Goal: Communication & Community: Share content

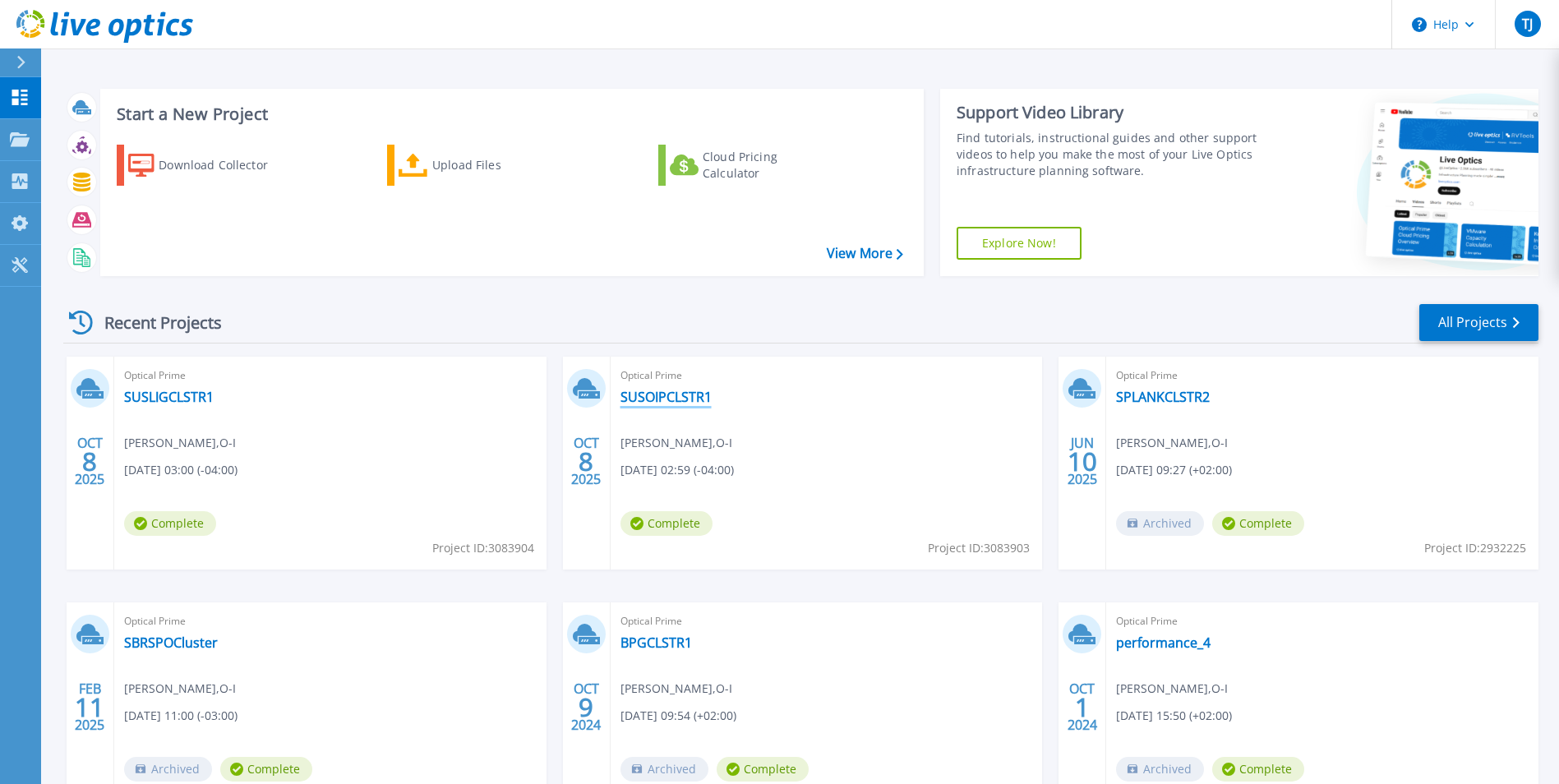
click at [653, 398] on link "SUSOIPCLSTR1" at bounding box center [666, 396] width 91 height 16
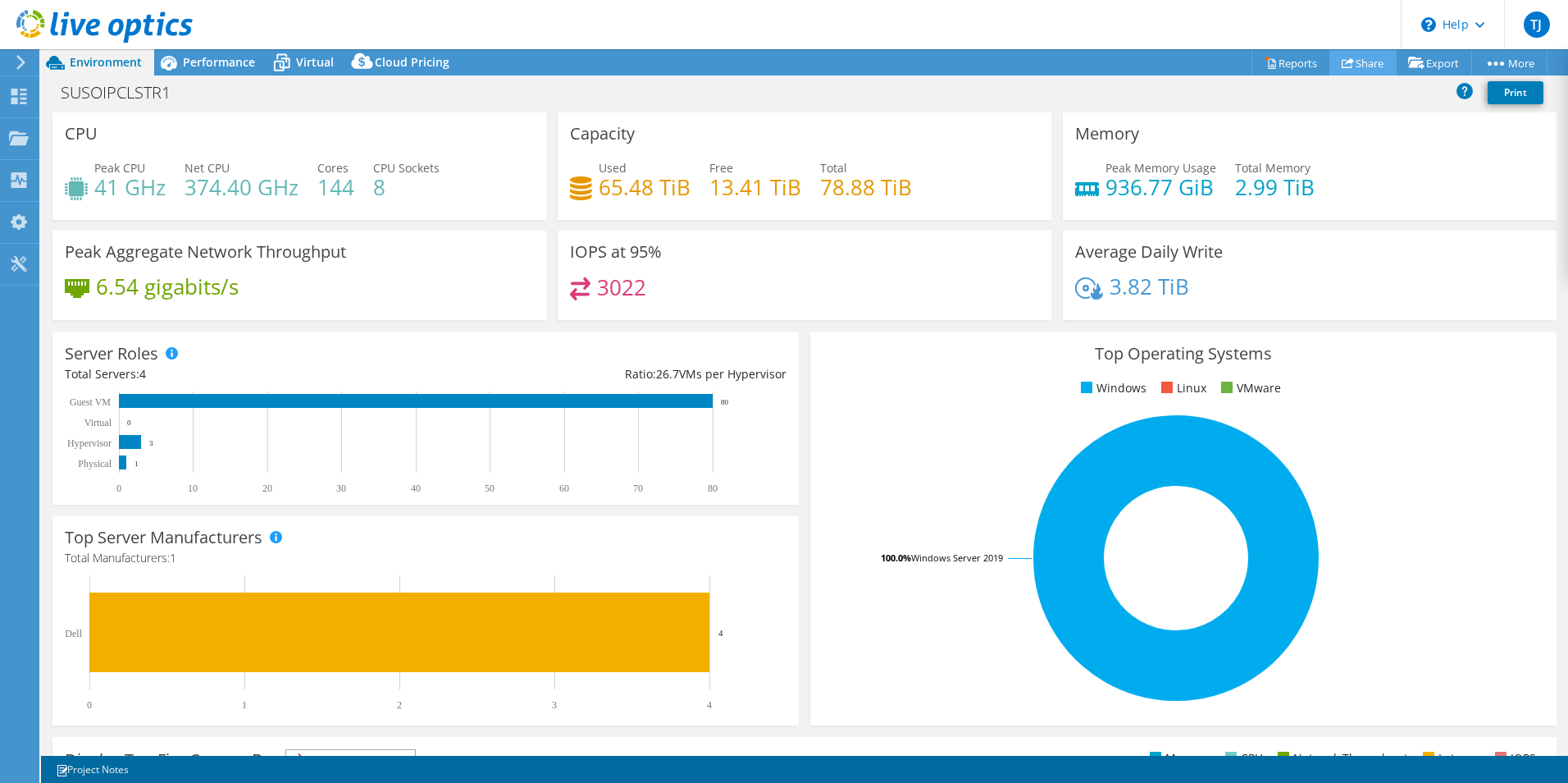
click at [1348, 63] on link "Share" at bounding box center [1362, 62] width 67 height 26
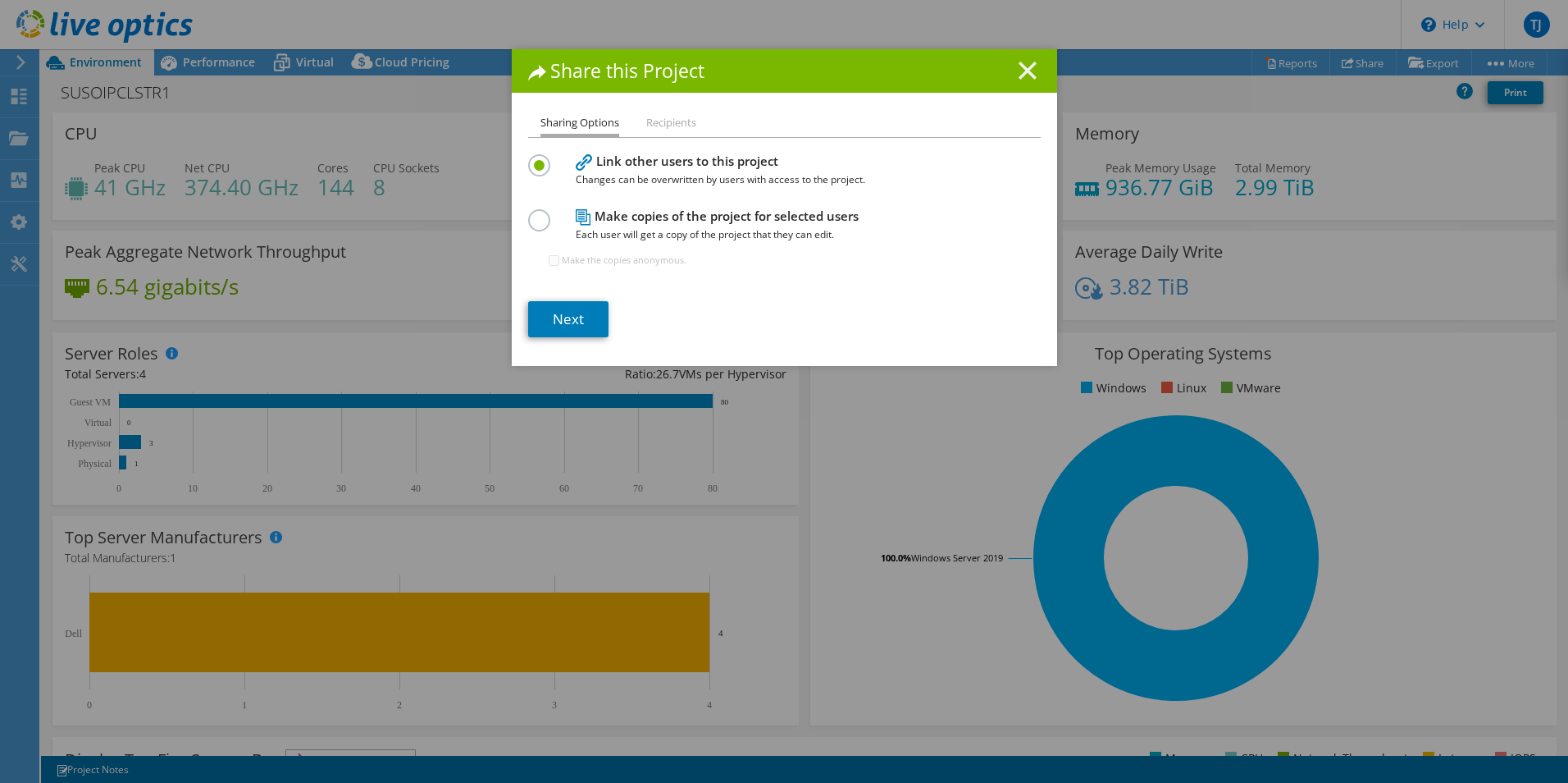
click at [1019, 72] on icon at bounding box center [1028, 70] width 18 height 18
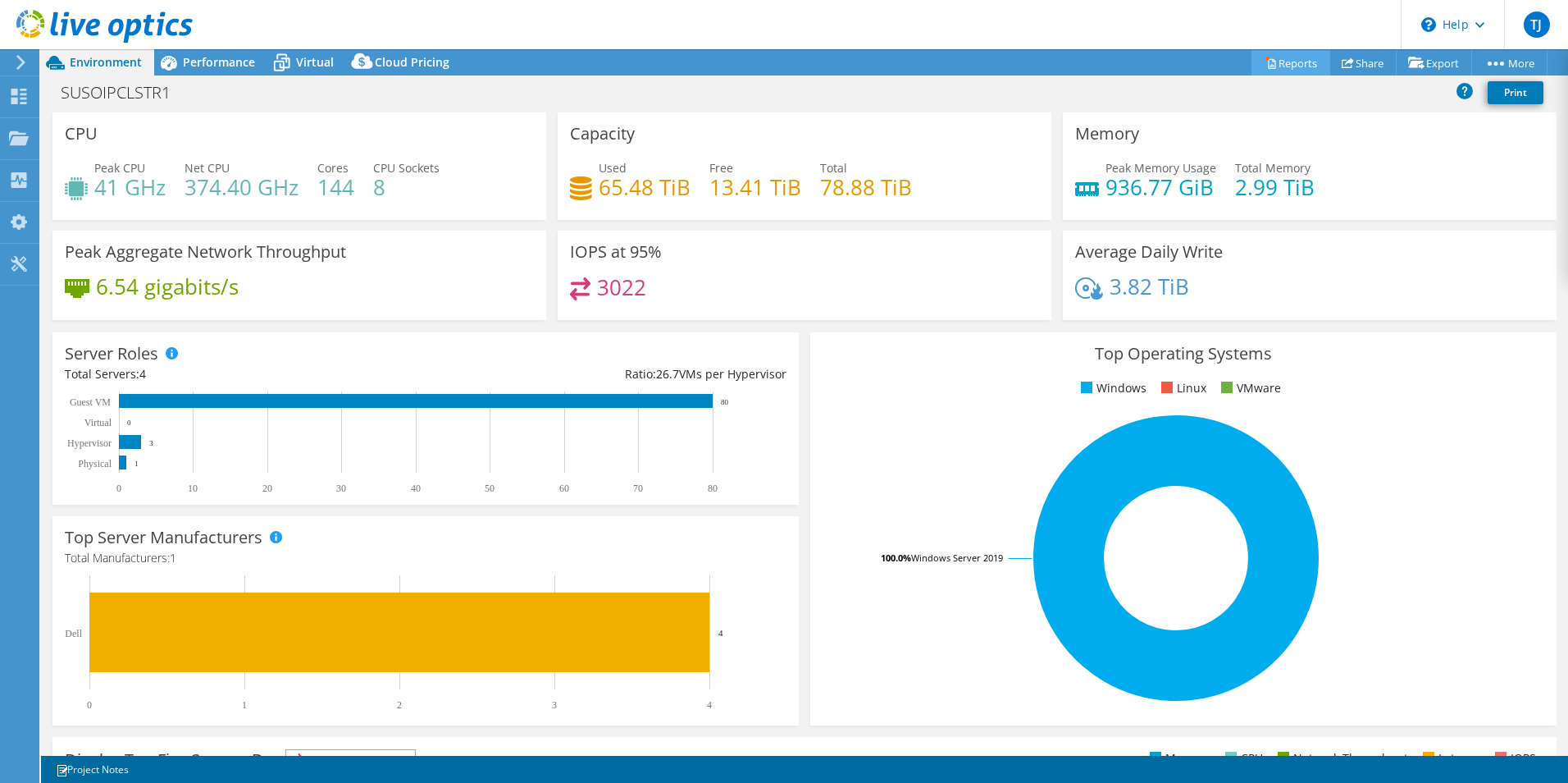
click at [1276, 63] on link "Reports" at bounding box center [1291, 62] width 78 height 26
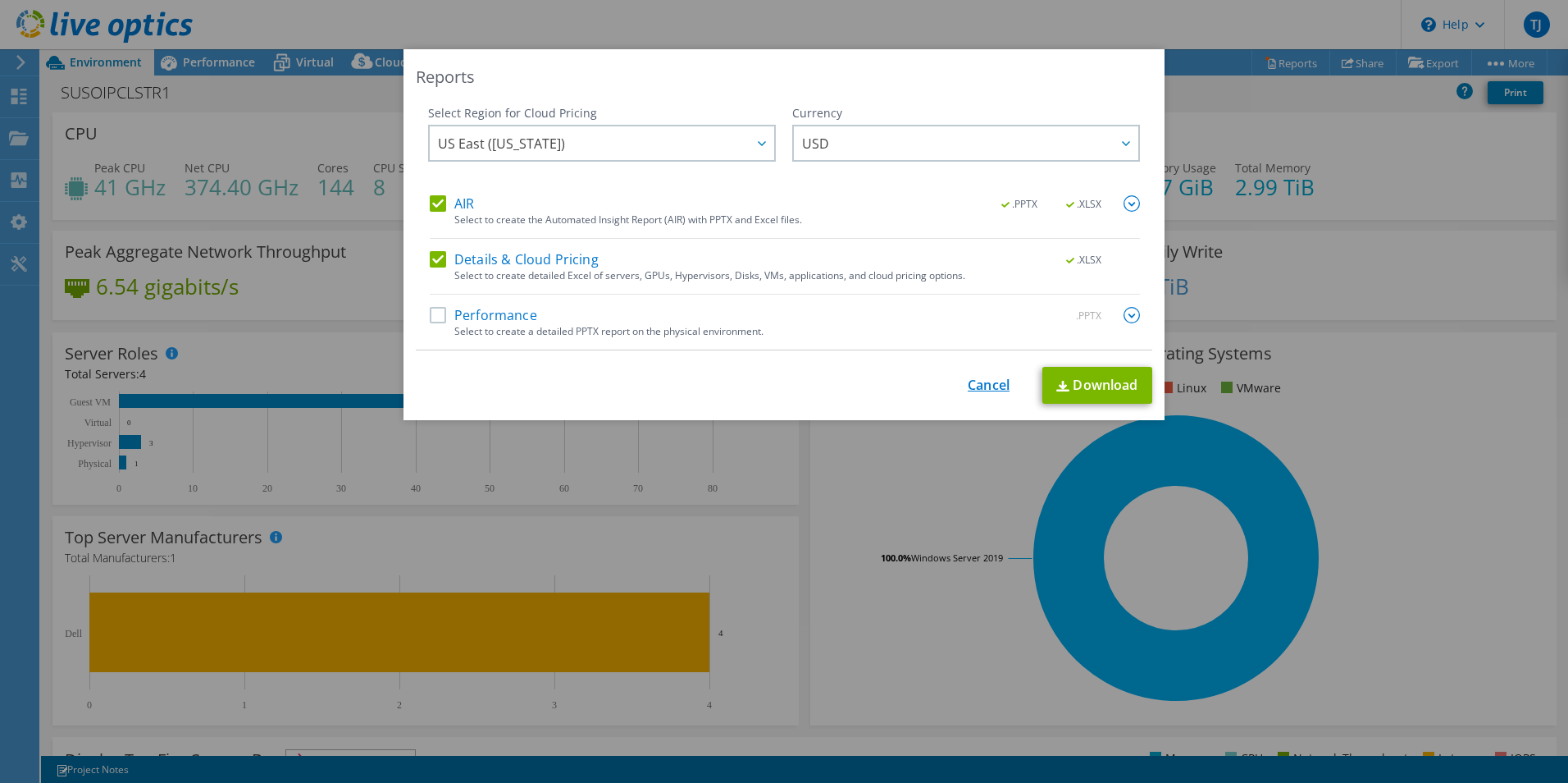
click at [980, 382] on link "Cancel" at bounding box center [989, 384] width 42 height 15
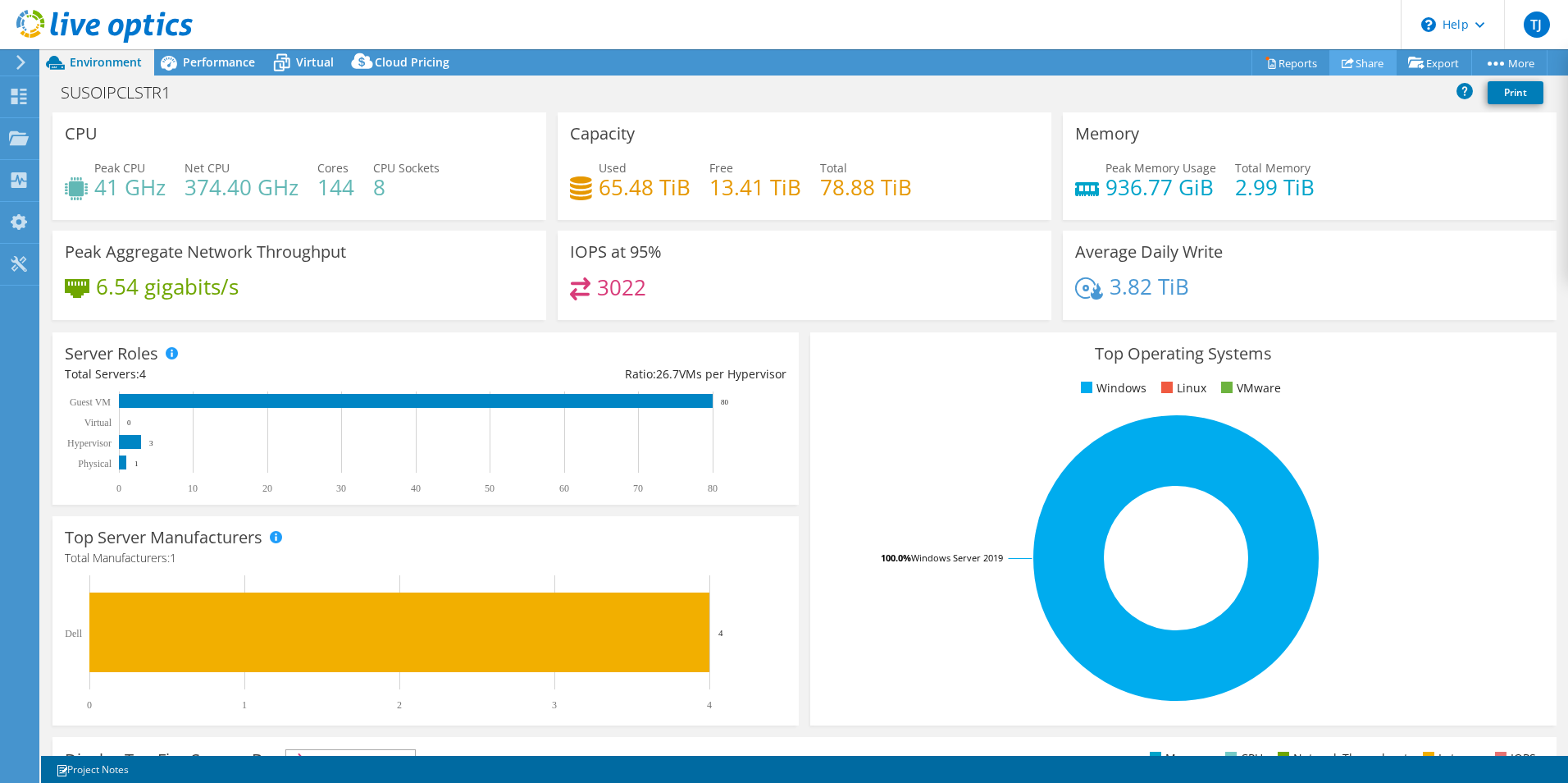
click at [1349, 58] on link "Share" at bounding box center [1362, 62] width 67 height 26
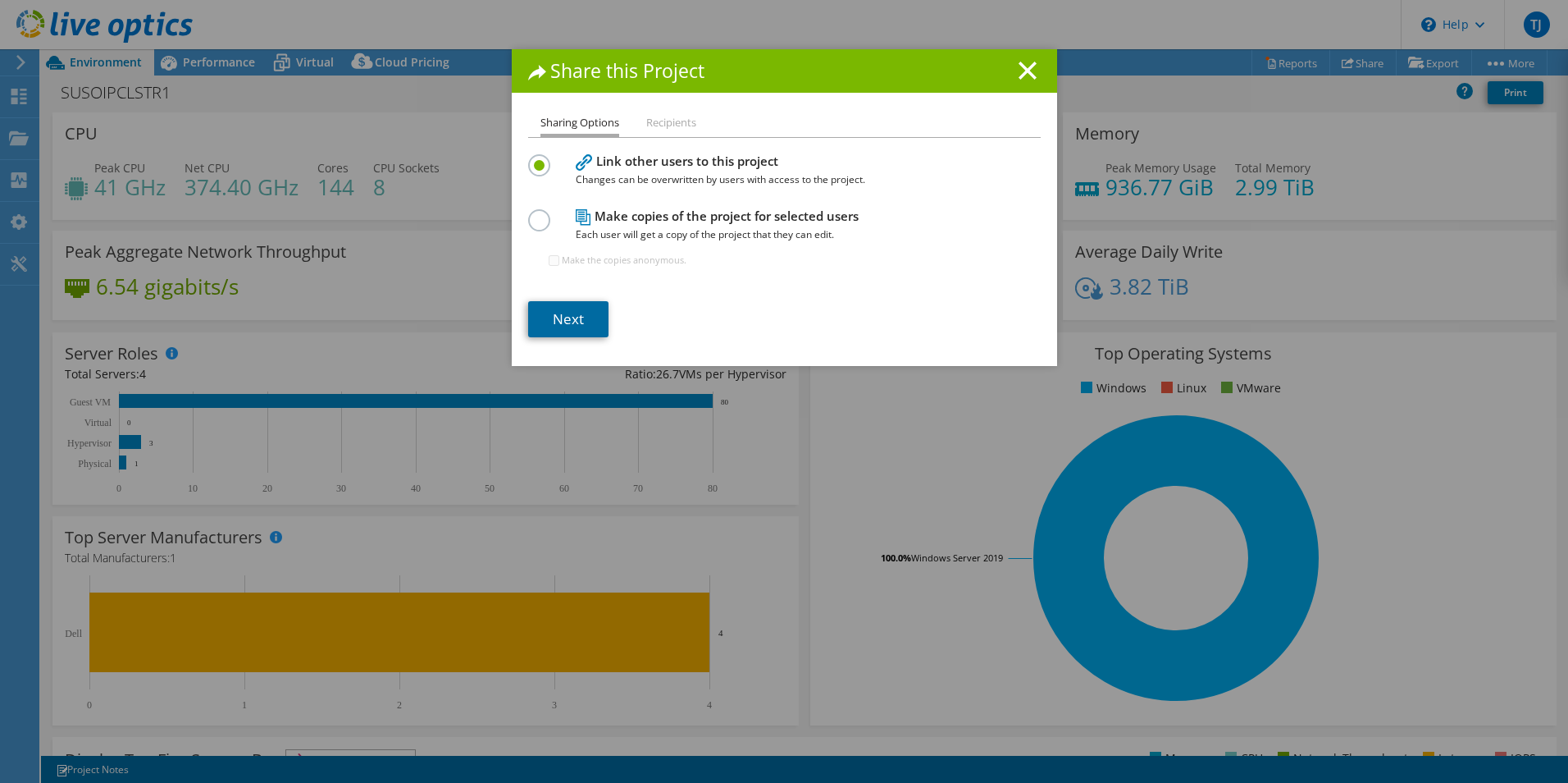
click at [567, 314] on link "Next" at bounding box center [569, 319] width 80 height 36
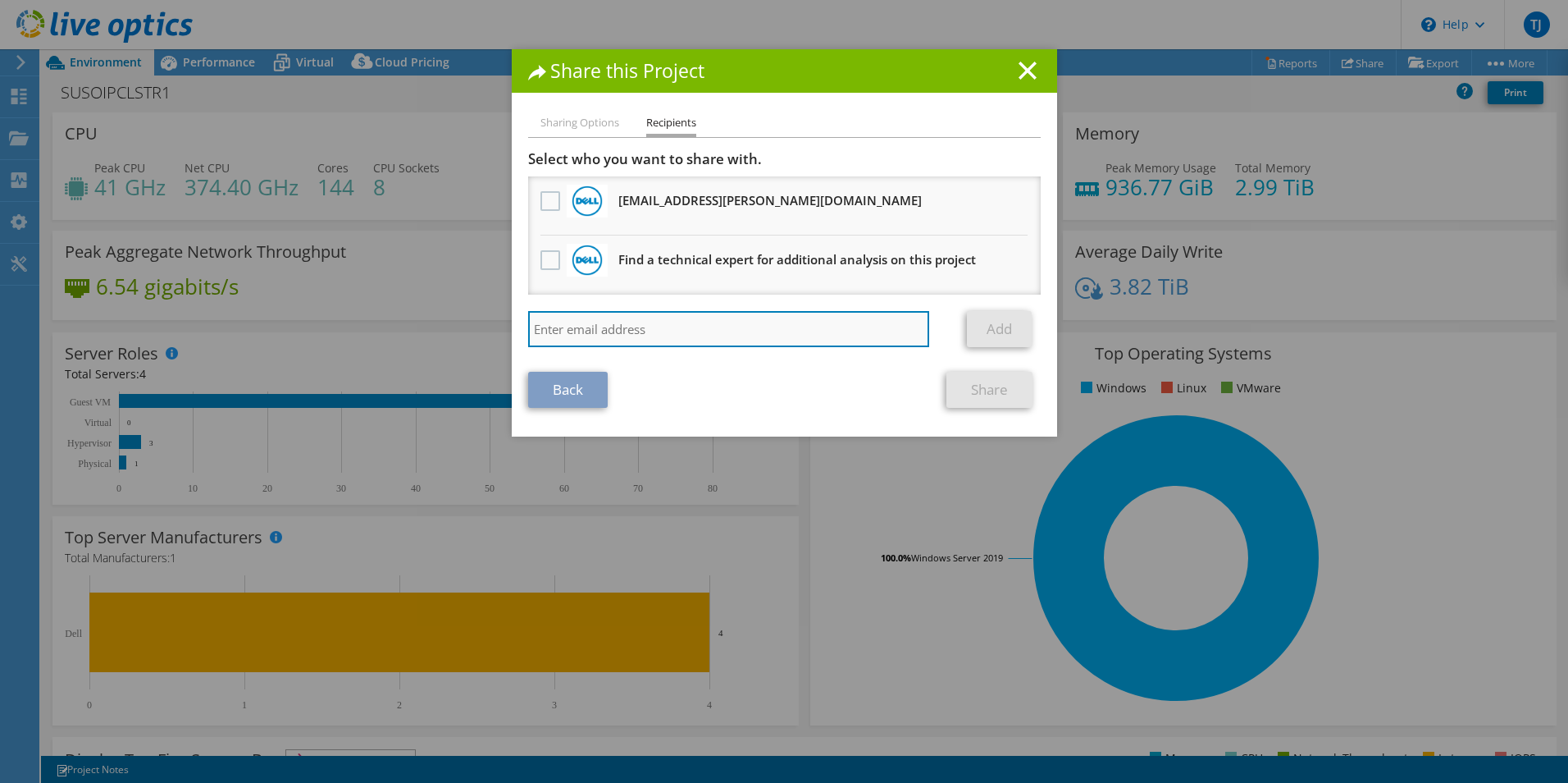
click at [592, 328] on input "search" at bounding box center [729, 329] width 402 height 36
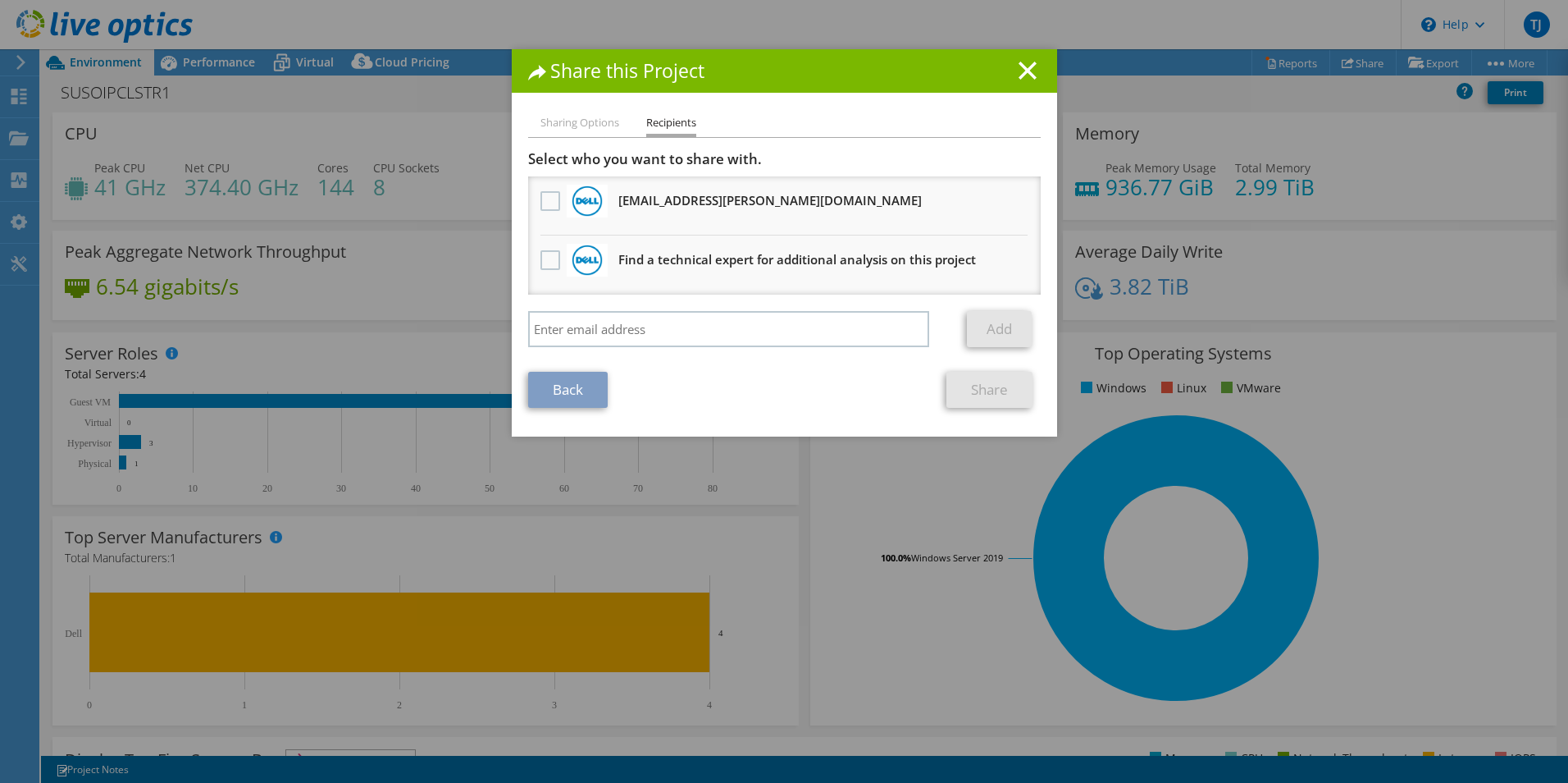
click at [656, 260] on h3 "Find a technical expert for additional analysis on this project" at bounding box center [797, 259] width 357 height 26
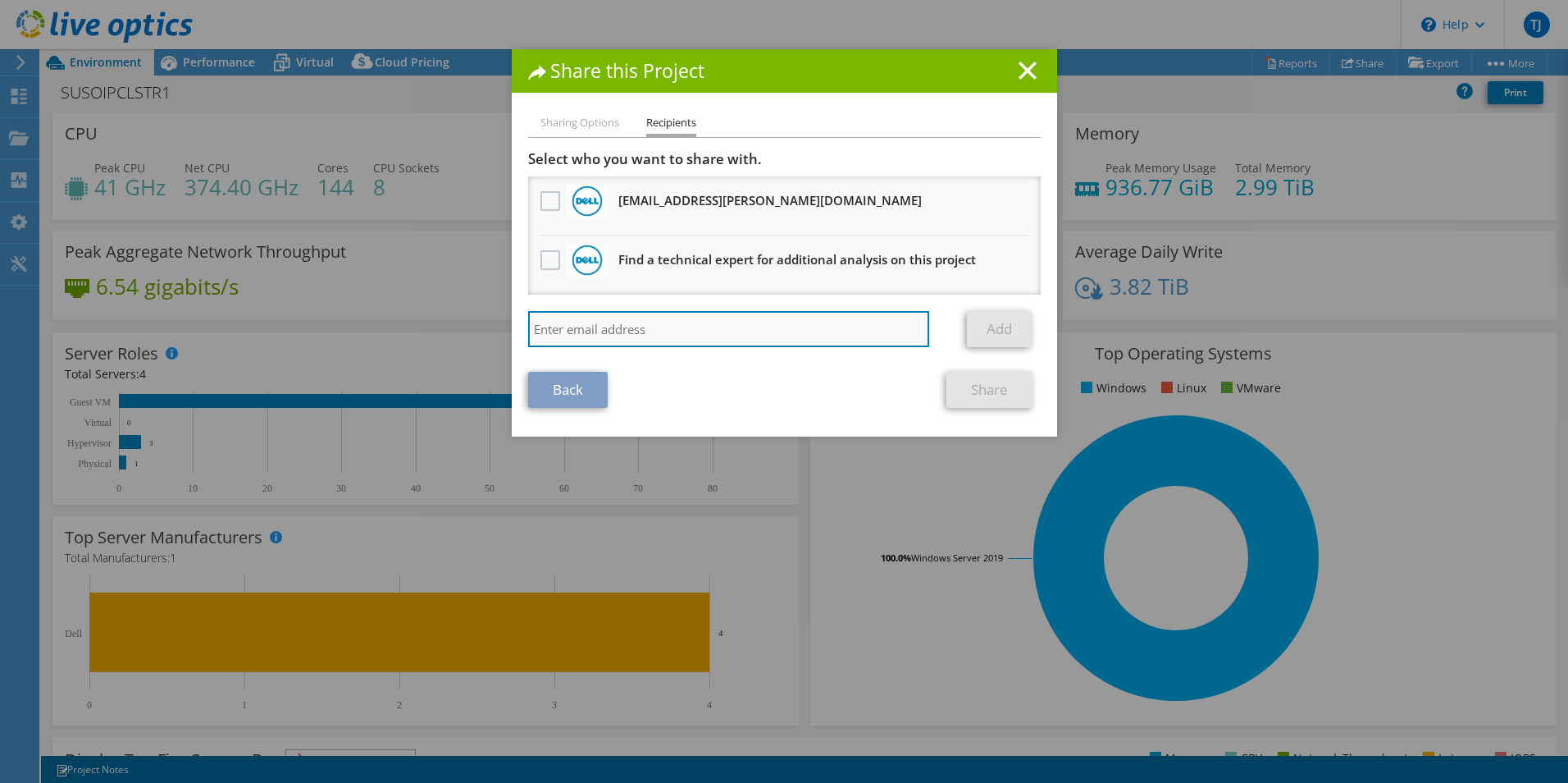
click at [582, 332] on input "search" at bounding box center [729, 329] width 402 height 36
click at [678, 329] on input "matt.po" at bounding box center [729, 329] width 402 height 36
type input "matt.polestino@dell.com"
drag, startPoint x: 708, startPoint y: 330, endPoint x: 488, endPoint y: 324, distance: 220.1
click at [488, 324] on div "Share this Project Sharing Options Recipients Link other users to this project …" at bounding box center [784, 391] width 1568 height 684
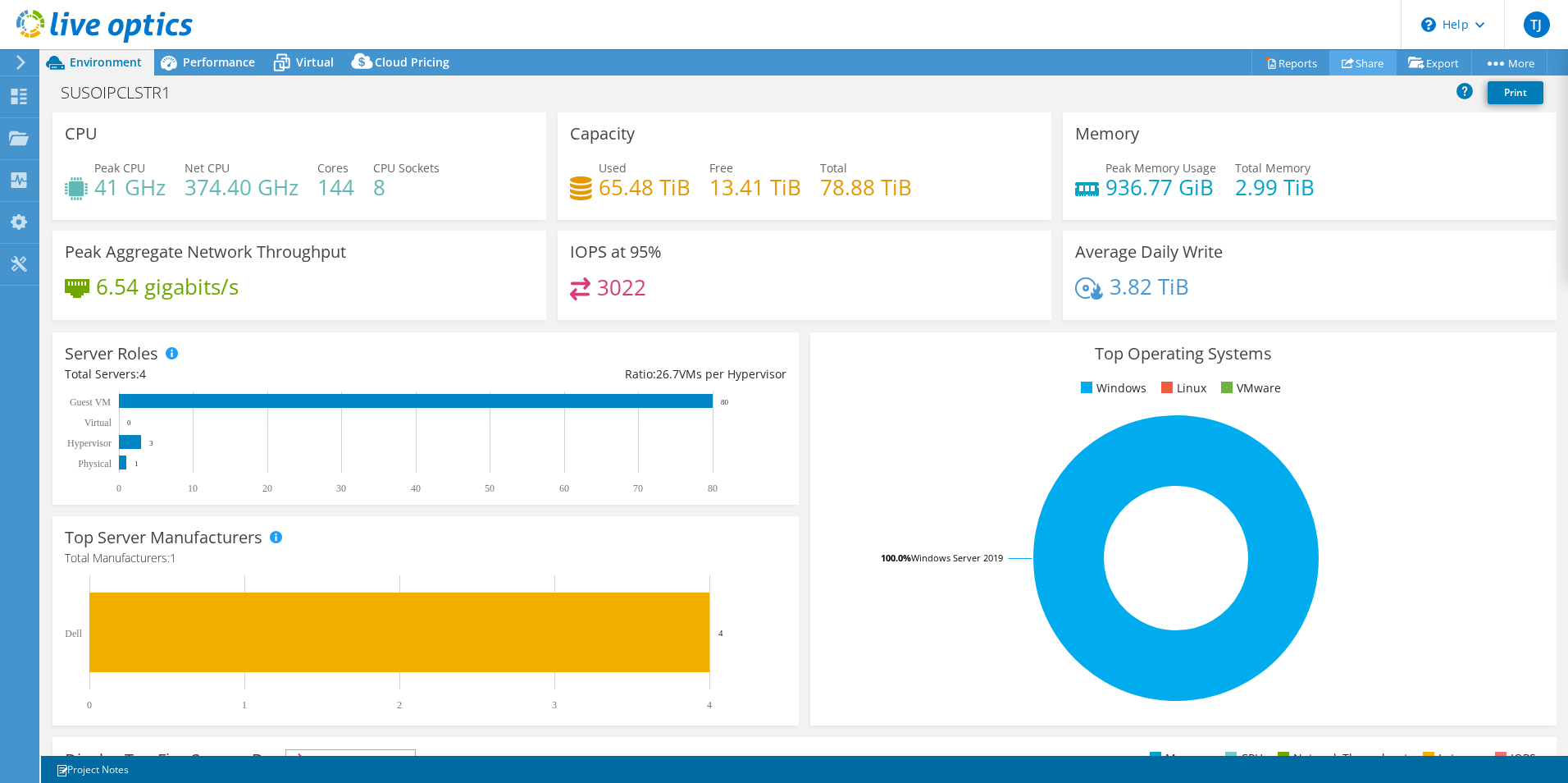
click at [1352, 65] on link "Share" at bounding box center [1362, 62] width 67 height 26
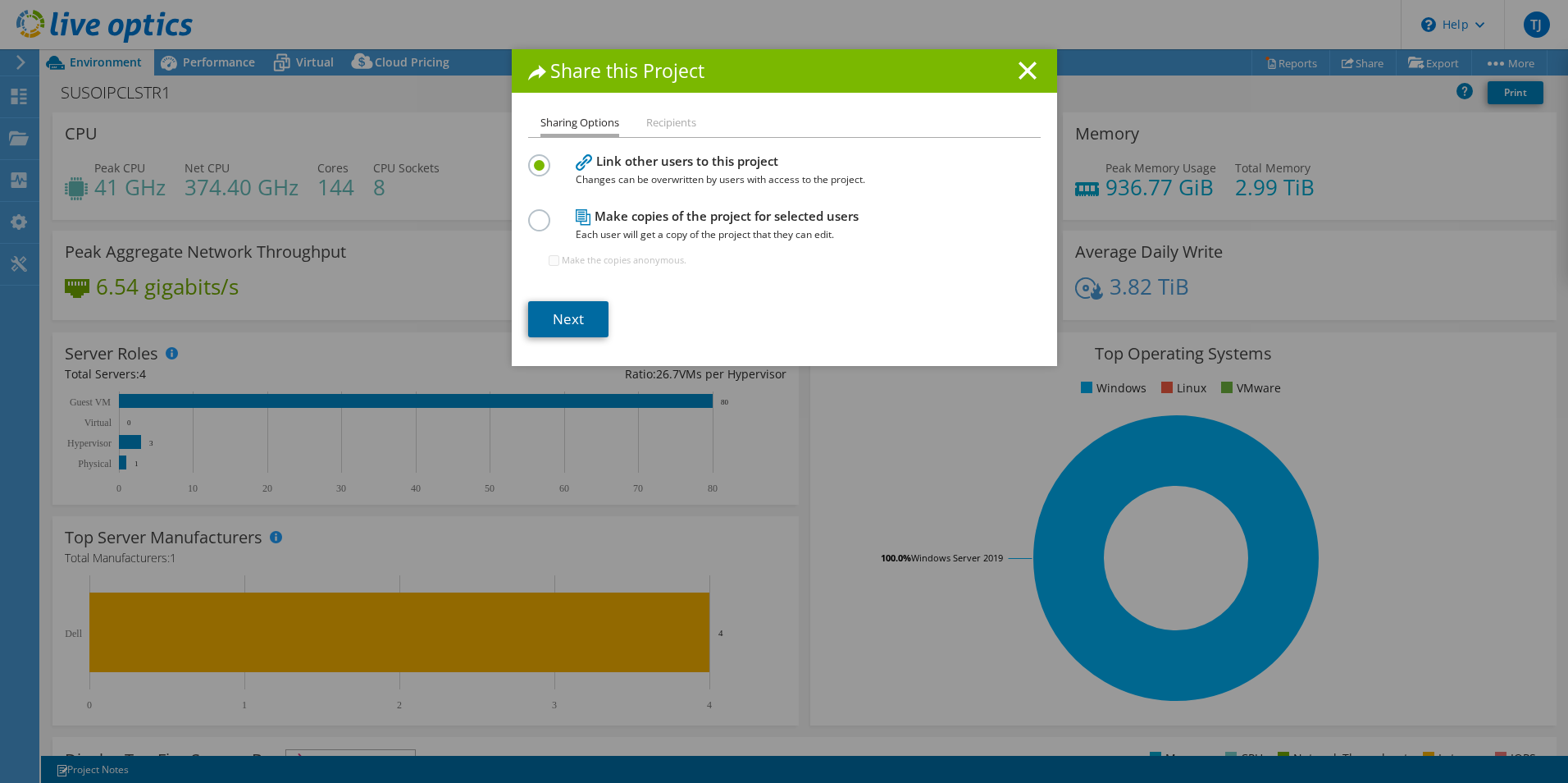
click at [564, 309] on link "Next" at bounding box center [569, 319] width 80 height 36
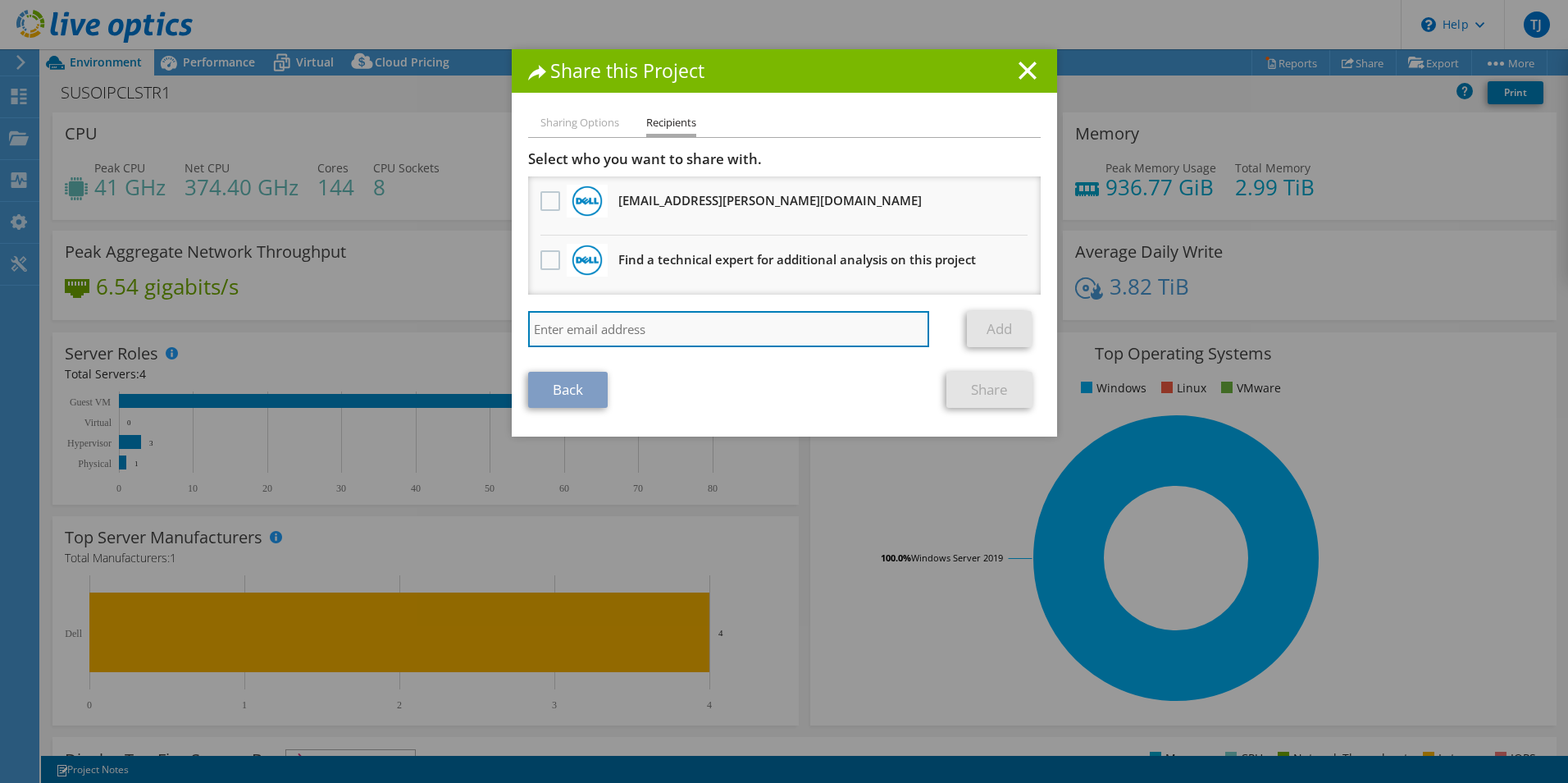
click at [600, 324] on input "search" at bounding box center [729, 329] width 402 height 36
type input "matt.polestino@dell.com"
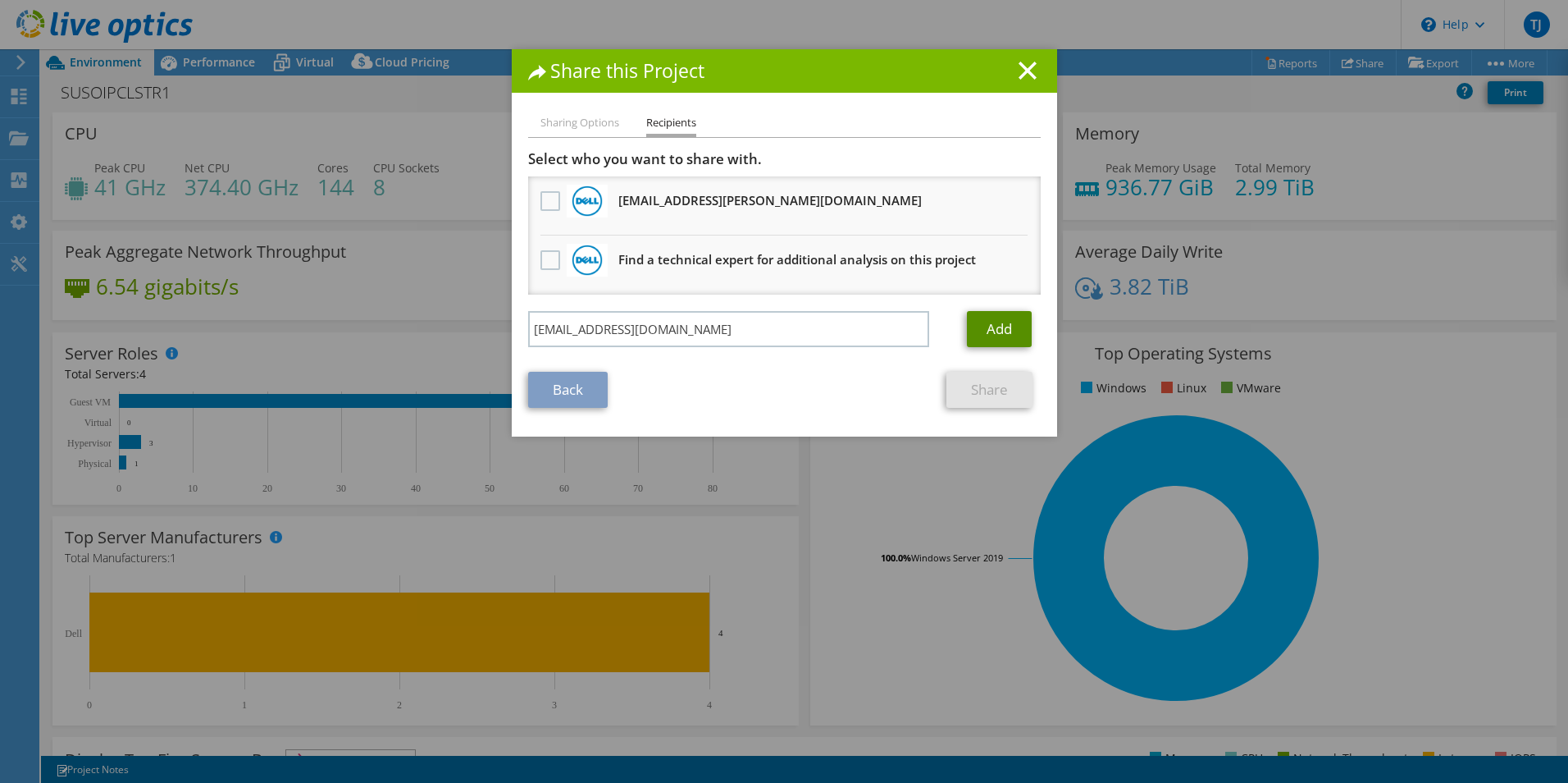
click at [997, 334] on link "Add" at bounding box center [999, 329] width 65 height 36
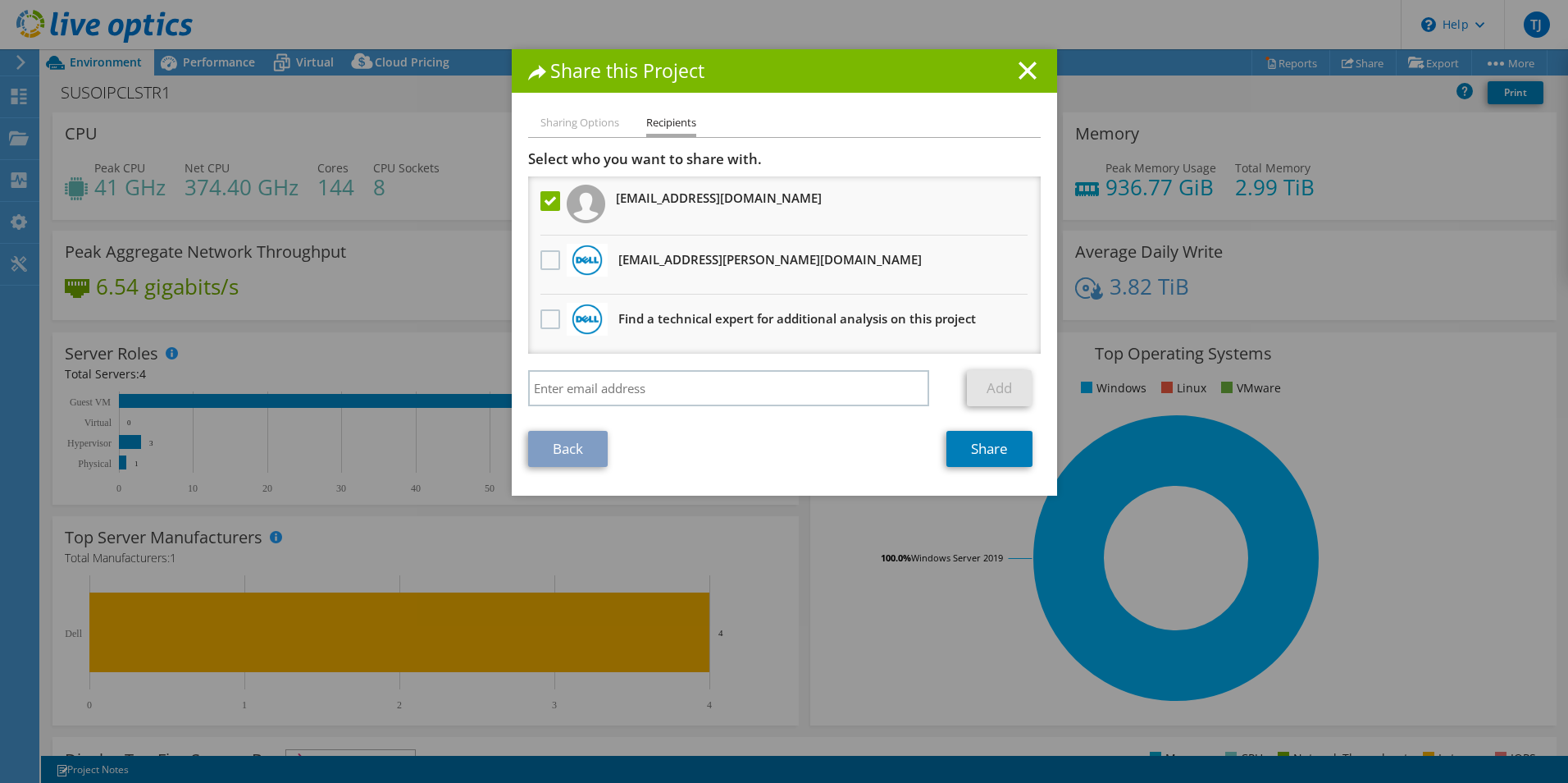
click at [1024, 71] on icon at bounding box center [1028, 70] width 18 height 18
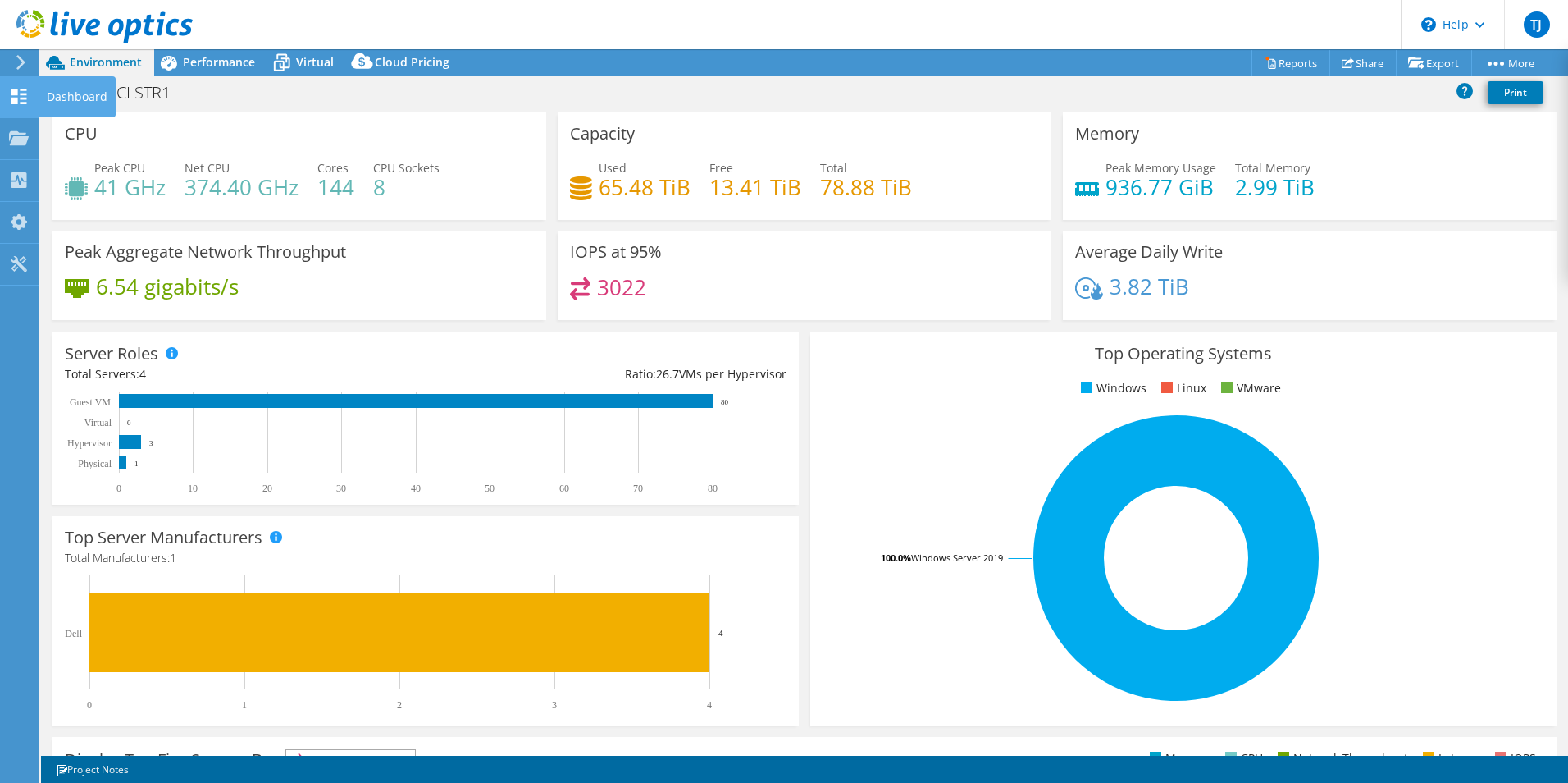
click at [14, 97] on icon at bounding box center [19, 95] width 20 height 15
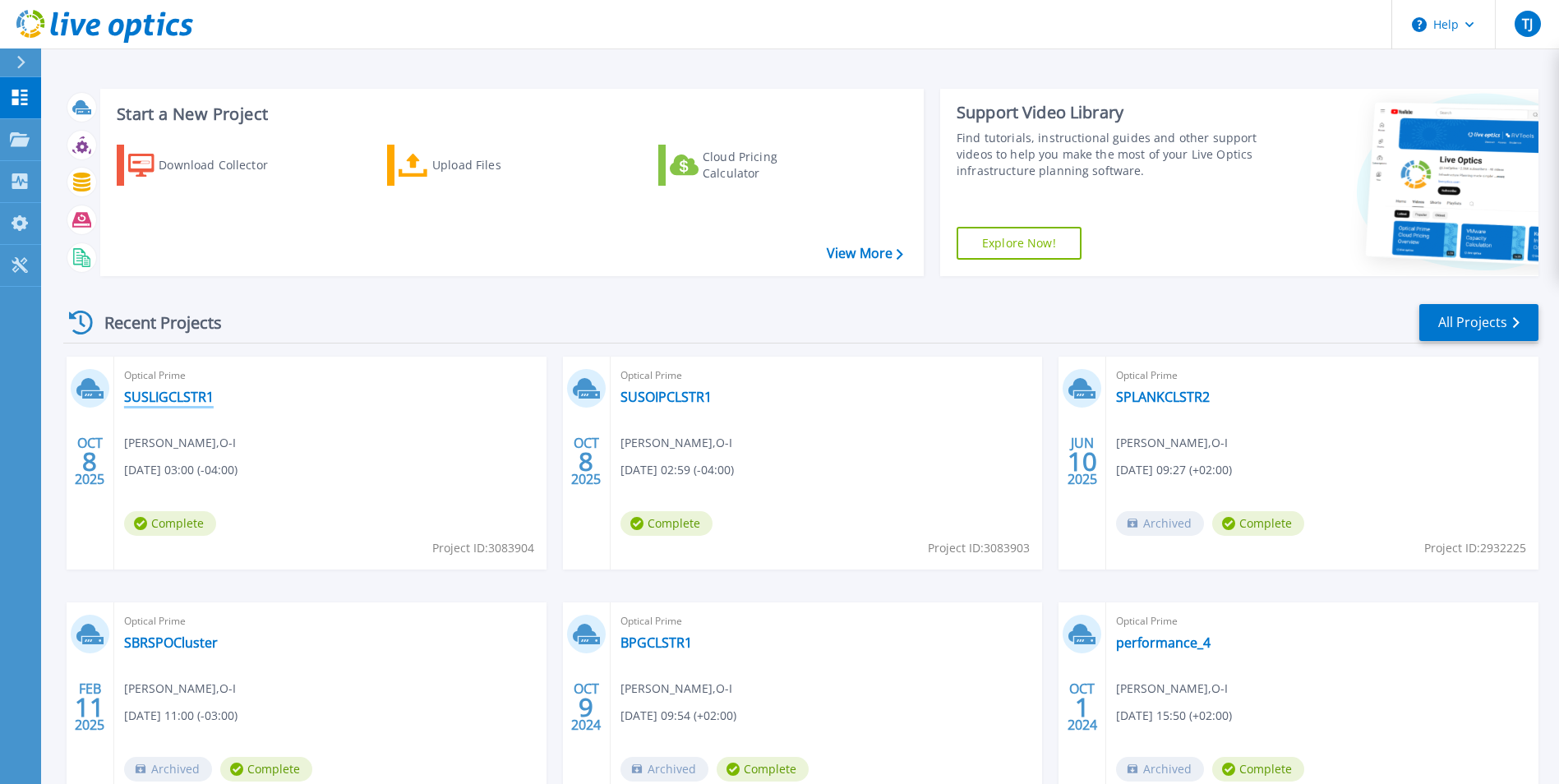
click at [190, 393] on link "SUSLIGCLSTR1" at bounding box center [169, 396] width 89 height 16
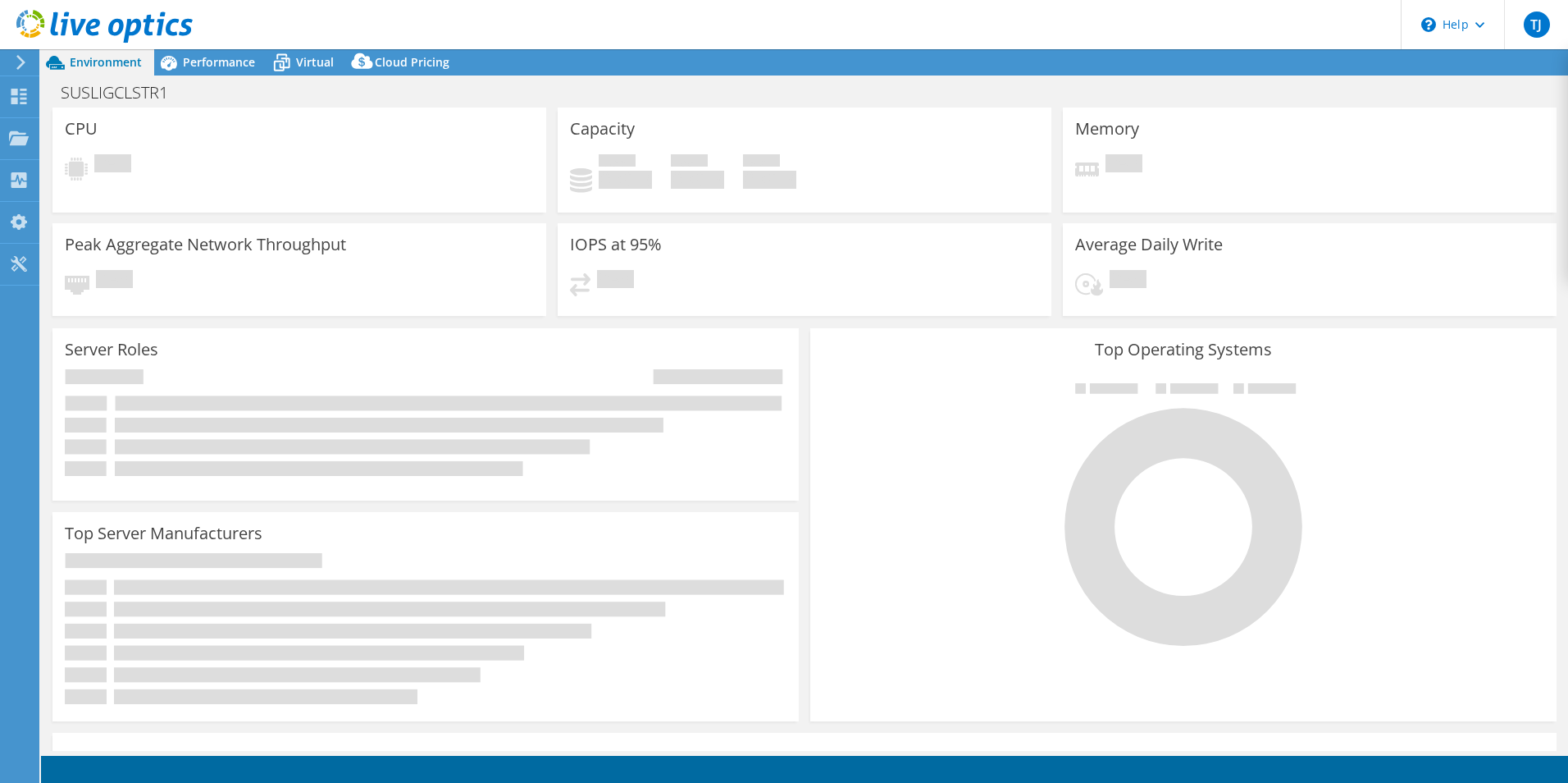
select select "USD"
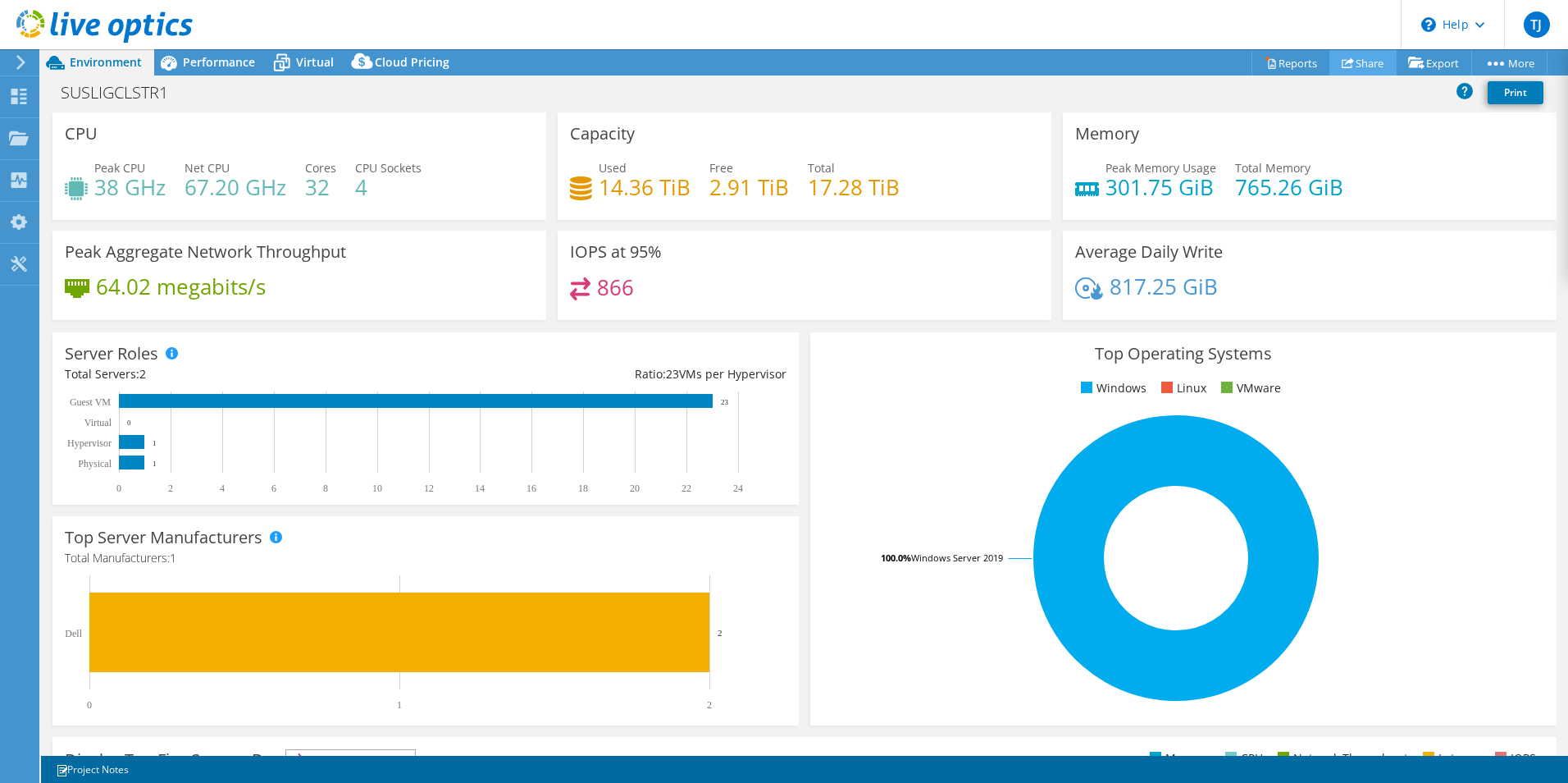
click at [1356, 61] on link "Share" at bounding box center [1362, 62] width 67 height 26
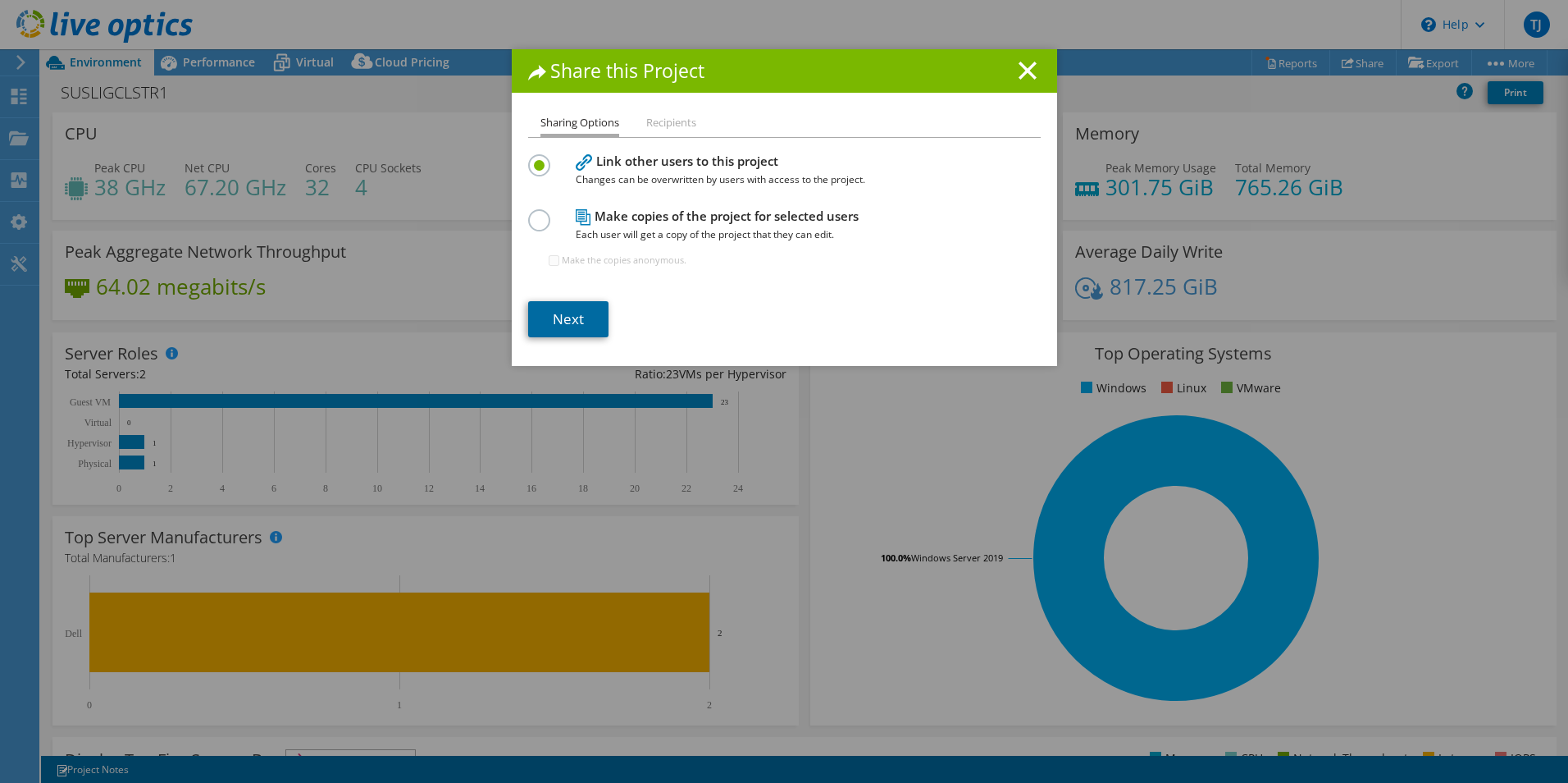
click at [546, 317] on link "Next" at bounding box center [569, 319] width 80 height 36
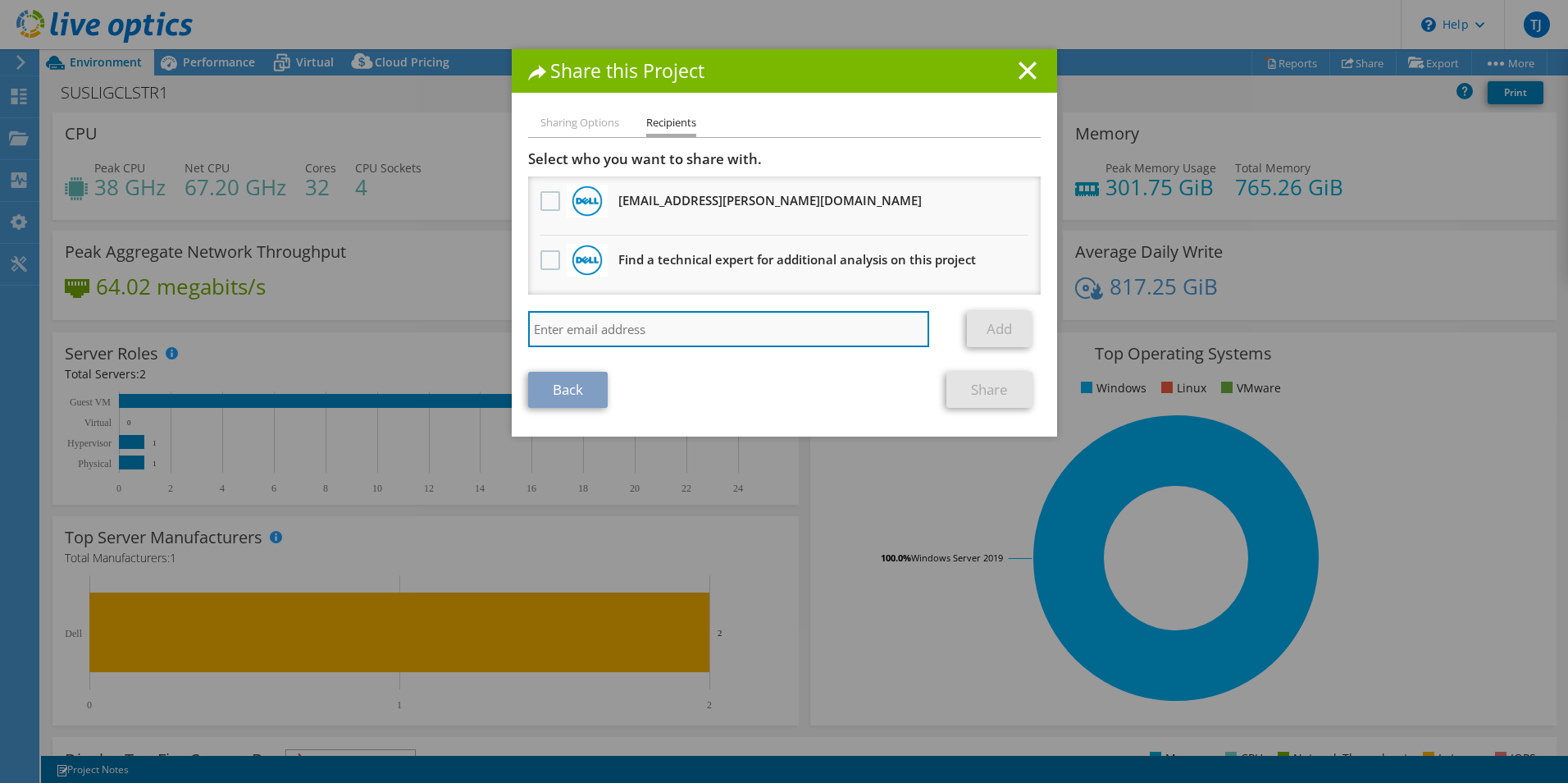
click at [549, 336] on input "search" at bounding box center [729, 329] width 402 height 36
type input "matt.polestino@dell.com"
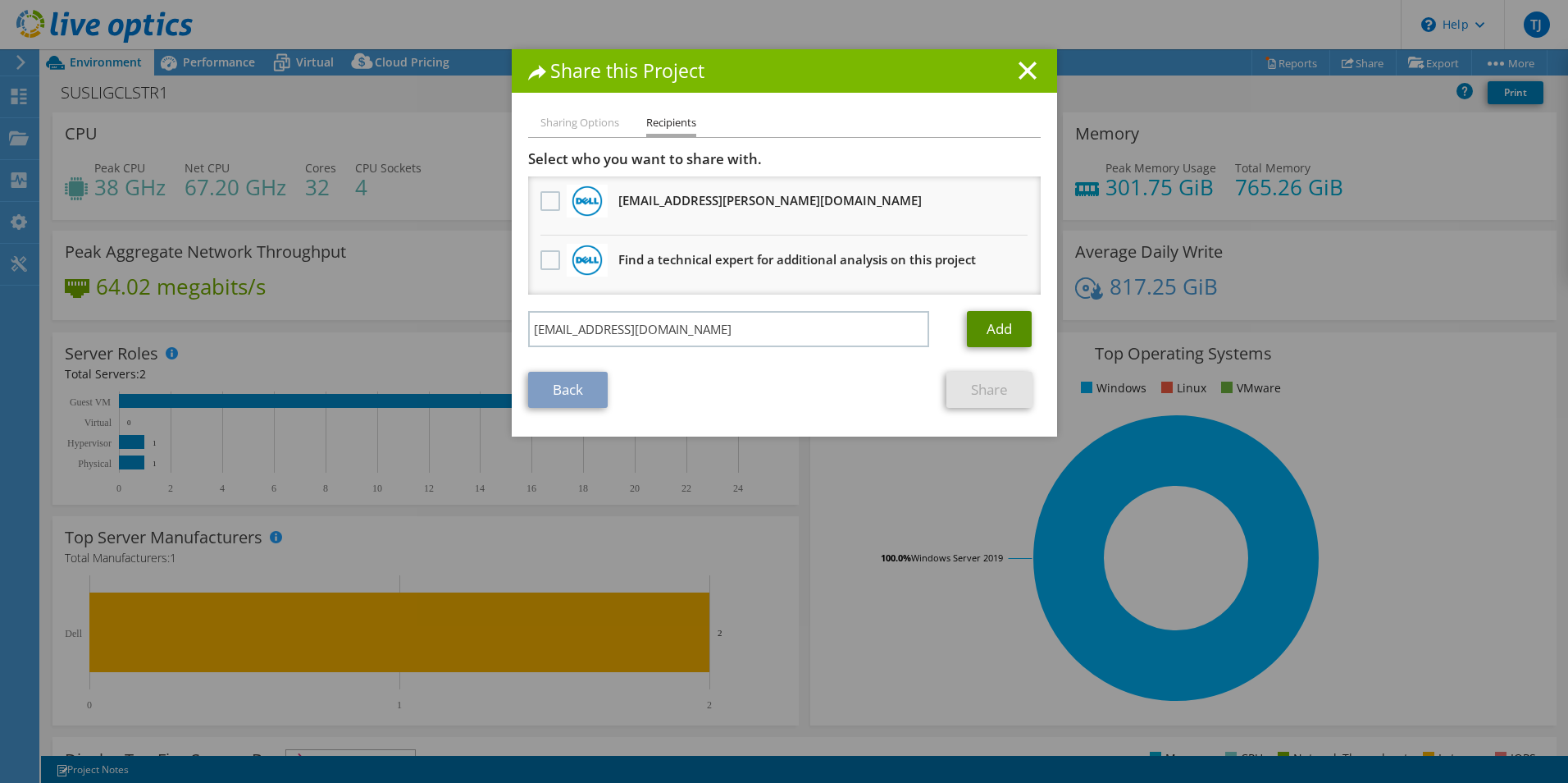
click at [984, 331] on link "Add" at bounding box center [999, 329] width 65 height 36
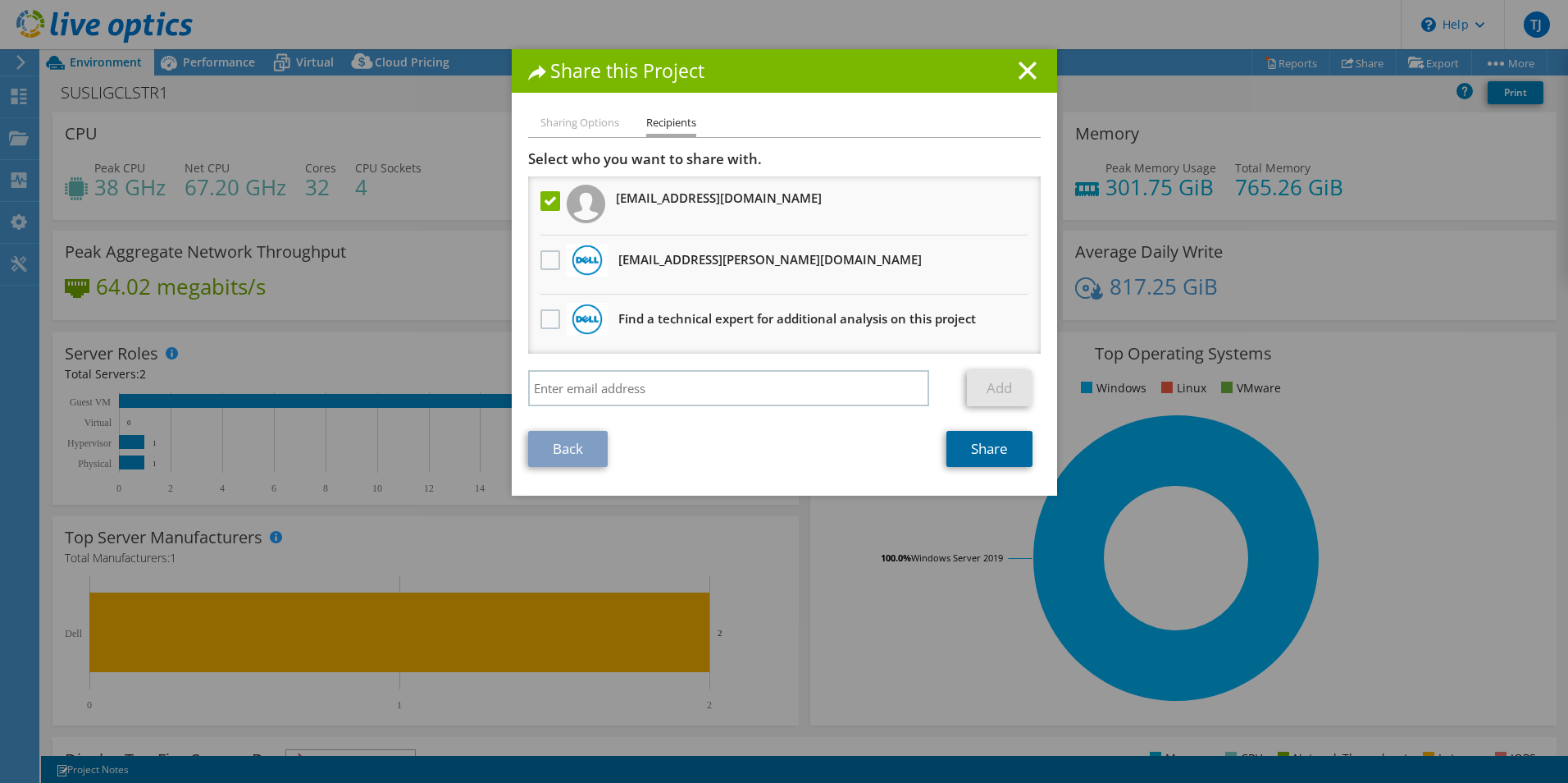
click at [969, 454] on link "Share" at bounding box center [989, 449] width 86 height 36
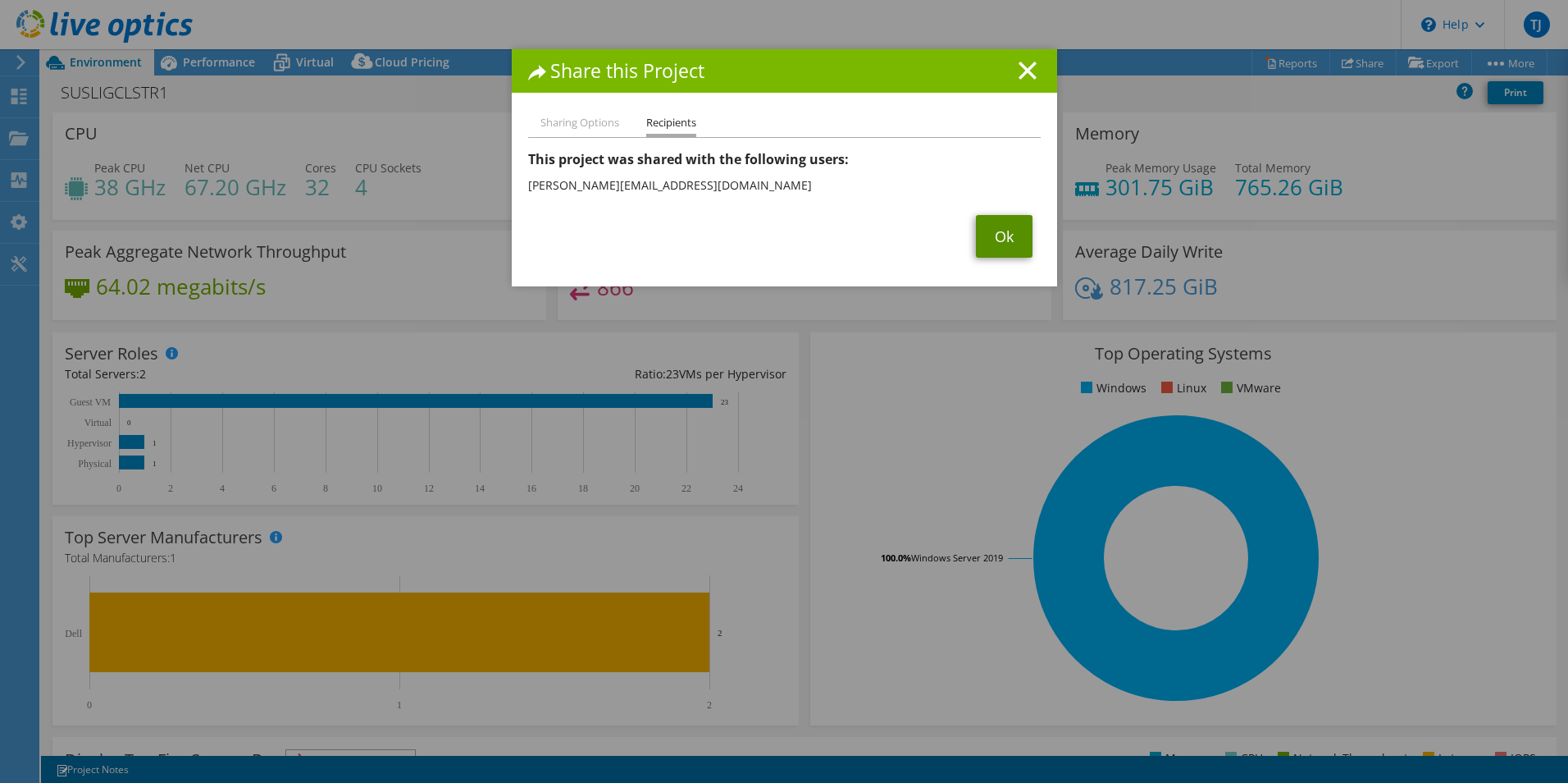
click at [995, 246] on link "Ok" at bounding box center [1004, 236] width 56 height 43
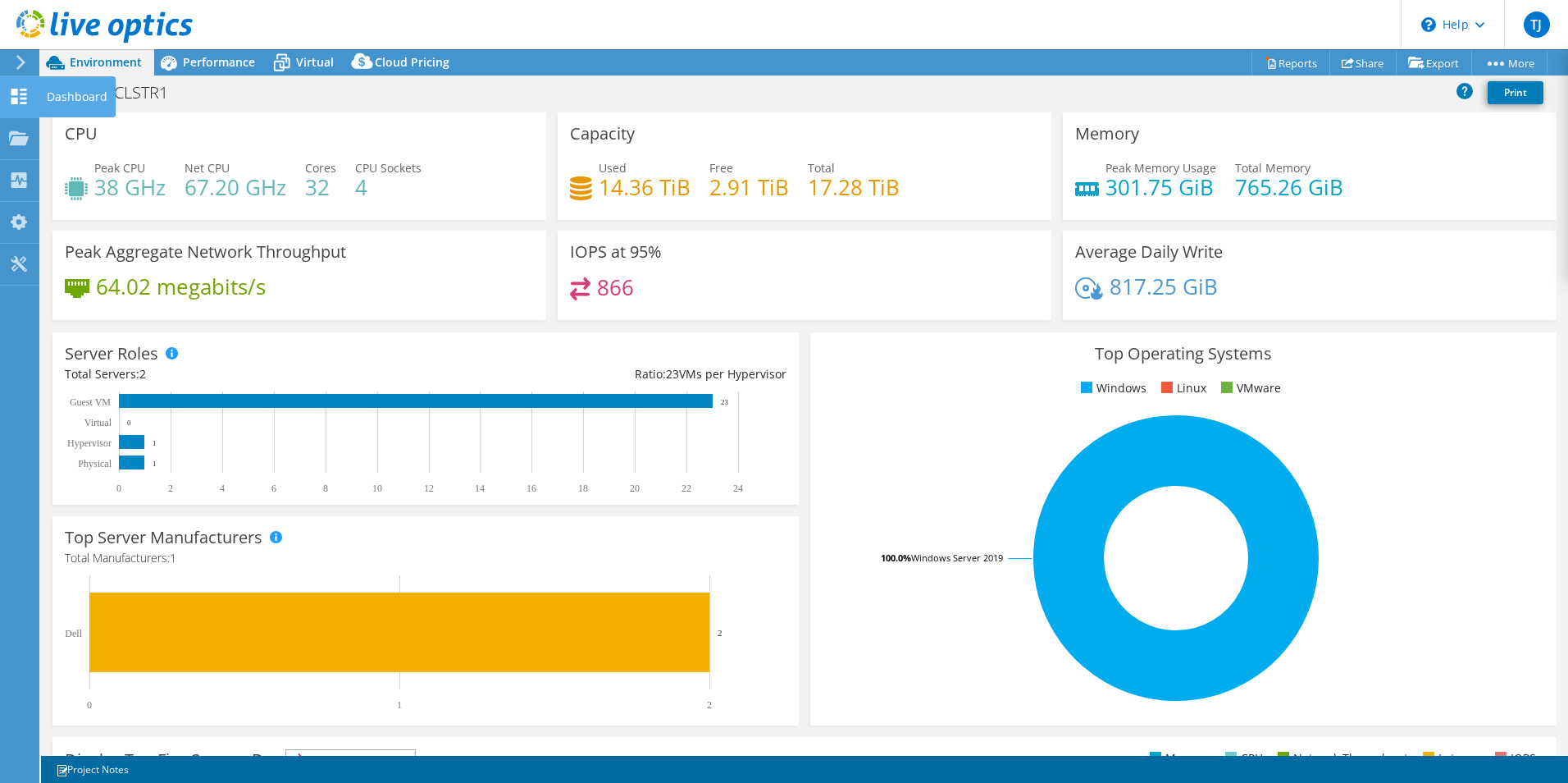
click at [14, 104] on div at bounding box center [19, 98] width 20 height 18
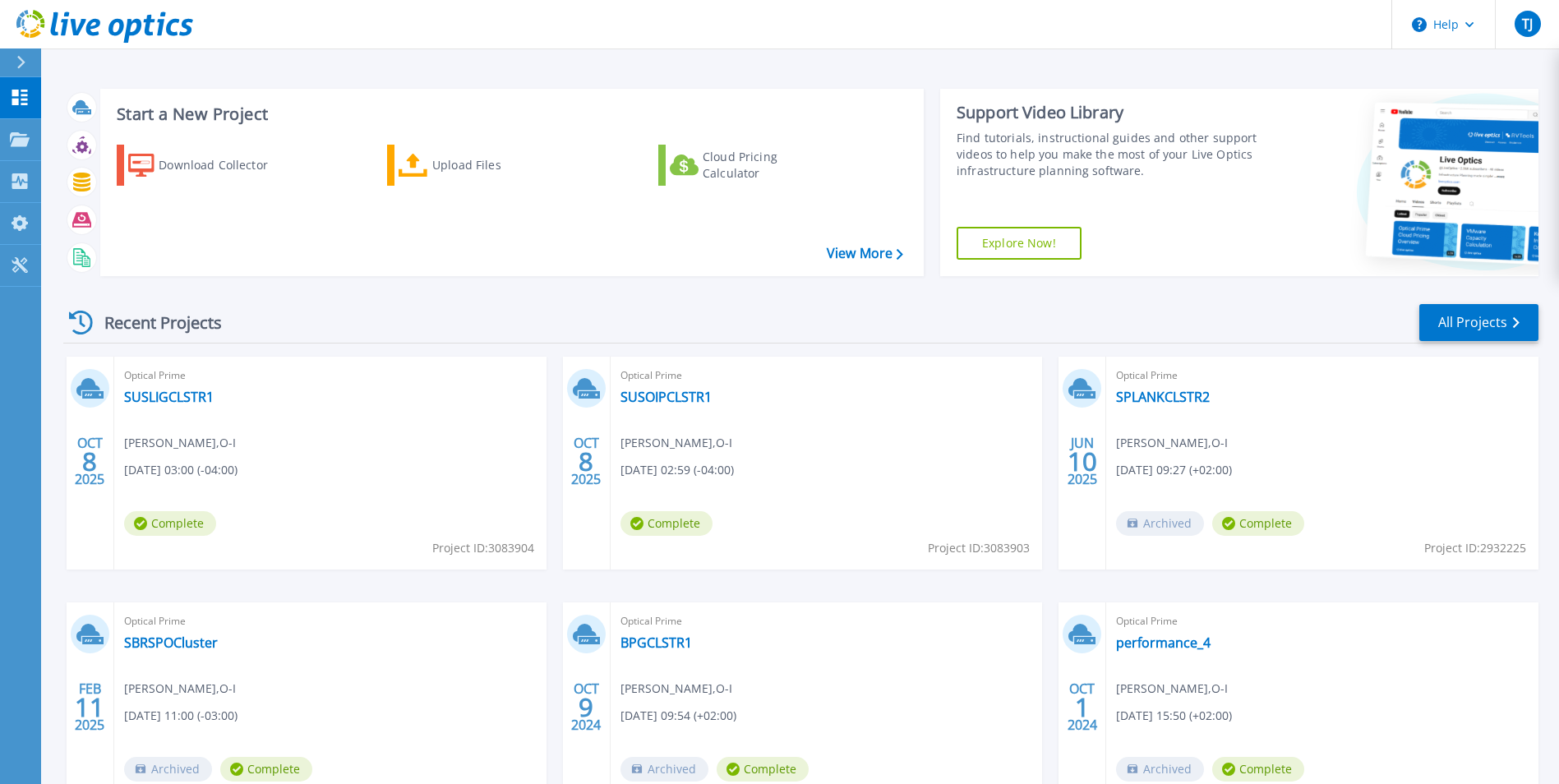
drag, startPoint x: 776, startPoint y: 395, endPoint x: 713, endPoint y: 390, distance: 63.2
click at [738, 391] on div "Optical Prime SUSOIPCLSTR1 Tomasz Jechorek , O-I 10/08/2025, 02:59 (-04:00) Com…" at bounding box center [827, 463] width 432 height 213
click at [680, 390] on link "SUSOIPCLSTR1" at bounding box center [666, 396] width 91 height 16
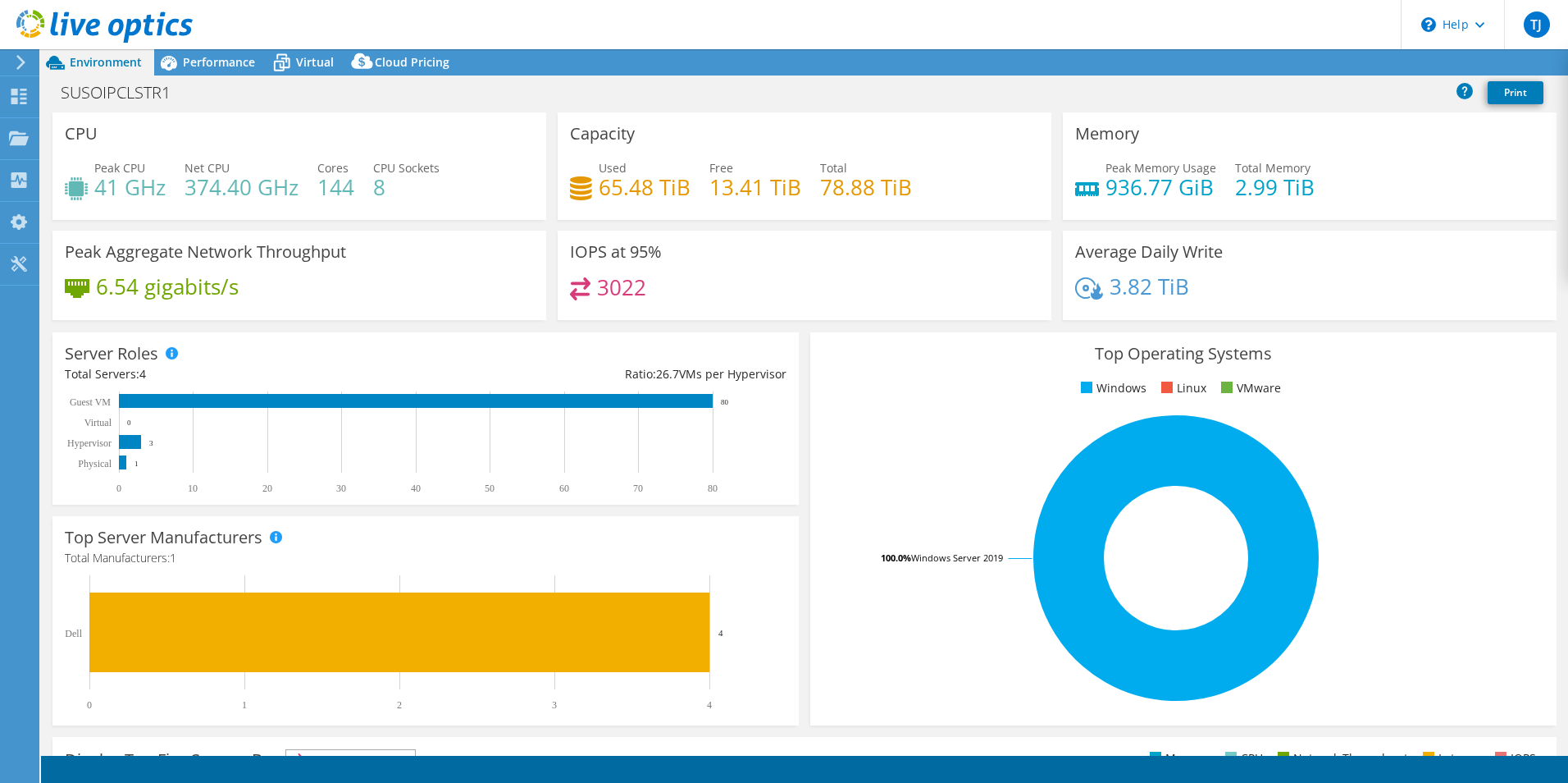
select select "USD"
click at [1368, 62] on link "Share" at bounding box center [1362, 62] width 67 height 26
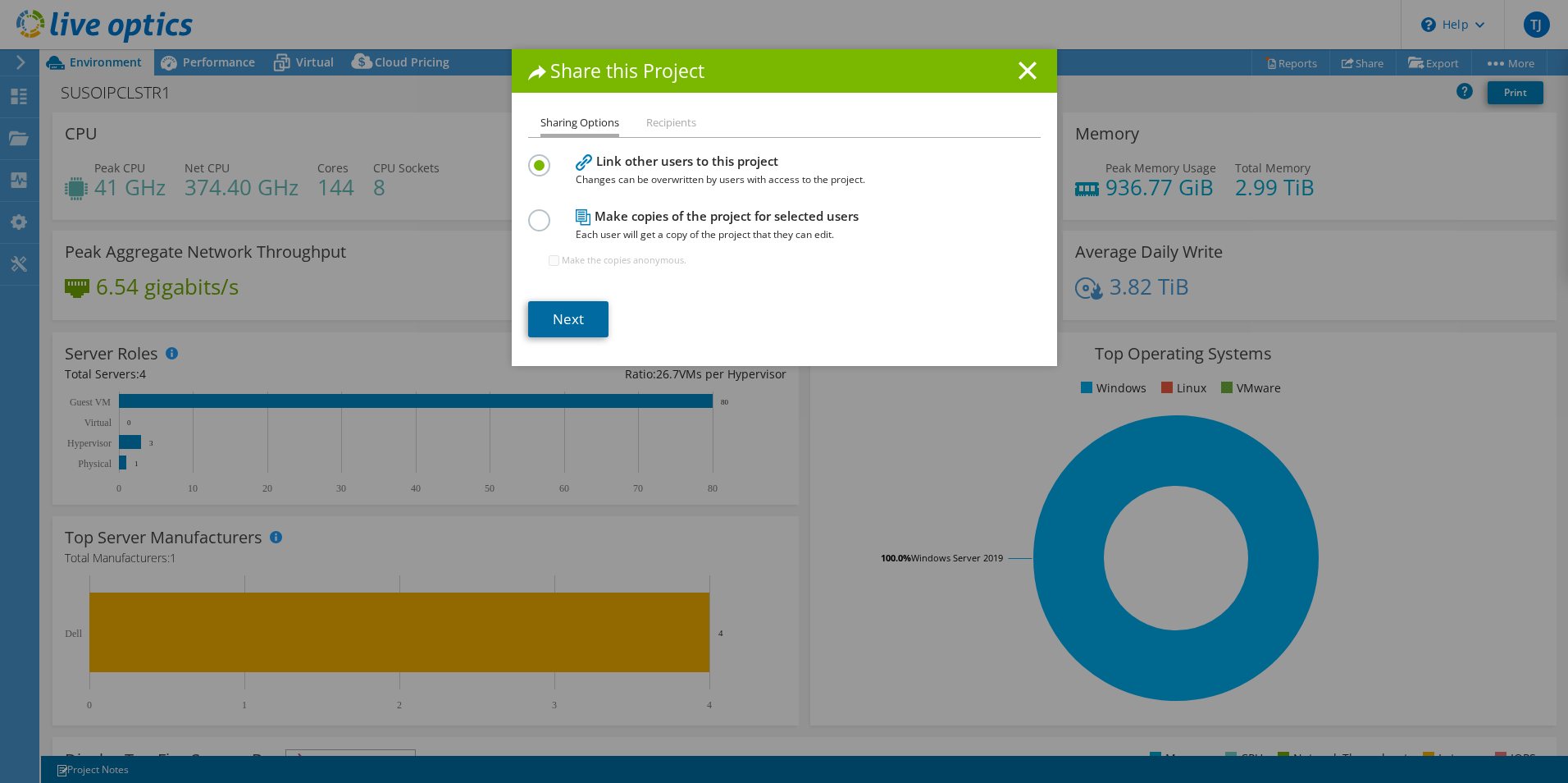
click at [568, 319] on link "Next" at bounding box center [569, 319] width 80 height 36
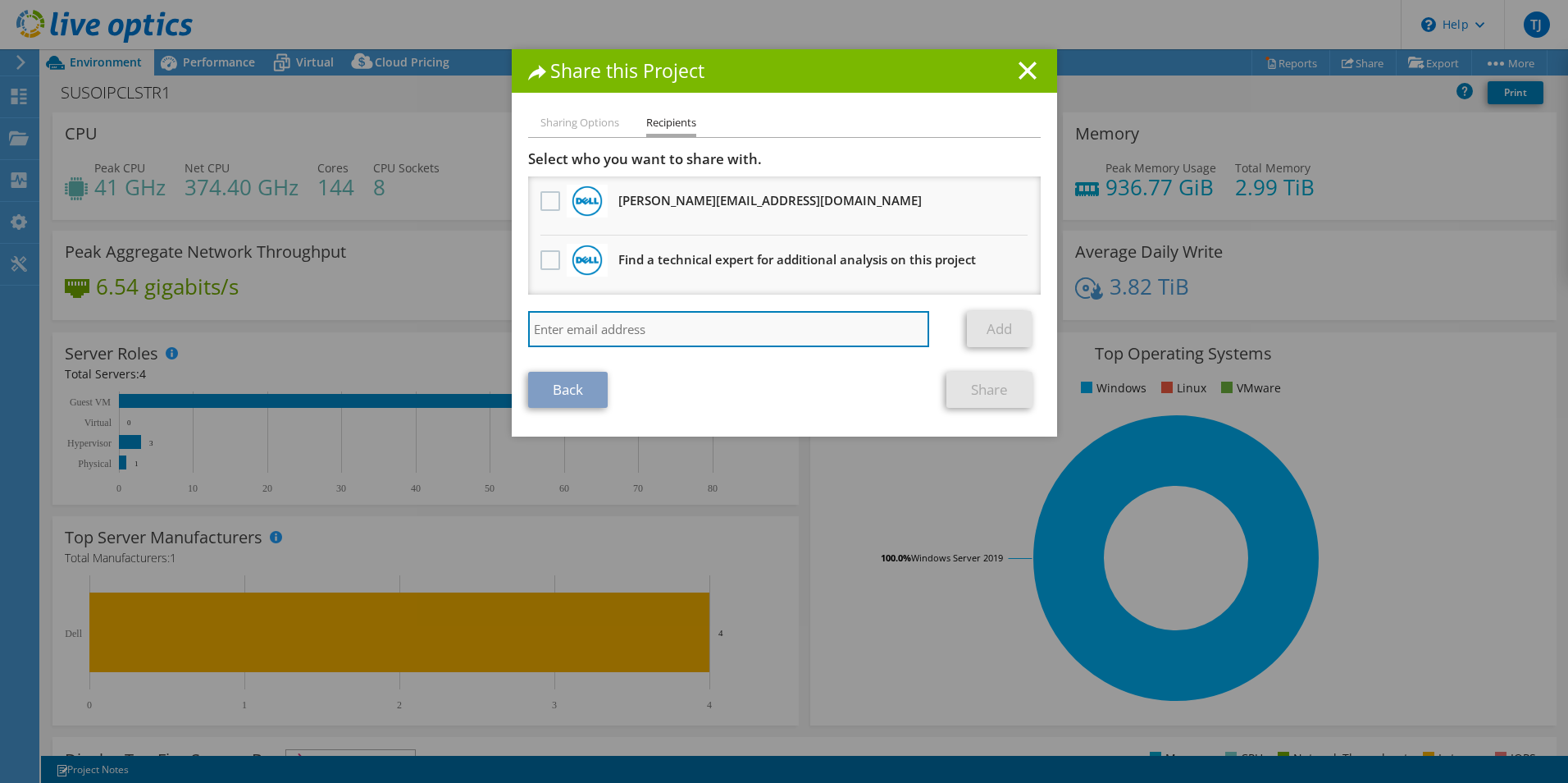
click at [596, 337] on input "search" at bounding box center [729, 329] width 402 height 36
type input "[EMAIL_ADDRESS][DOMAIN_NAME]"
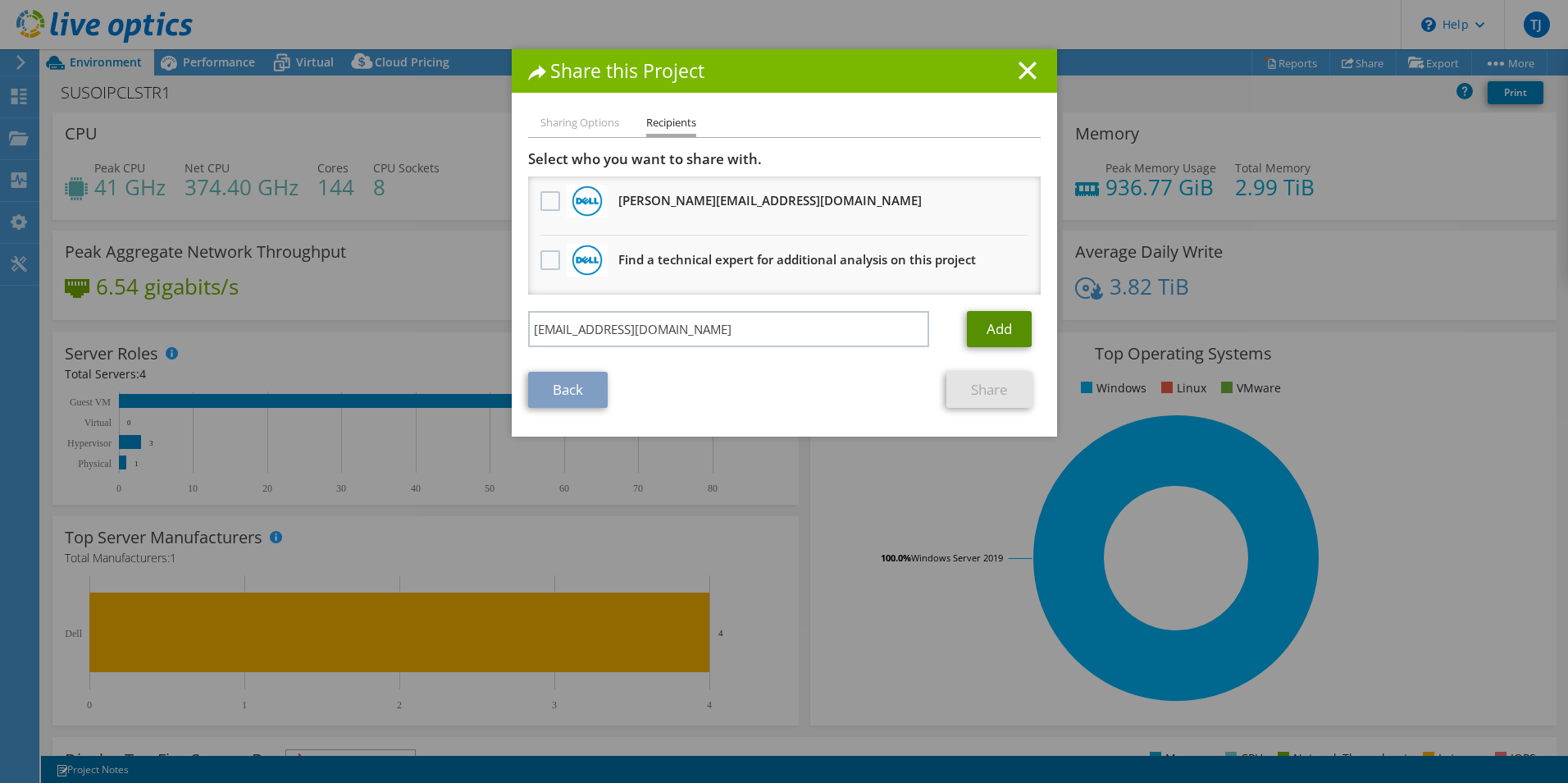
click at [991, 335] on link "Add" at bounding box center [999, 329] width 65 height 36
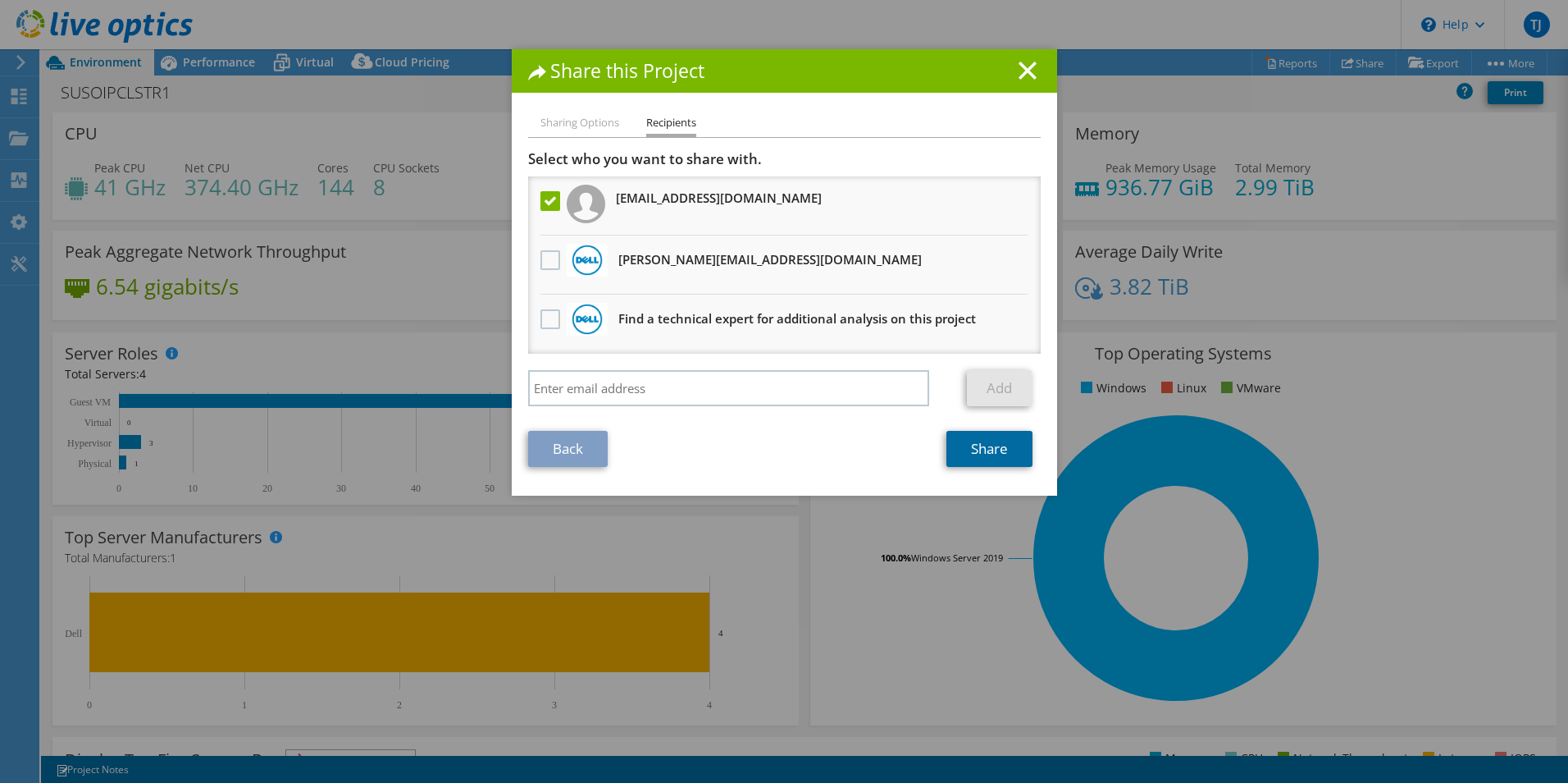
click at [975, 447] on link "Share" at bounding box center [989, 449] width 86 height 36
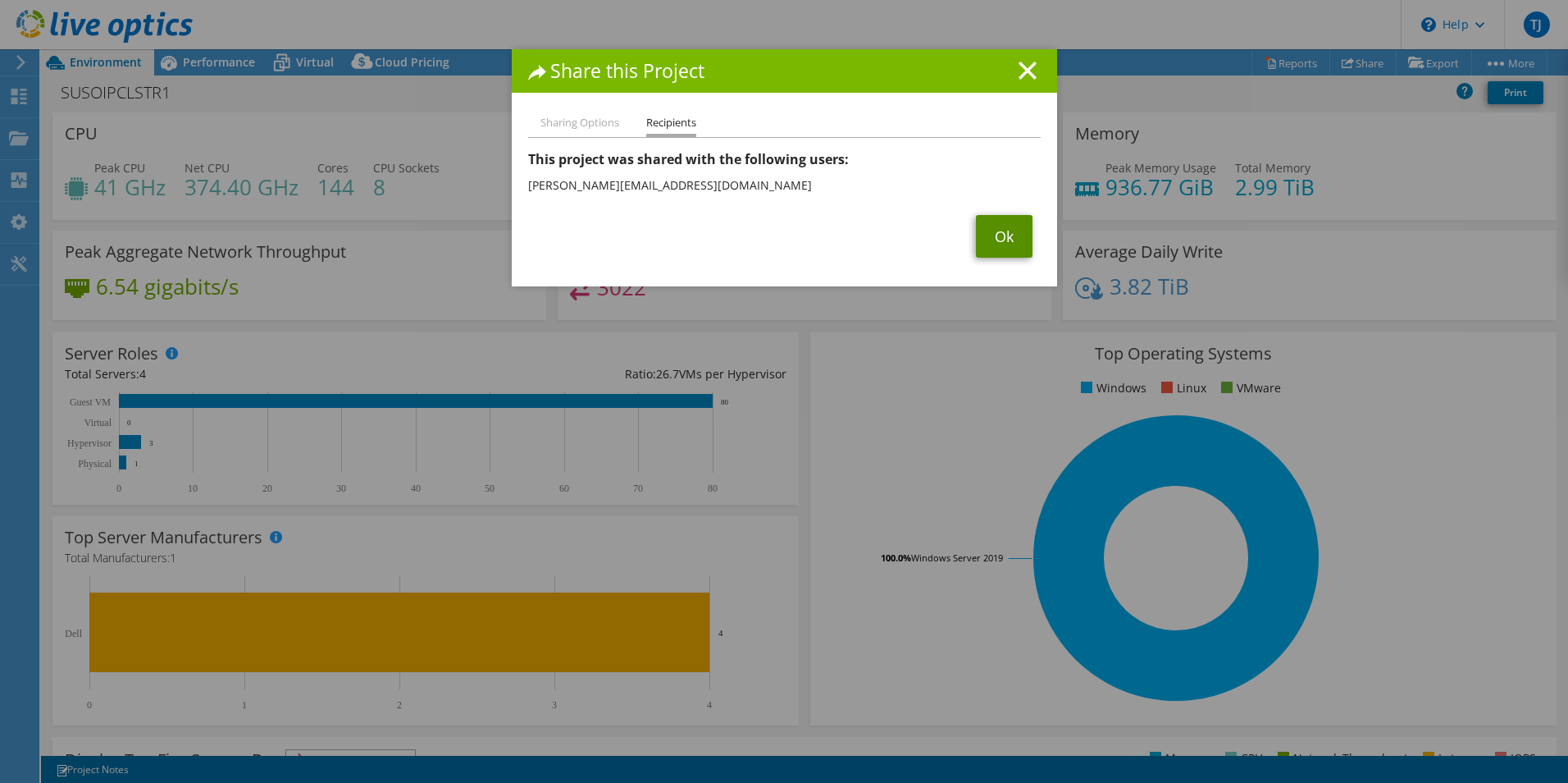
click at [983, 233] on link "Ok" at bounding box center [1004, 236] width 56 height 43
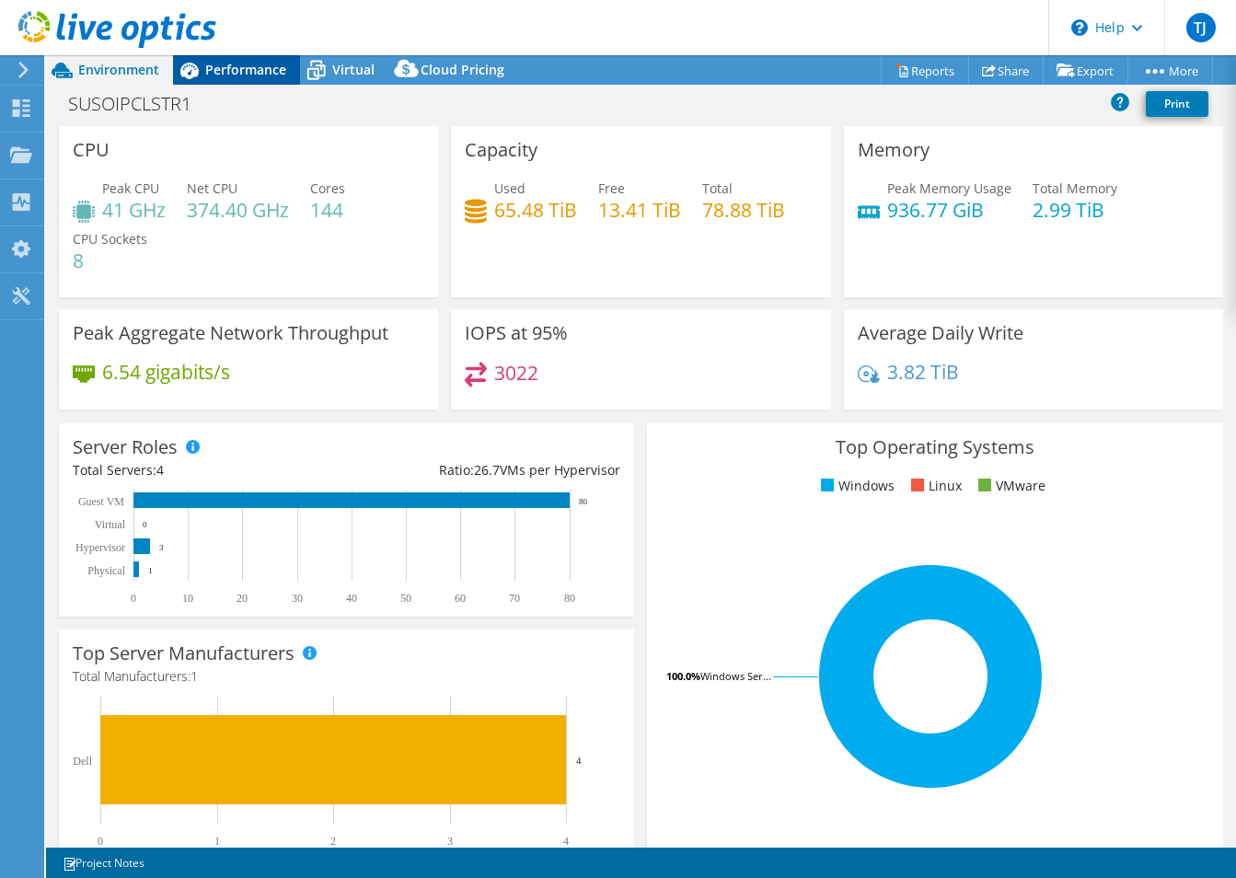
click at [222, 67] on span "Performance" at bounding box center [245, 69] width 81 height 17
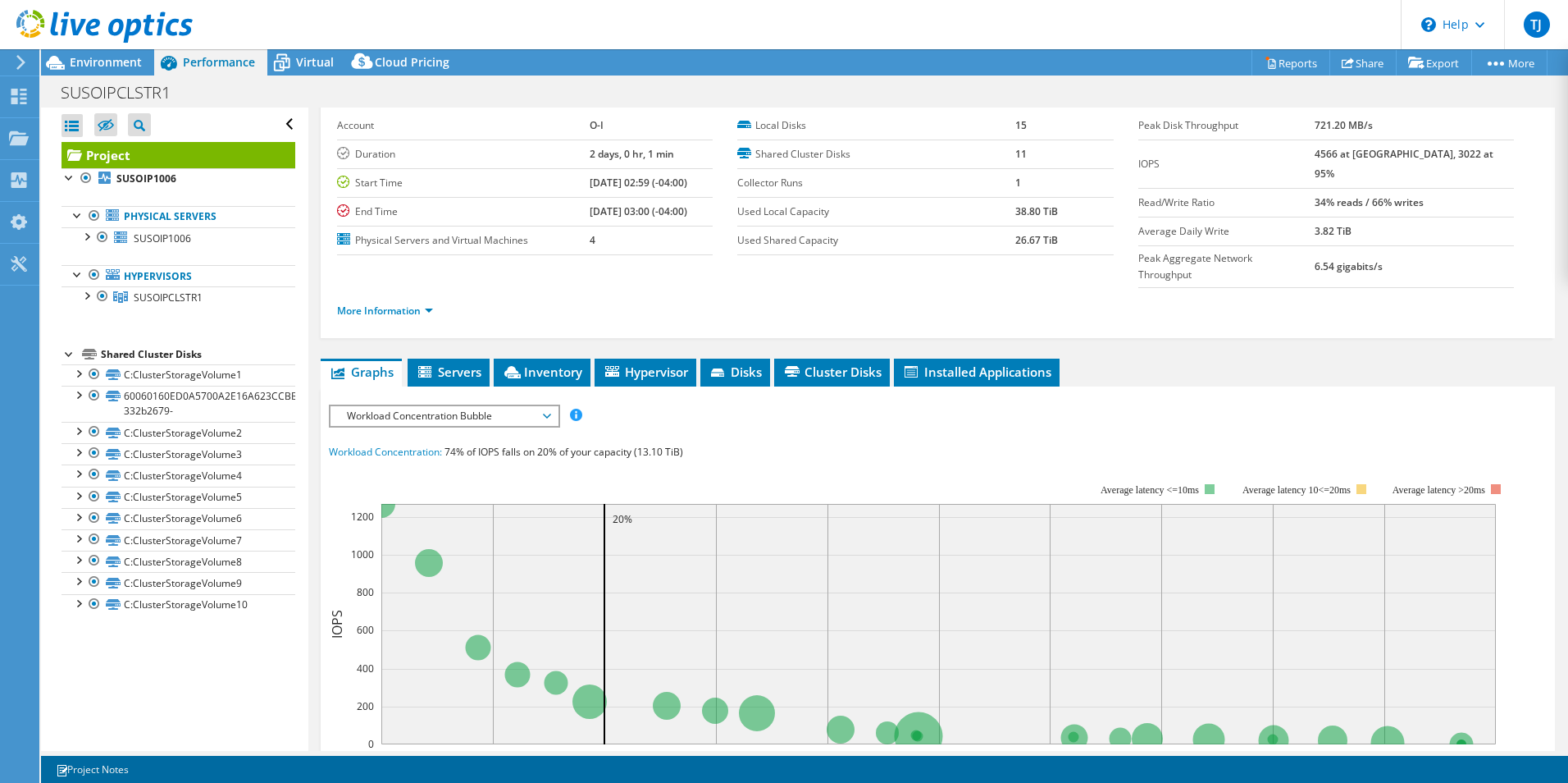
scroll to position [164, 0]
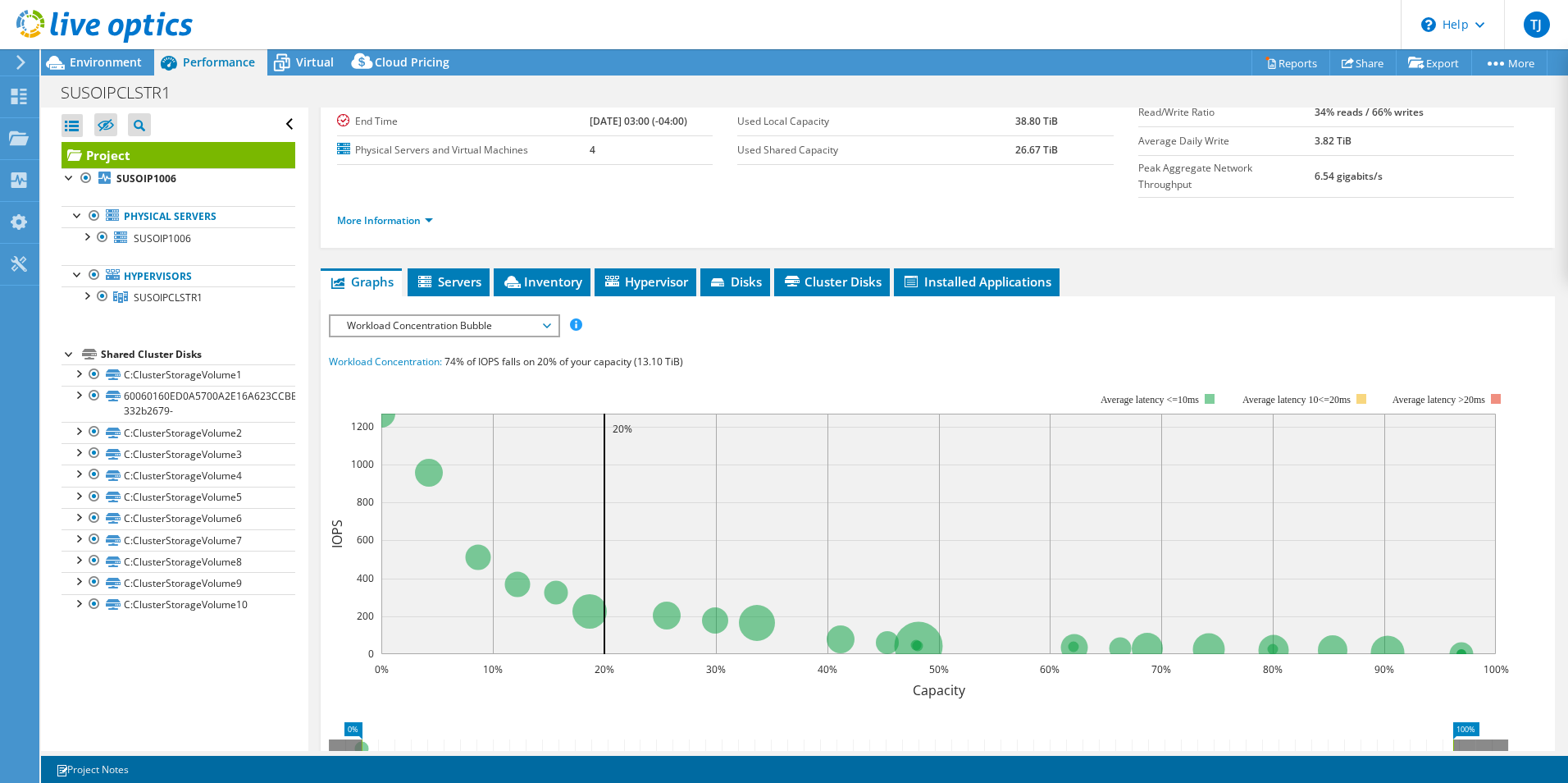
click at [480, 316] on span "Workload Concentration Bubble" at bounding box center [444, 326] width 210 height 20
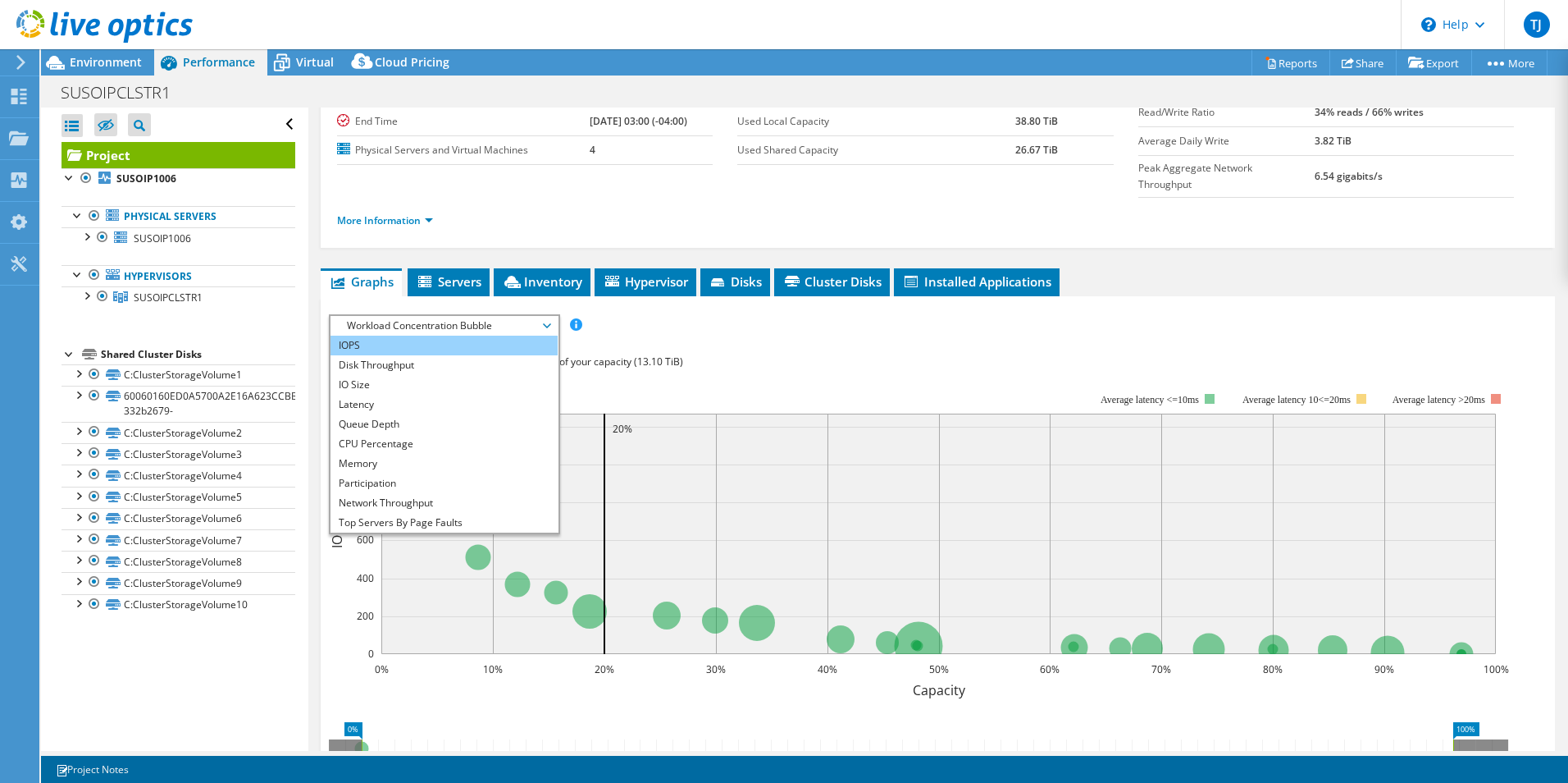
click at [444, 335] on li "IOPS" at bounding box center [444, 345] width 227 height 20
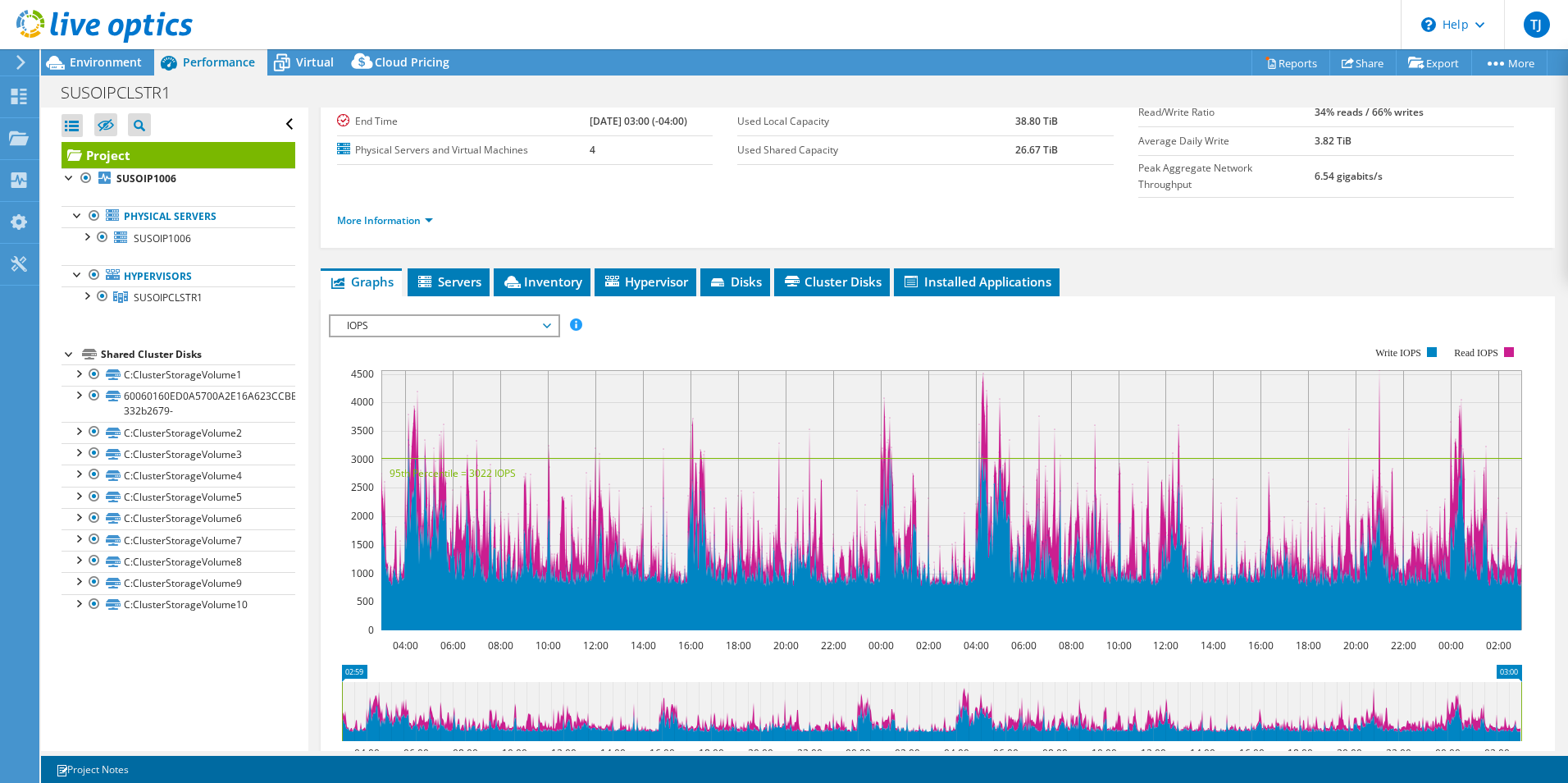
click at [406, 316] on span "IOPS" at bounding box center [444, 326] width 210 height 20
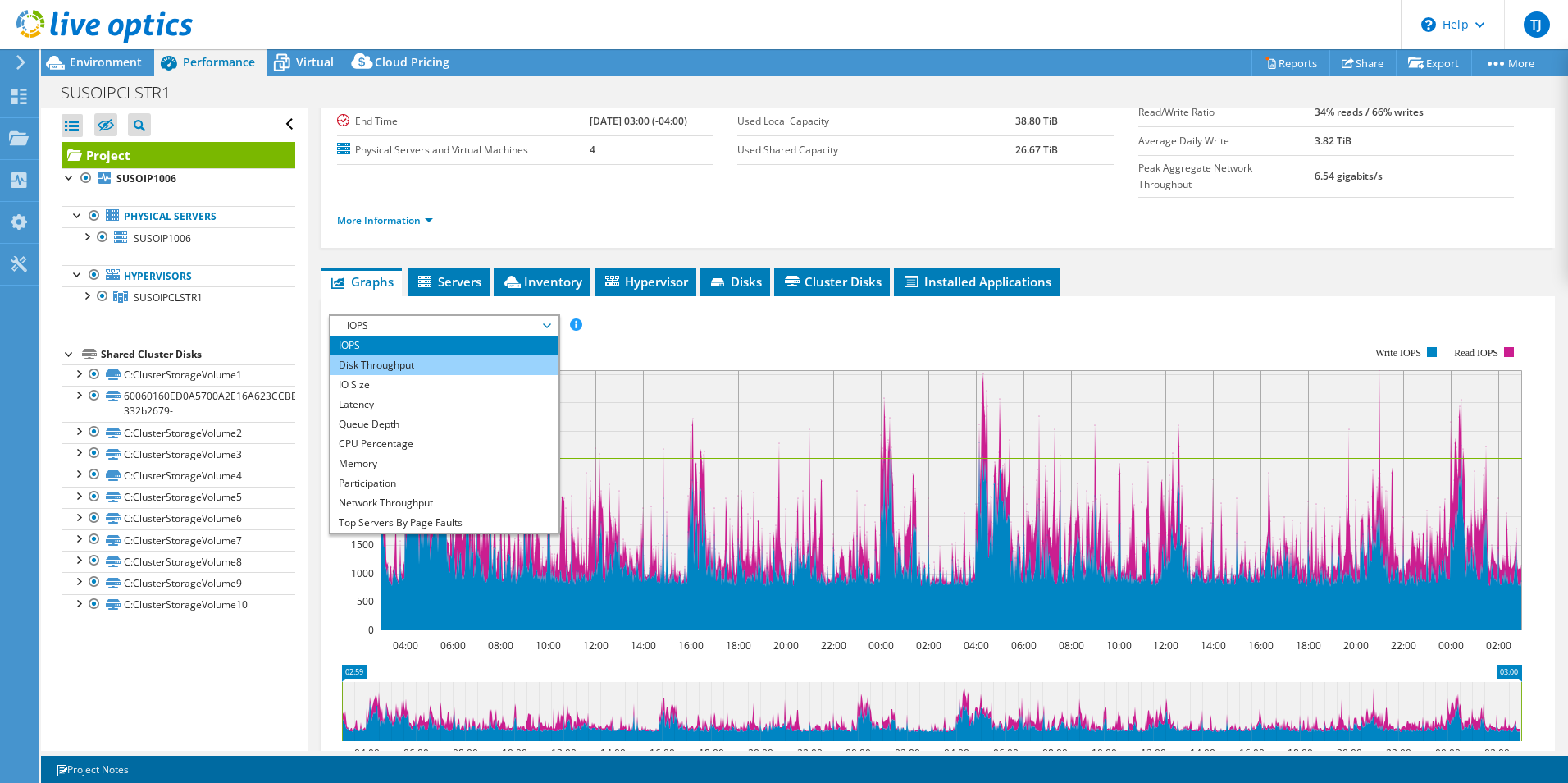
click at [359, 355] on li "Disk Throughput" at bounding box center [444, 365] width 227 height 20
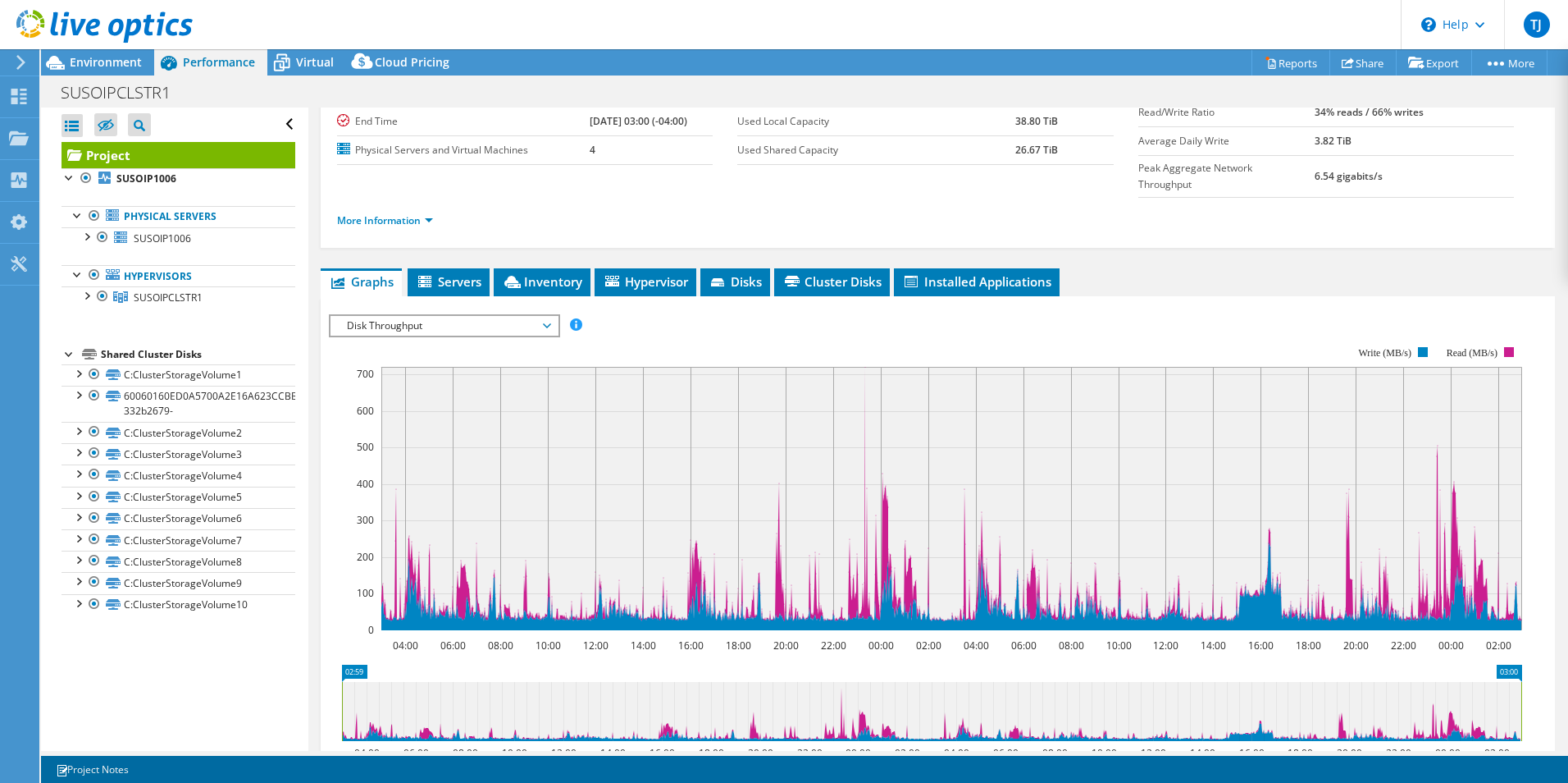
click at [430, 316] on span "Disk Throughput" at bounding box center [444, 326] width 210 height 20
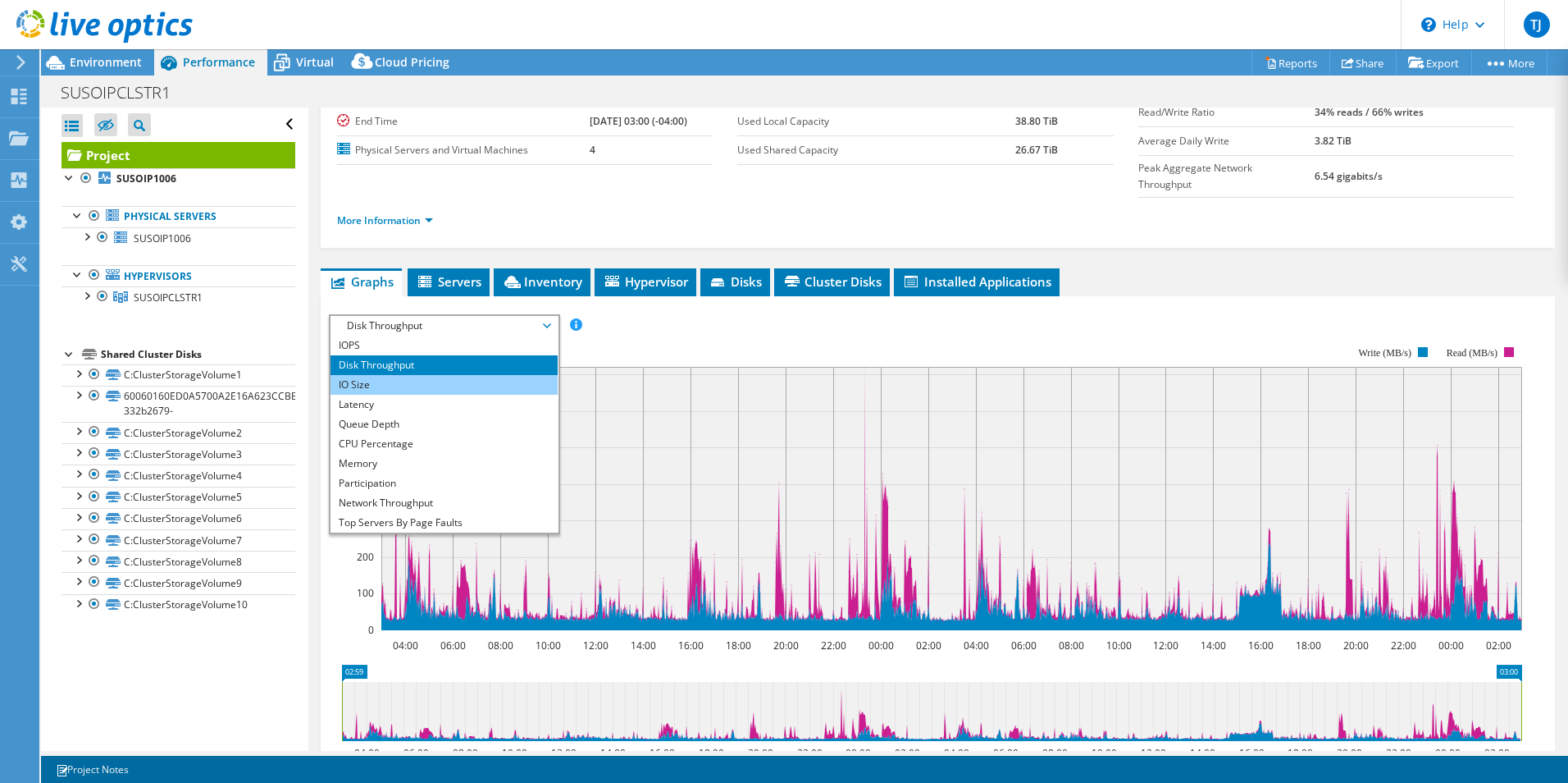
click at [354, 375] on li "IO Size" at bounding box center [444, 384] width 227 height 20
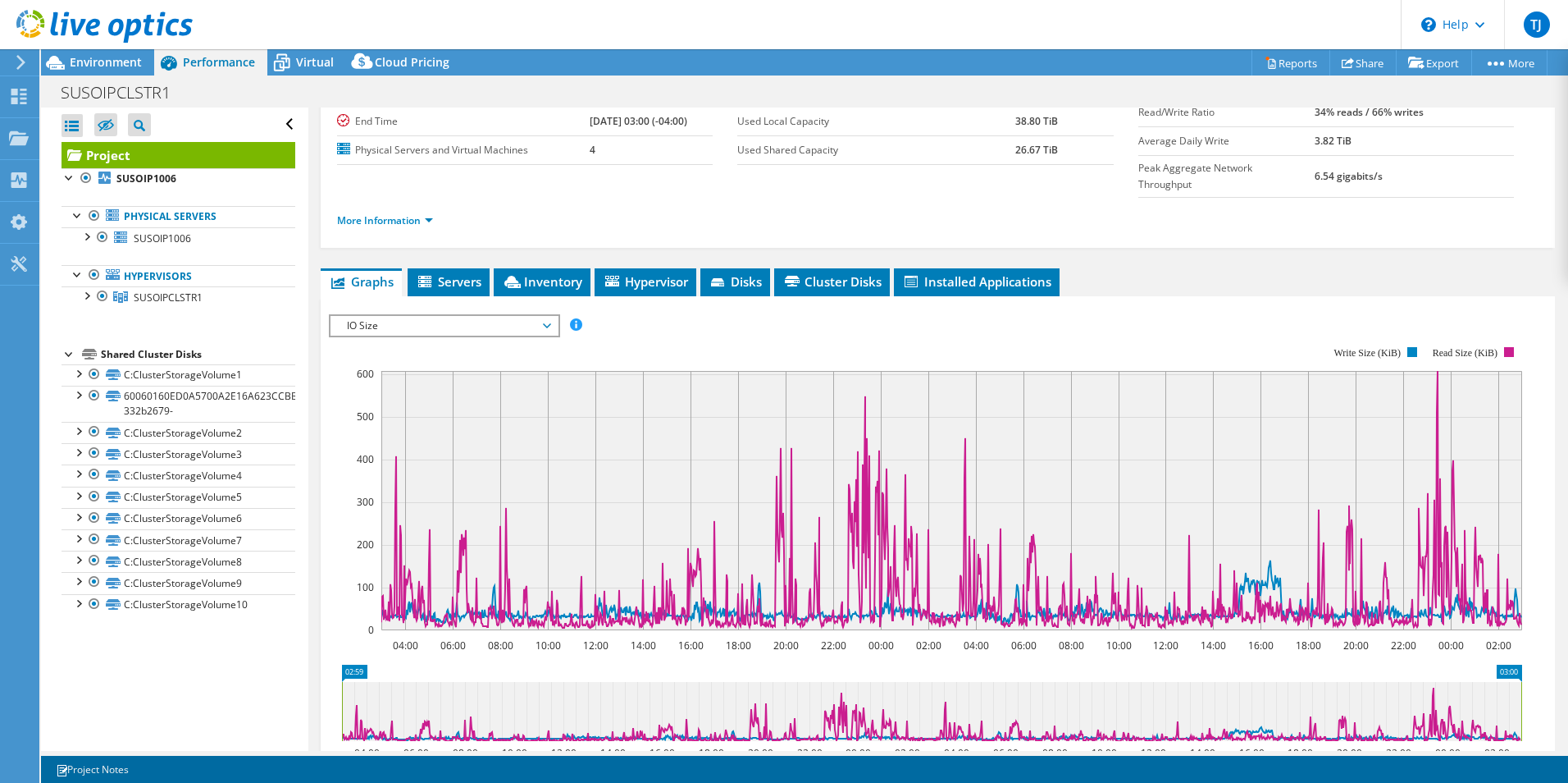
click at [410, 316] on span "IO Size" at bounding box center [444, 326] width 210 height 20
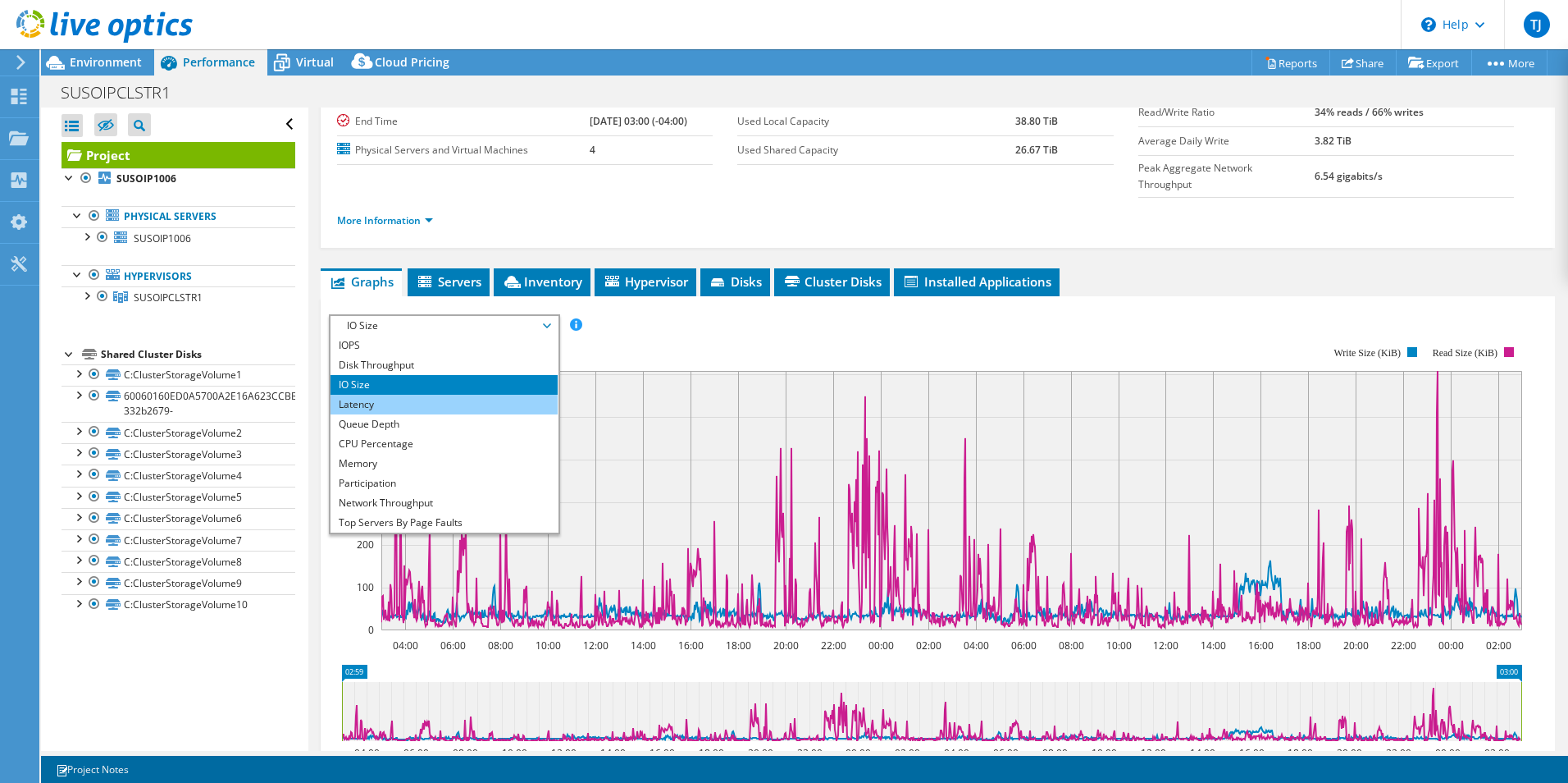
click at [349, 395] on li "Latency" at bounding box center [444, 405] width 227 height 20
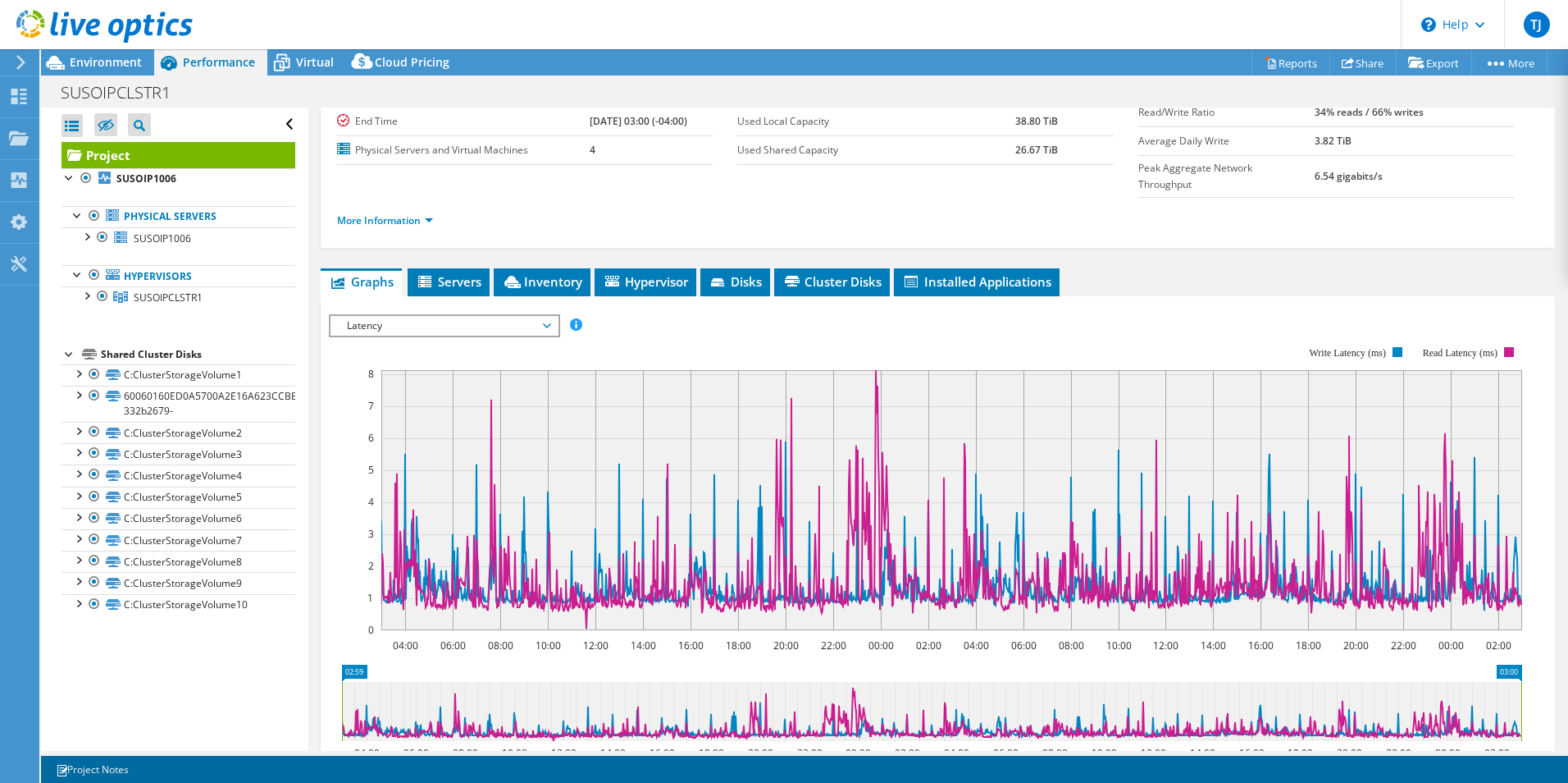
click at [400, 316] on span "Latency" at bounding box center [444, 326] width 210 height 20
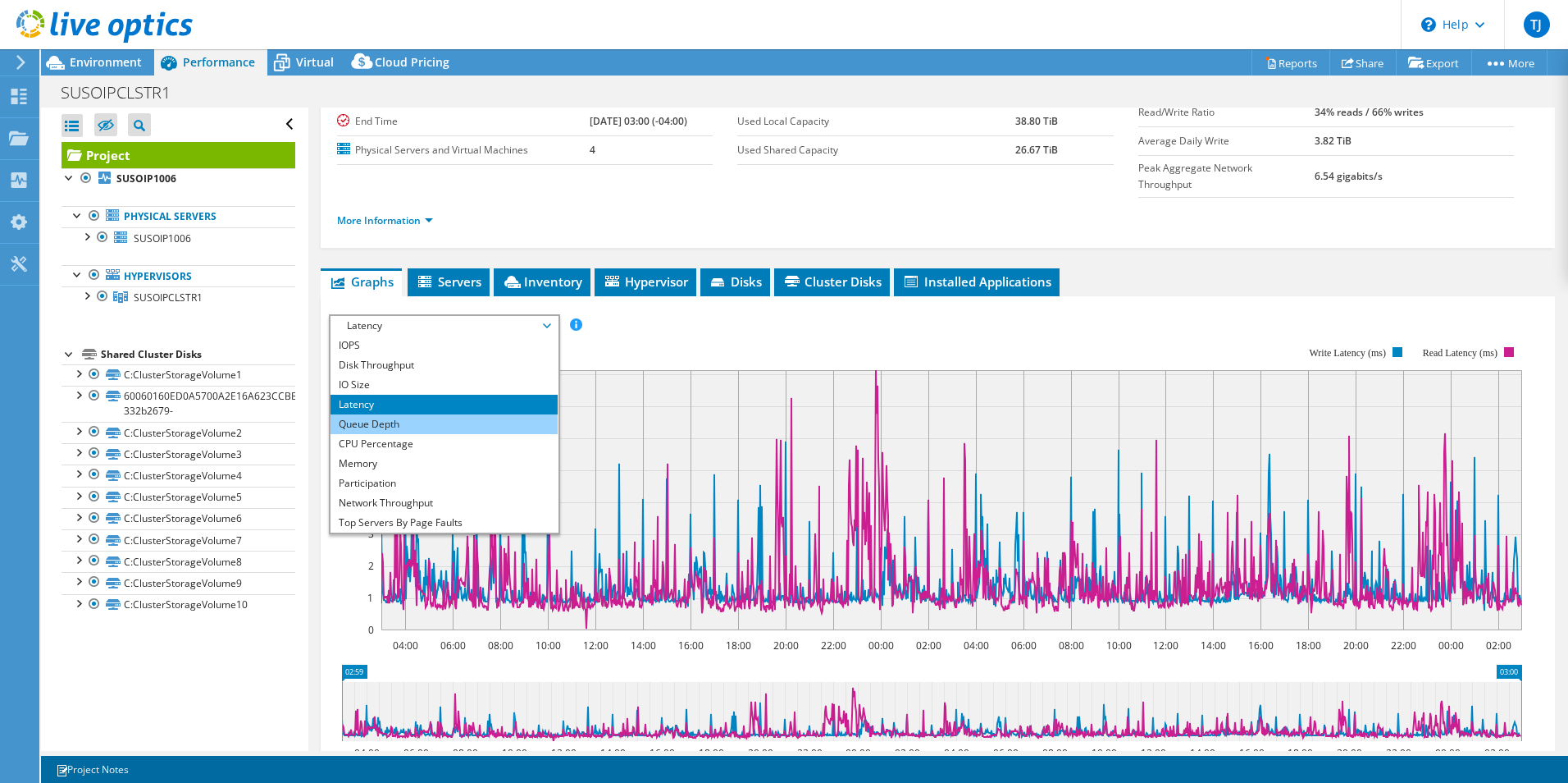
click at [349, 415] on li "Queue Depth" at bounding box center [444, 424] width 227 height 20
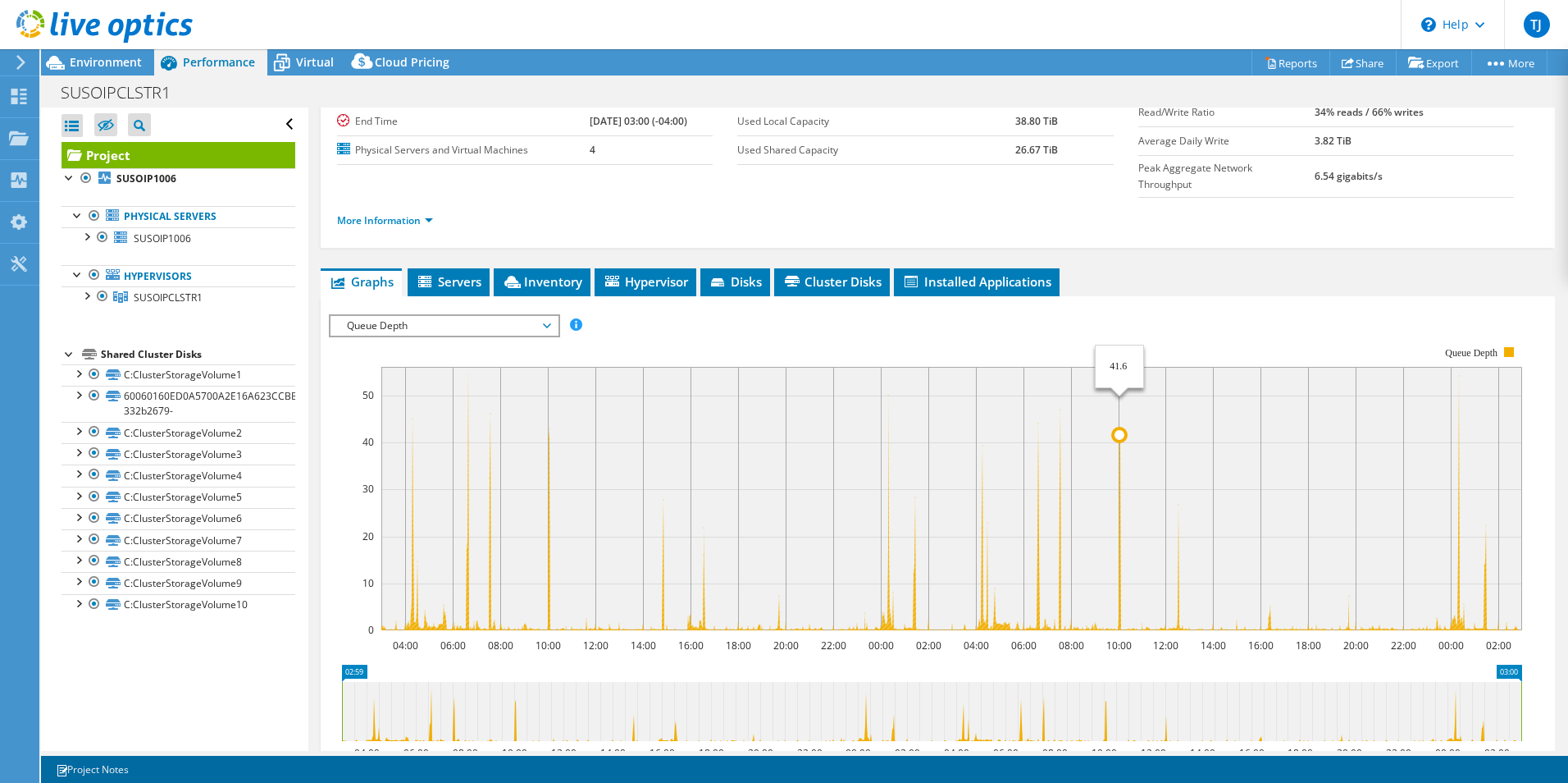
click at [1123, 428] on circle at bounding box center [1120, 434] width 13 height 13
click at [376, 316] on span "Queue Depth" at bounding box center [444, 326] width 210 height 20
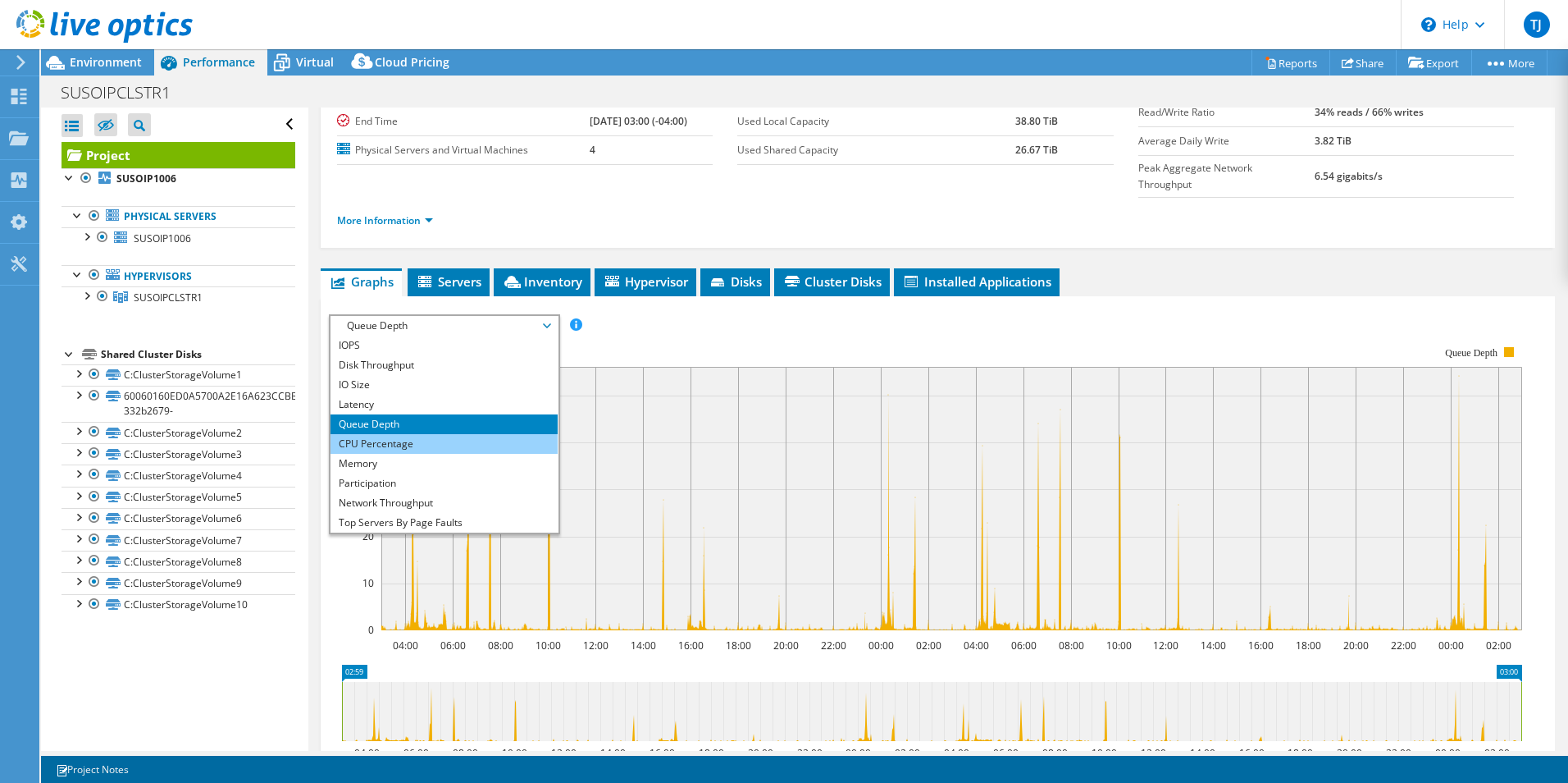
click at [368, 434] on li "CPU Percentage" at bounding box center [444, 444] width 227 height 20
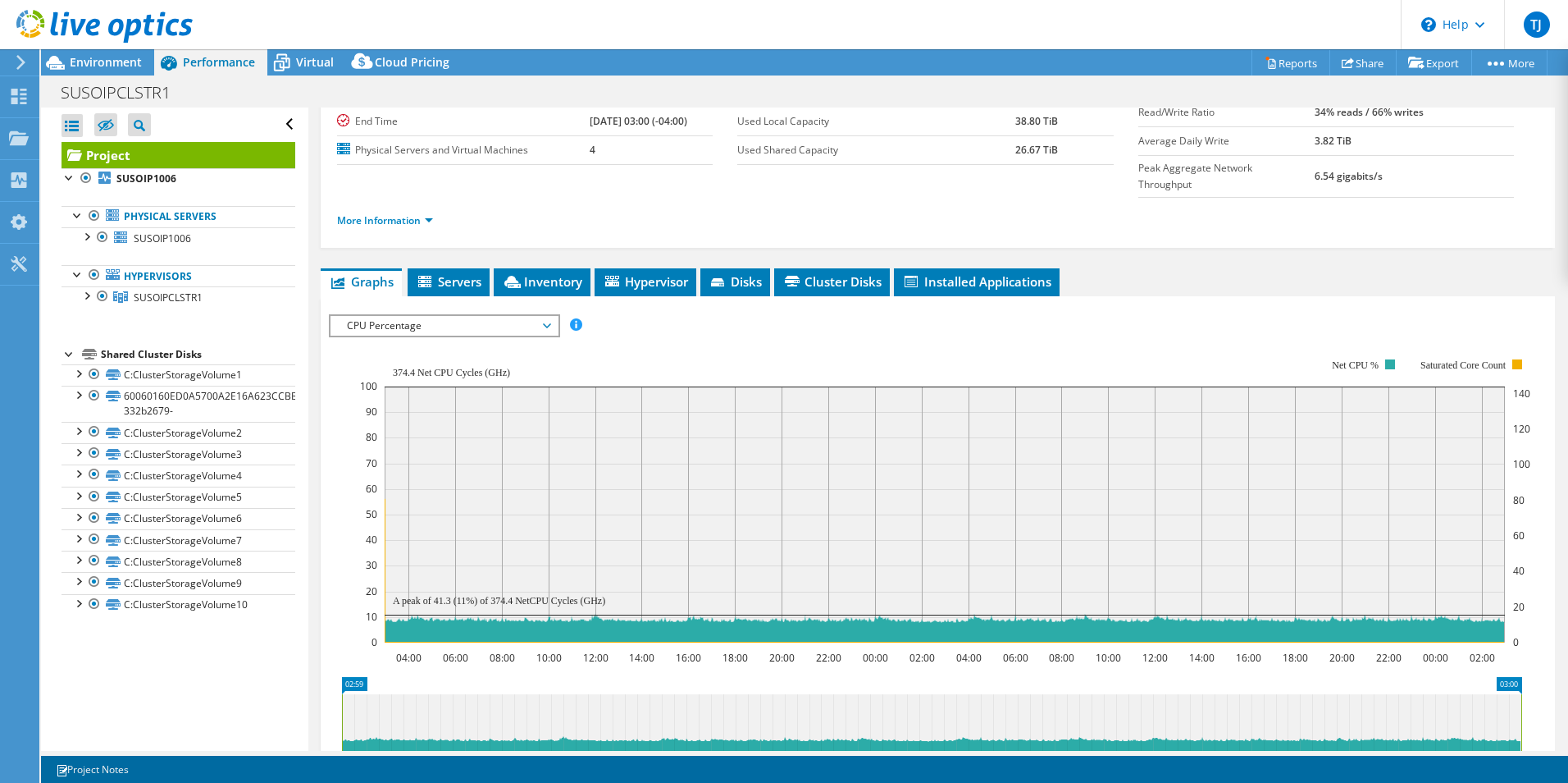
click at [405, 316] on span "CPU Percentage" at bounding box center [444, 326] width 210 height 20
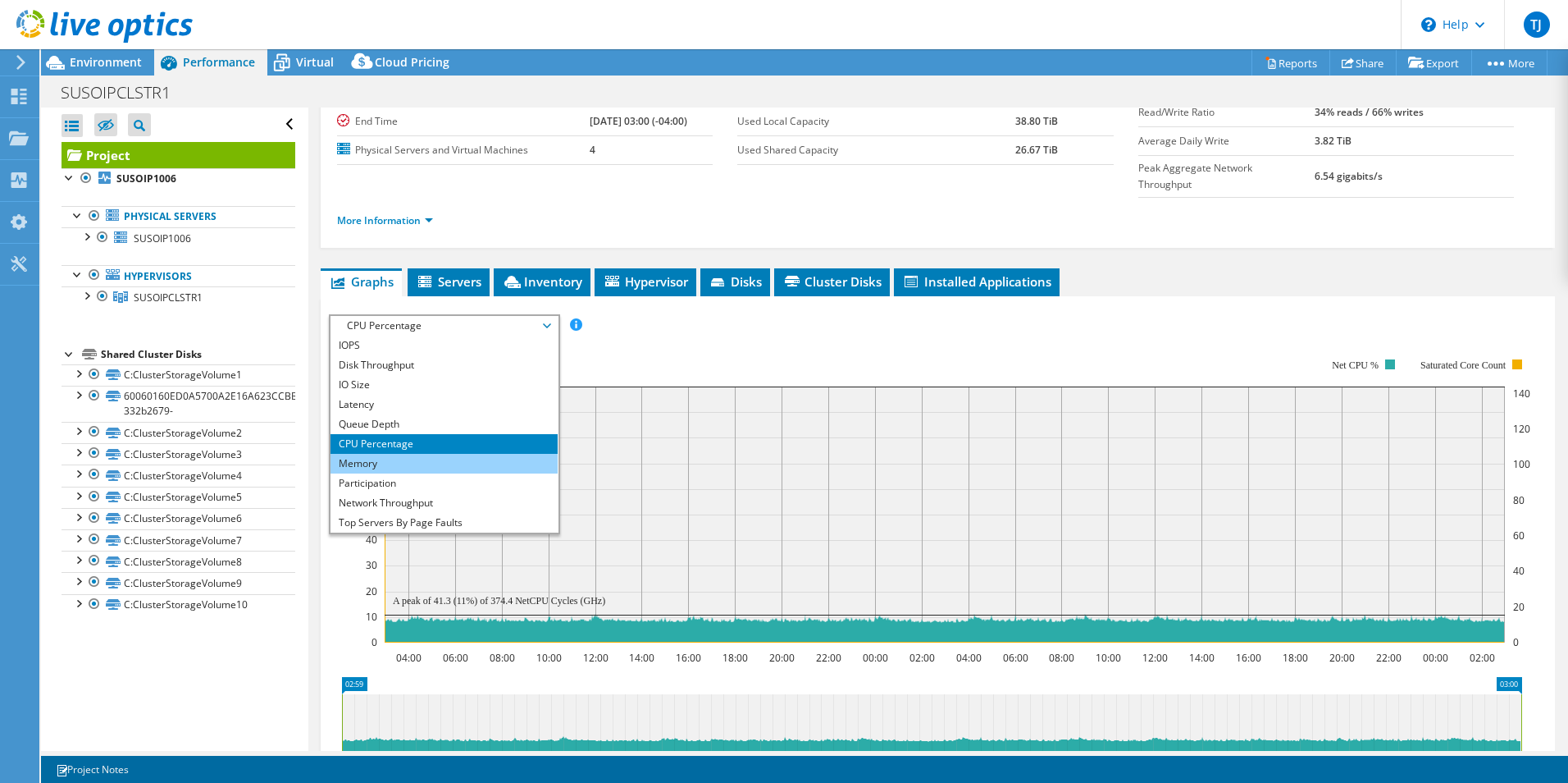
click at [351, 454] on li "Memory" at bounding box center [444, 464] width 227 height 20
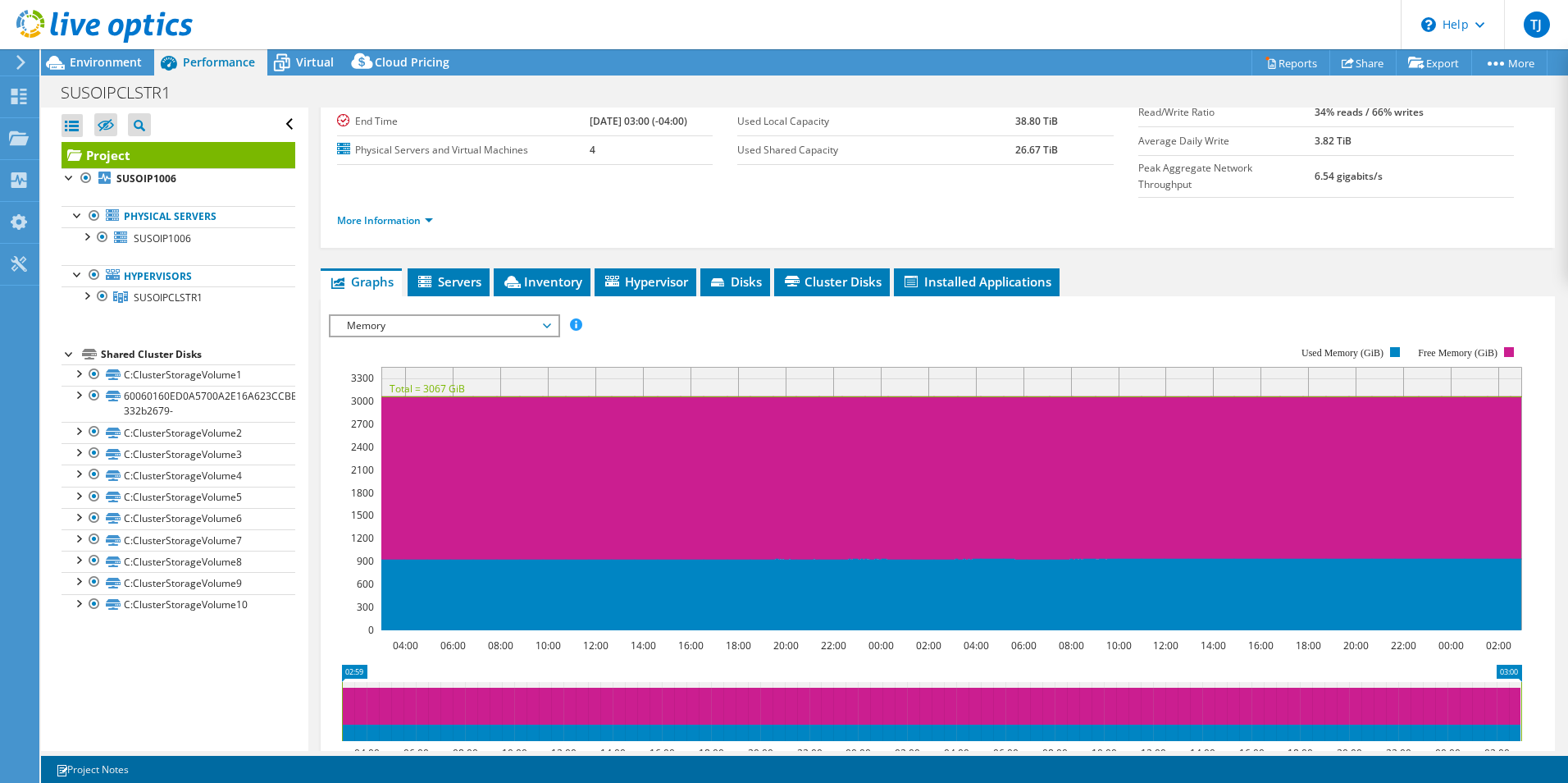
click at [351, 316] on span "Memory" at bounding box center [444, 326] width 210 height 20
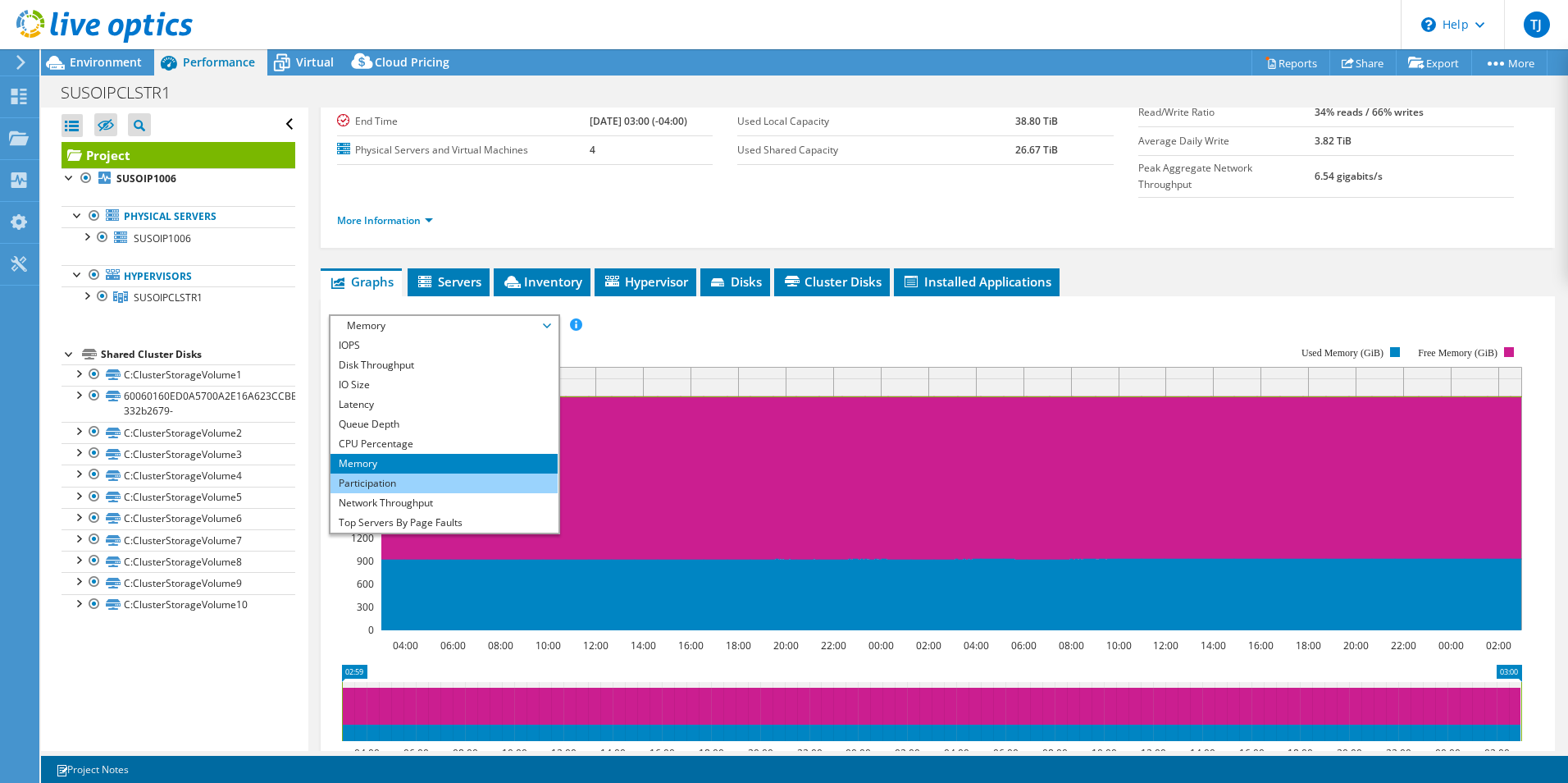
click at [382, 474] on li "Participation" at bounding box center [444, 483] width 227 height 20
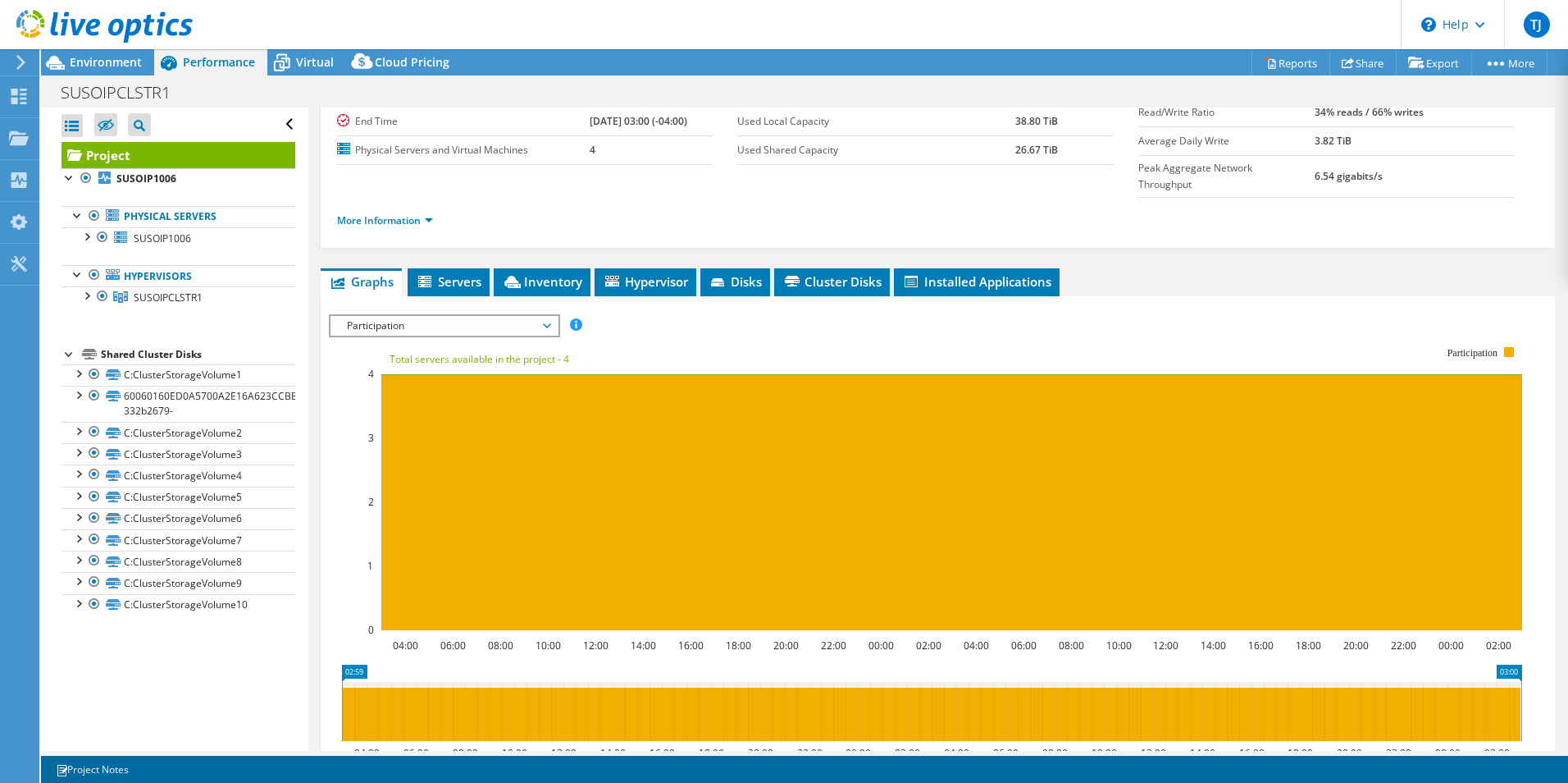
click at [400, 316] on span "Participation" at bounding box center [444, 326] width 210 height 20
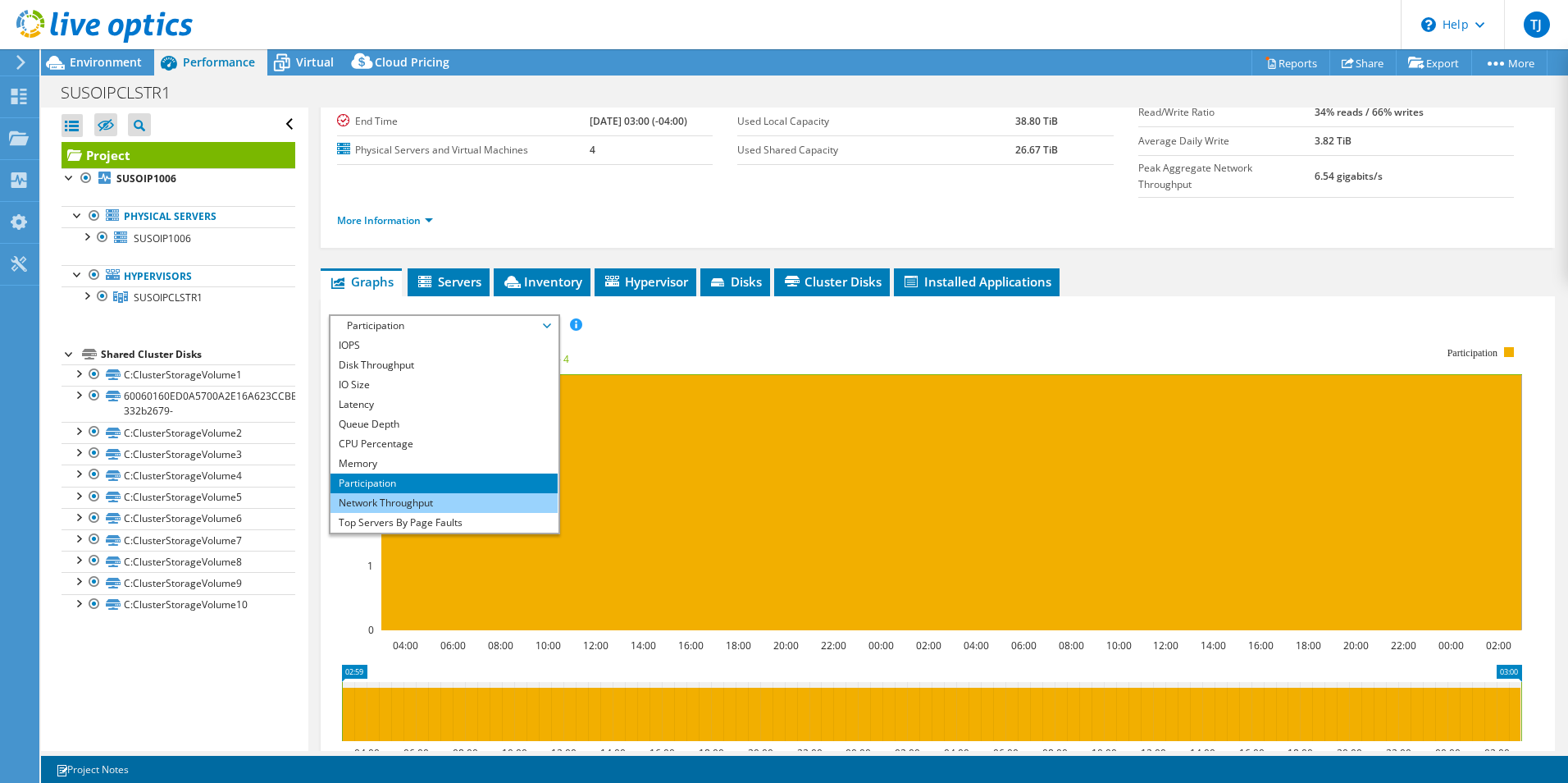
click at [378, 493] on li "Network Throughput" at bounding box center [444, 503] width 227 height 20
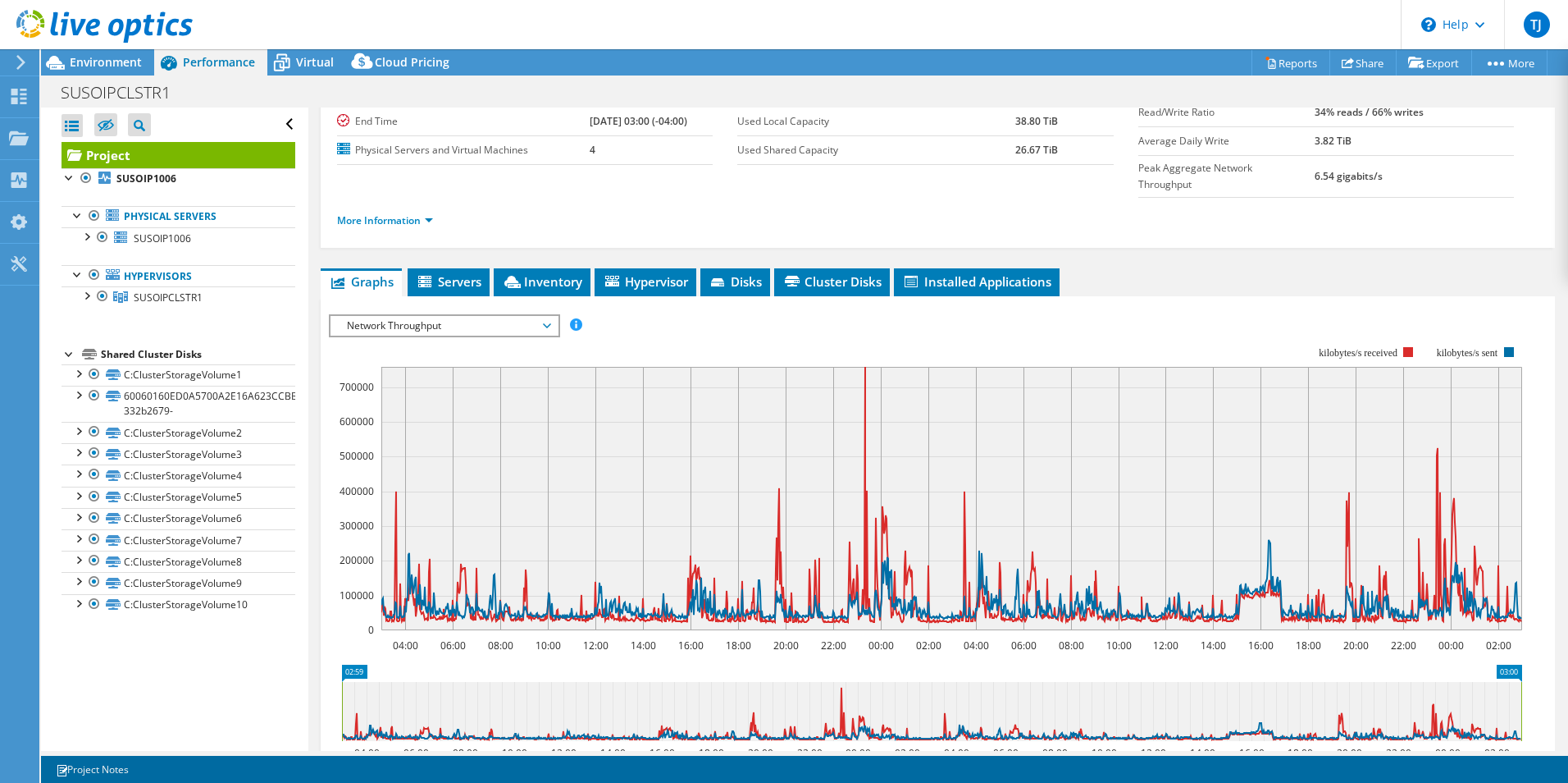
click at [378, 316] on span "Network Throughput" at bounding box center [444, 326] width 210 height 20
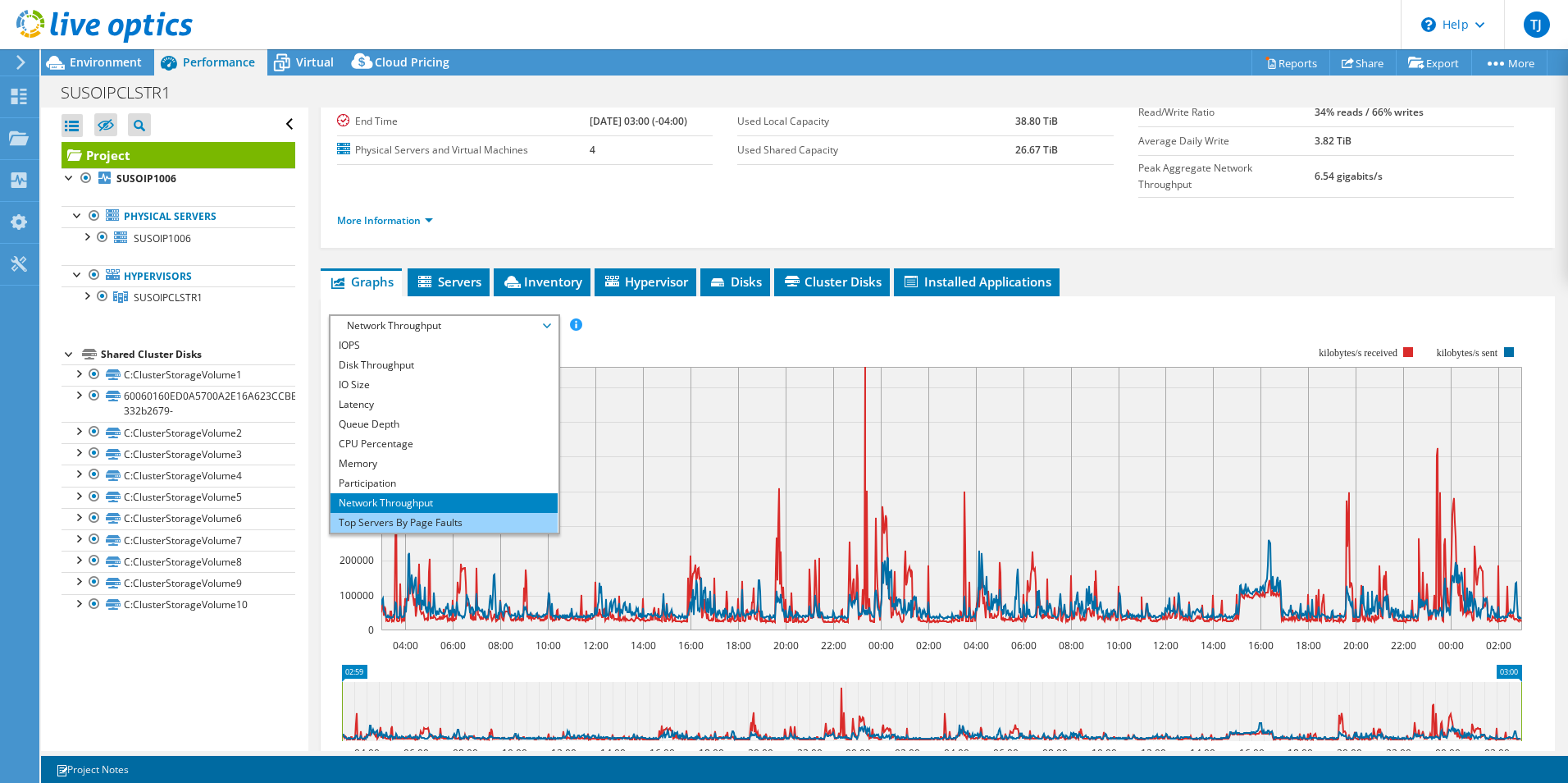
click at [354, 513] on li "Top Servers By Page Faults" at bounding box center [444, 523] width 227 height 20
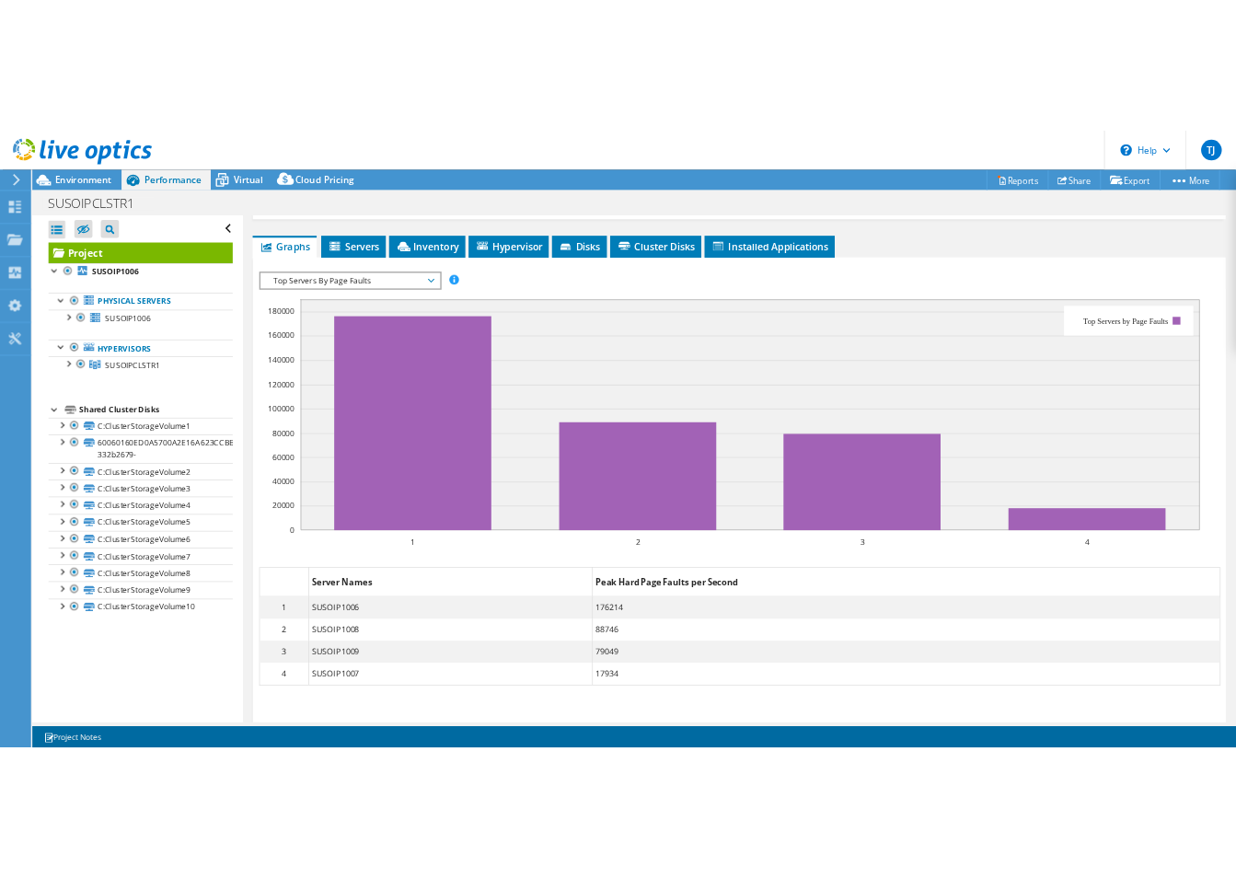
scroll to position [368, 0]
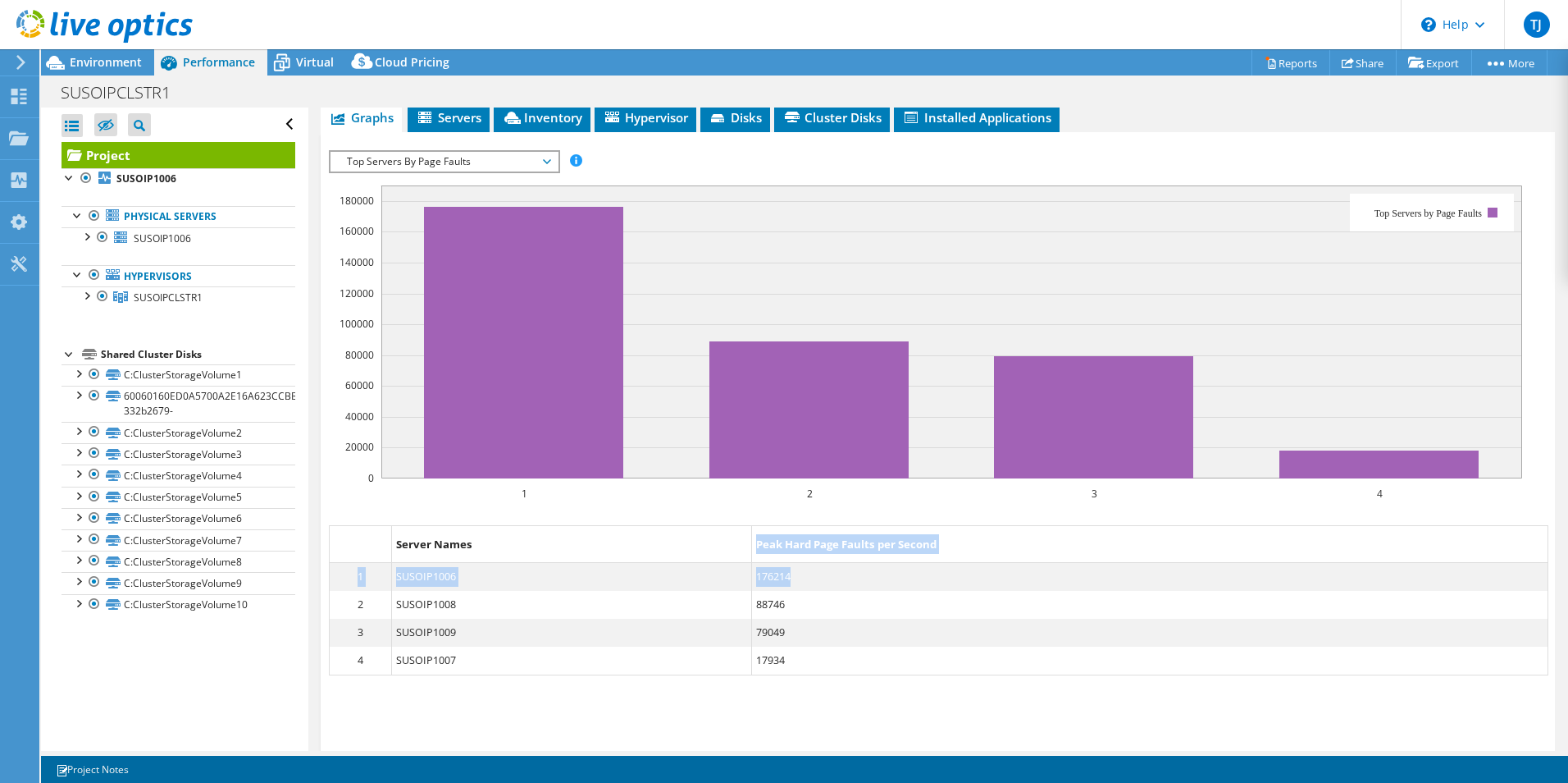
drag, startPoint x: 794, startPoint y: 537, endPoint x: 746, endPoint y: 515, distance: 52.8
click at [746, 525] on div "Server Names Peak Hard Page Faults per Second 1 SUSOIP1006 176214 2 SUSOIP1008 …" at bounding box center [939, 600] width 1219 height 150
drag, startPoint x: 746, startPoint y: 515, endPoint x: 767, endPoint y: 540, distance: 32.6
click at [767, 563] on dd "176214" at bounding box center [1150, 576] width 795 height 28
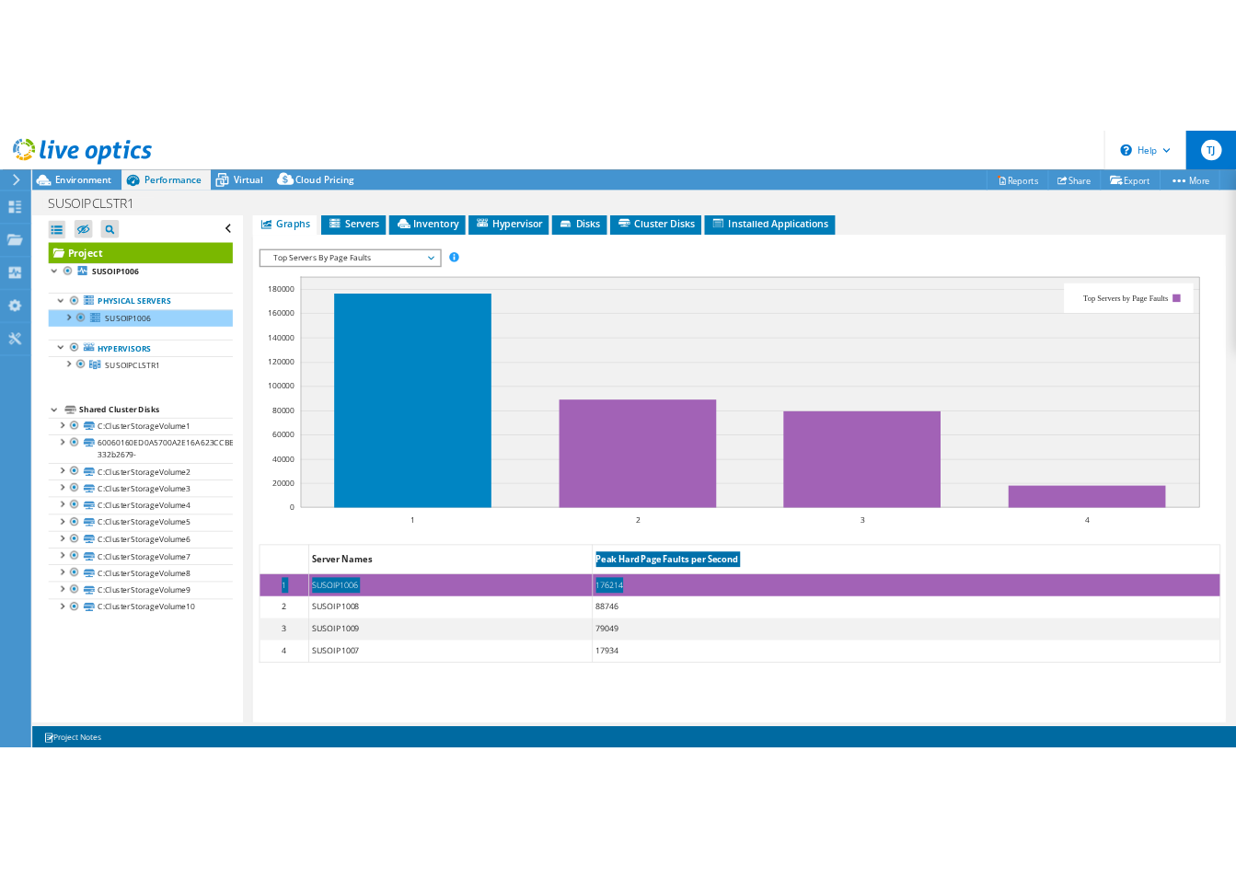
scroll to position [529, 0]
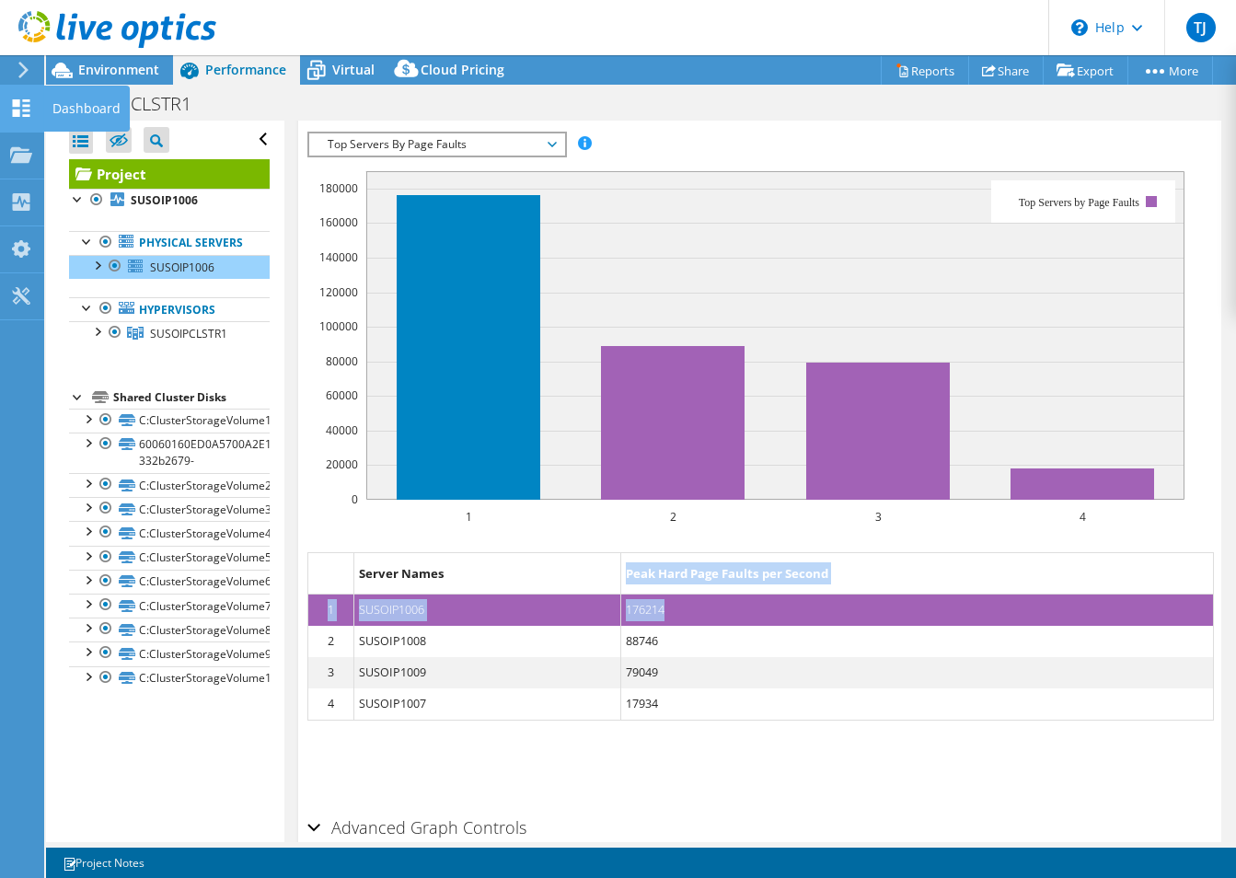
click at [12, 115] on icon at bounding box center [21, 107] width 22 height 17
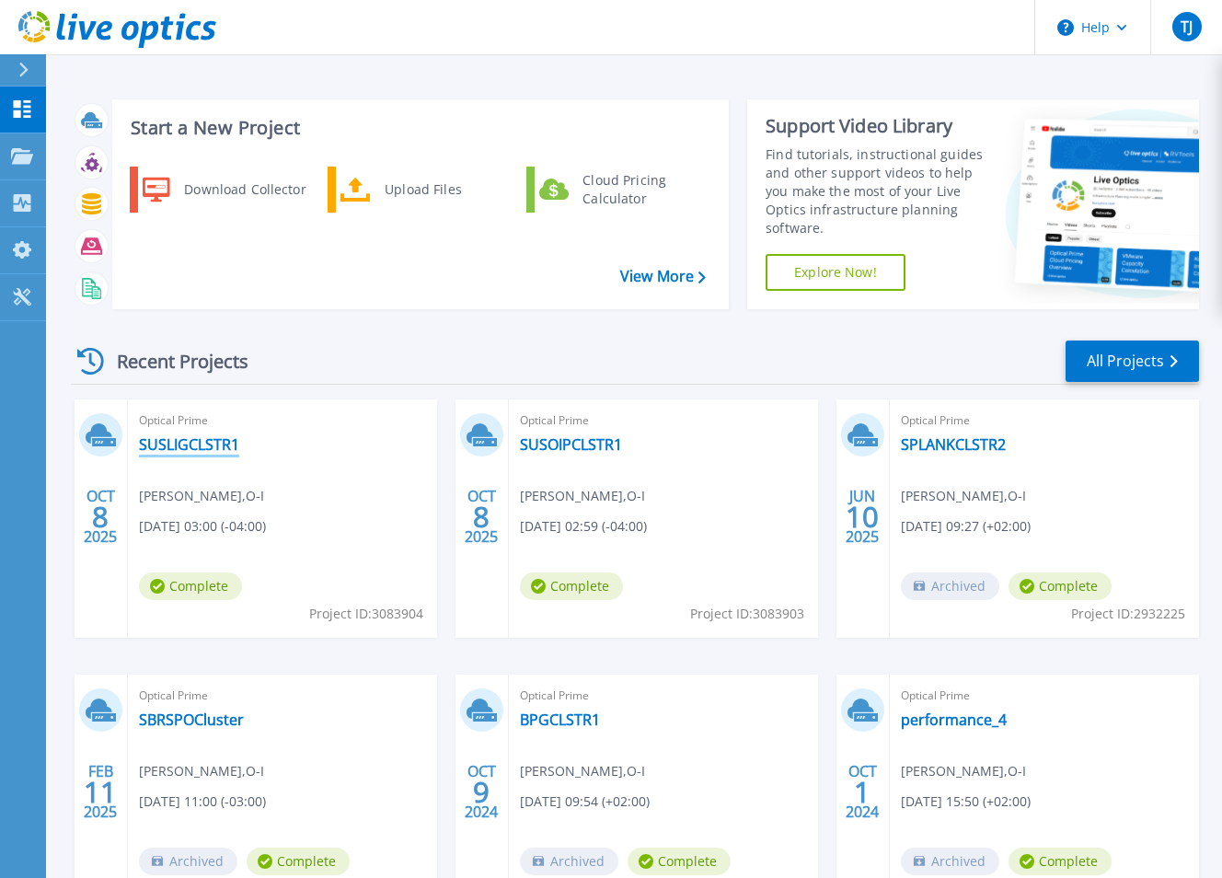
click at [171, 446] on link "SUSLIGCLSTR1" at bounding box center [189, 444] width 100 height 18
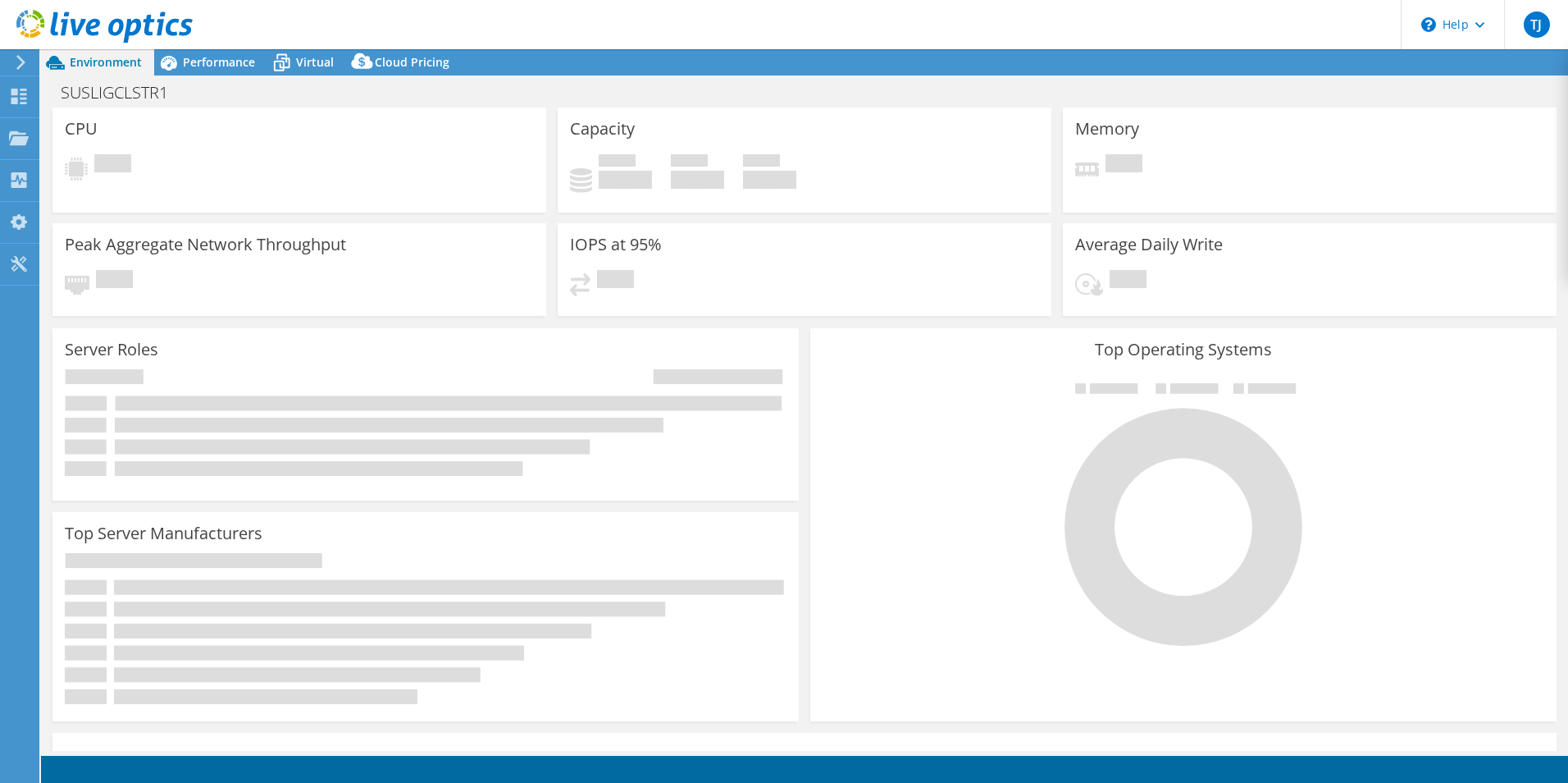
select select "USD"
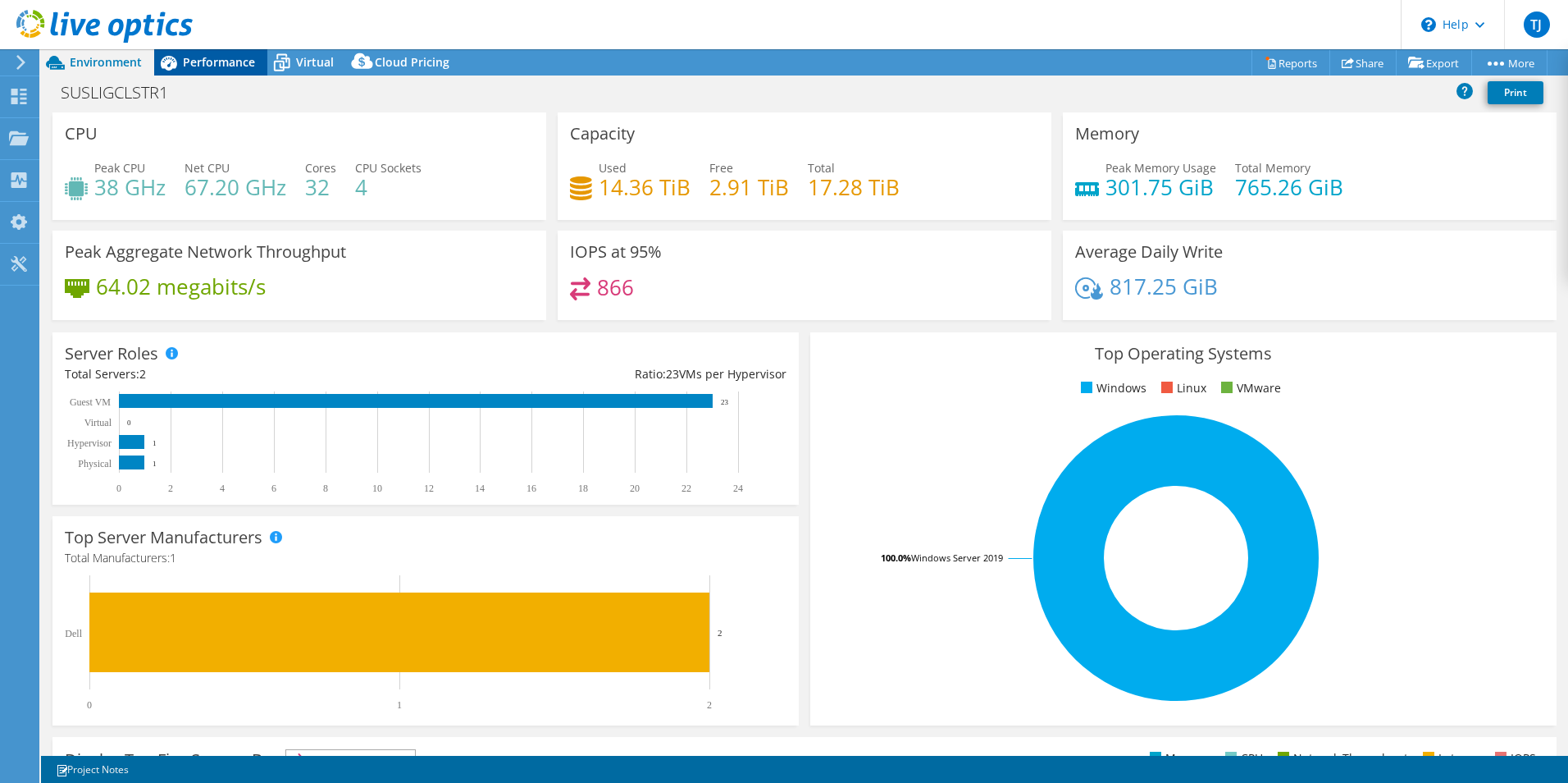
click at [206, 67] on span "Performance" at bounding box center [218, 62] width 72 height 15
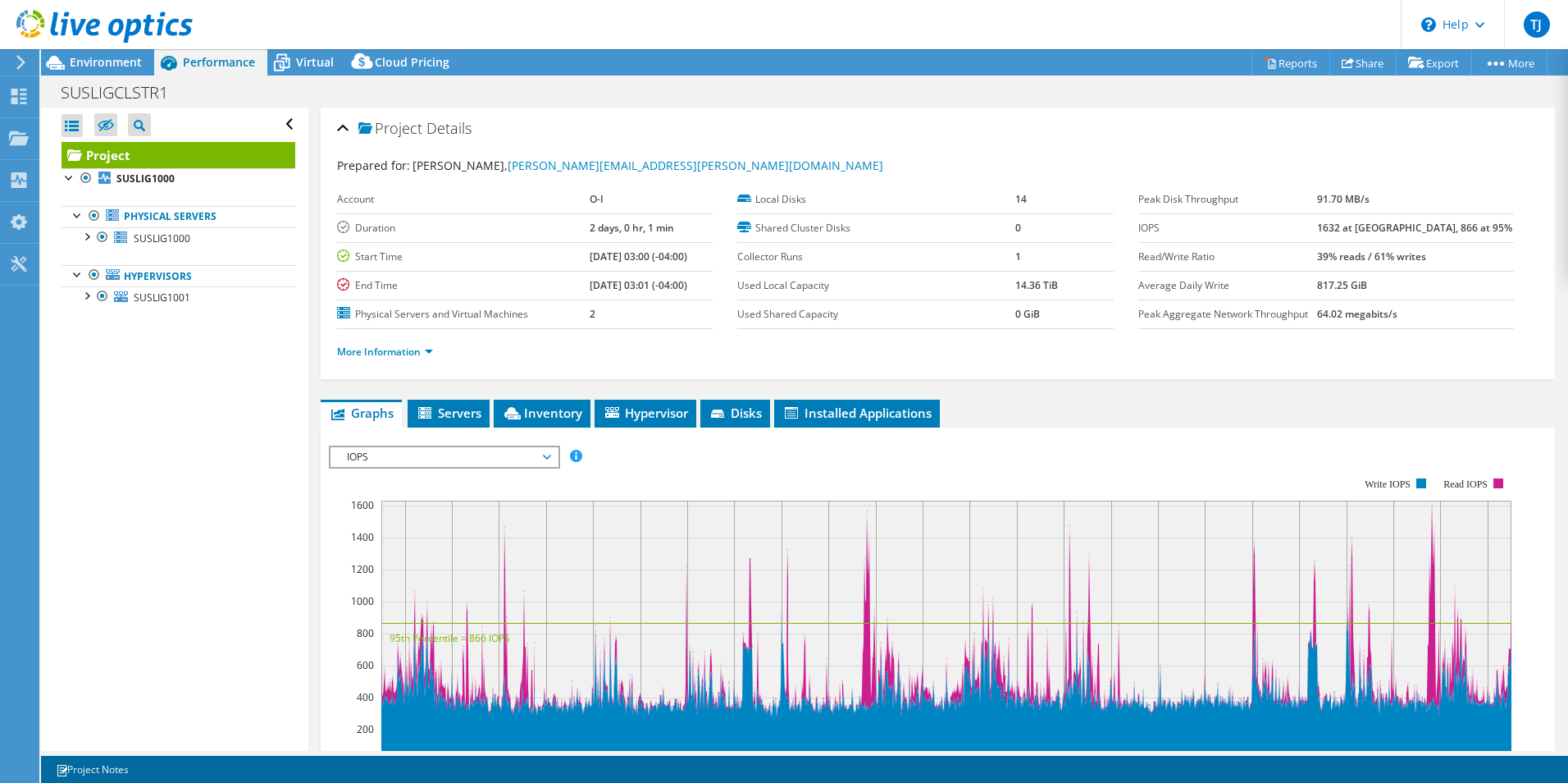
click at [456, 458] on span "IOPS" at bounding box center [444, 457] width 210 height 20
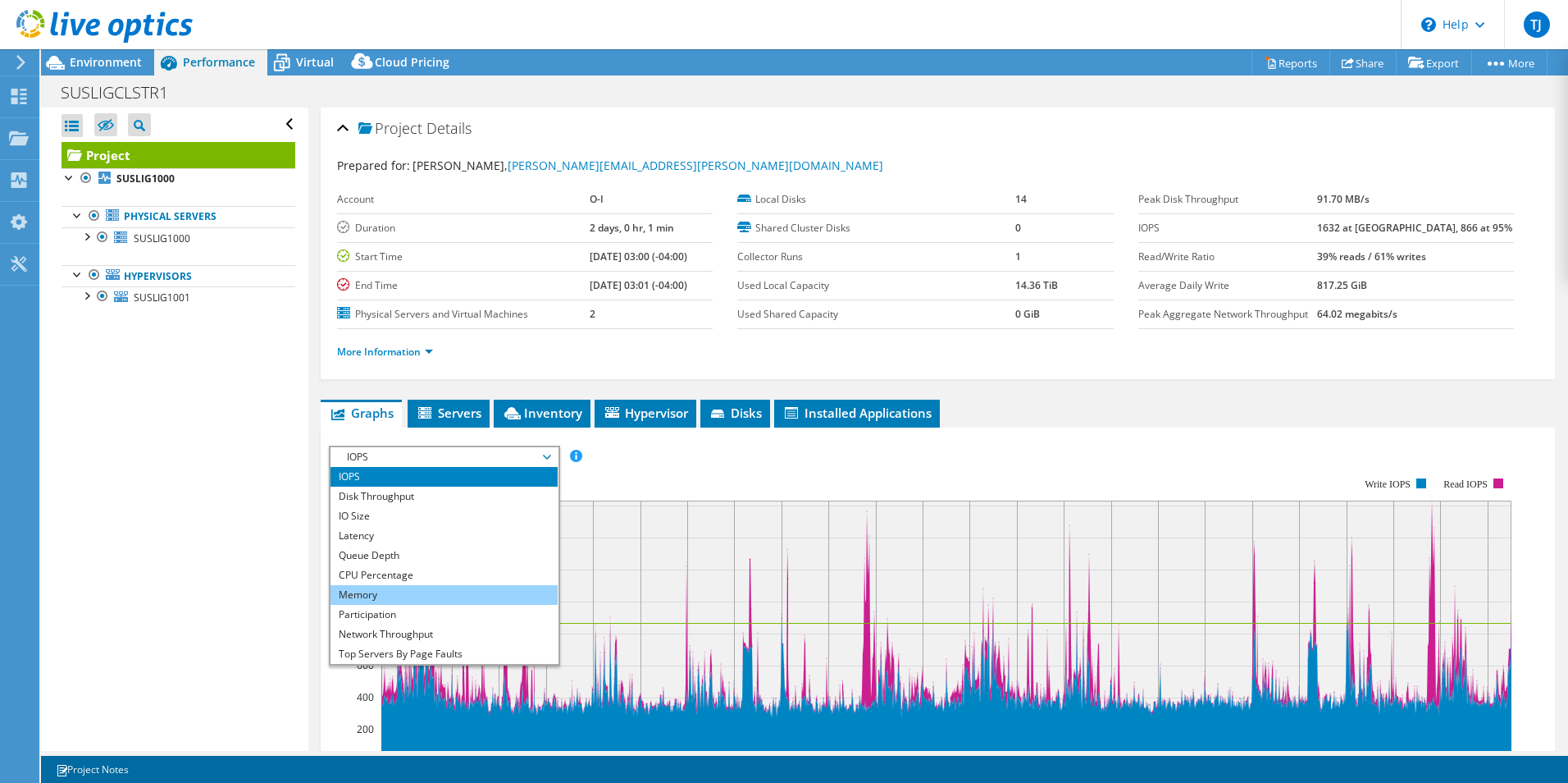
click at [357, 598] on li "Memory" at bounding box center [444, 595] width 227 height 20
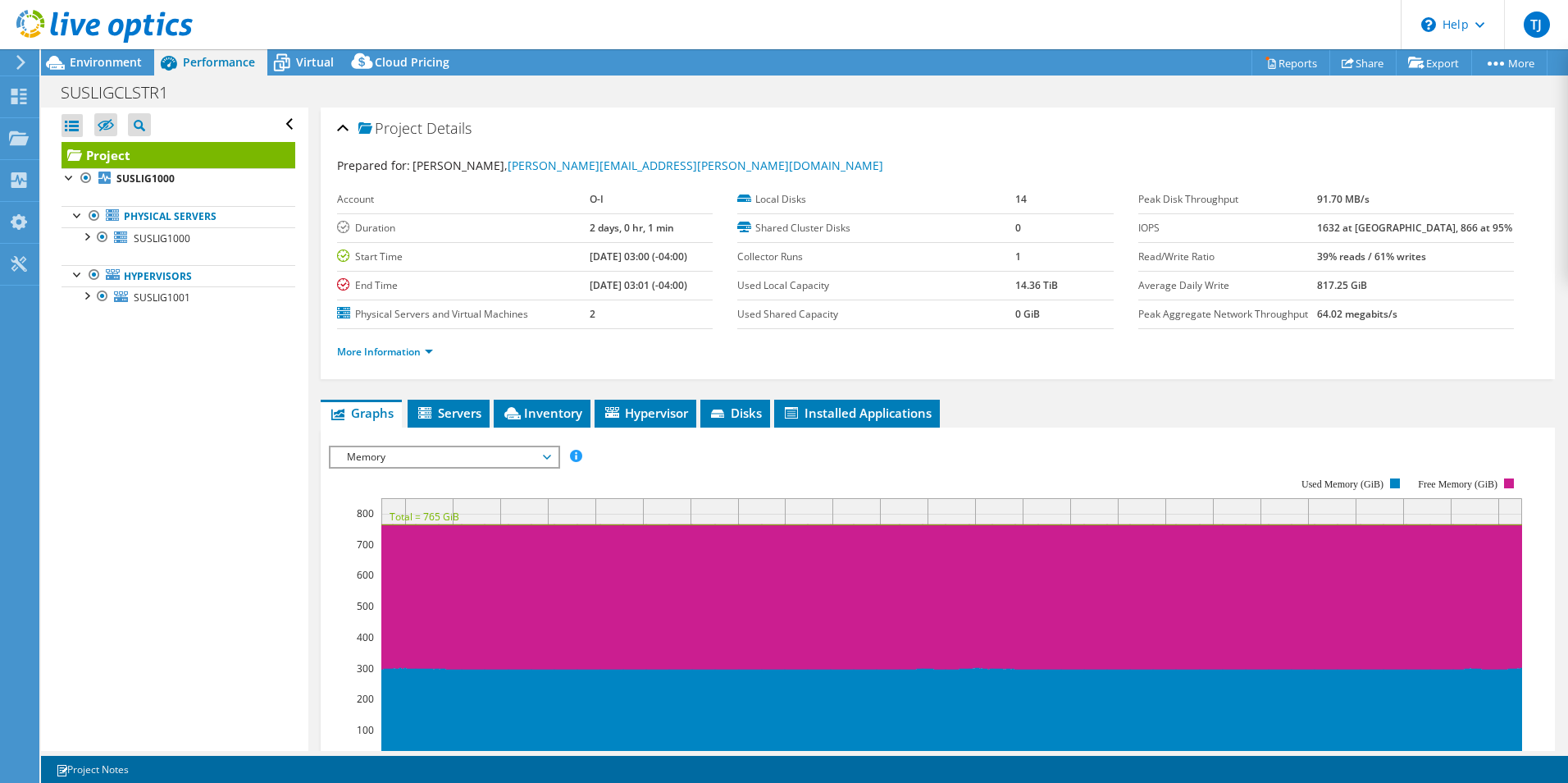
click at [445, 459] on span "Memory" at bounding box center [444, 457] width 210 height 20
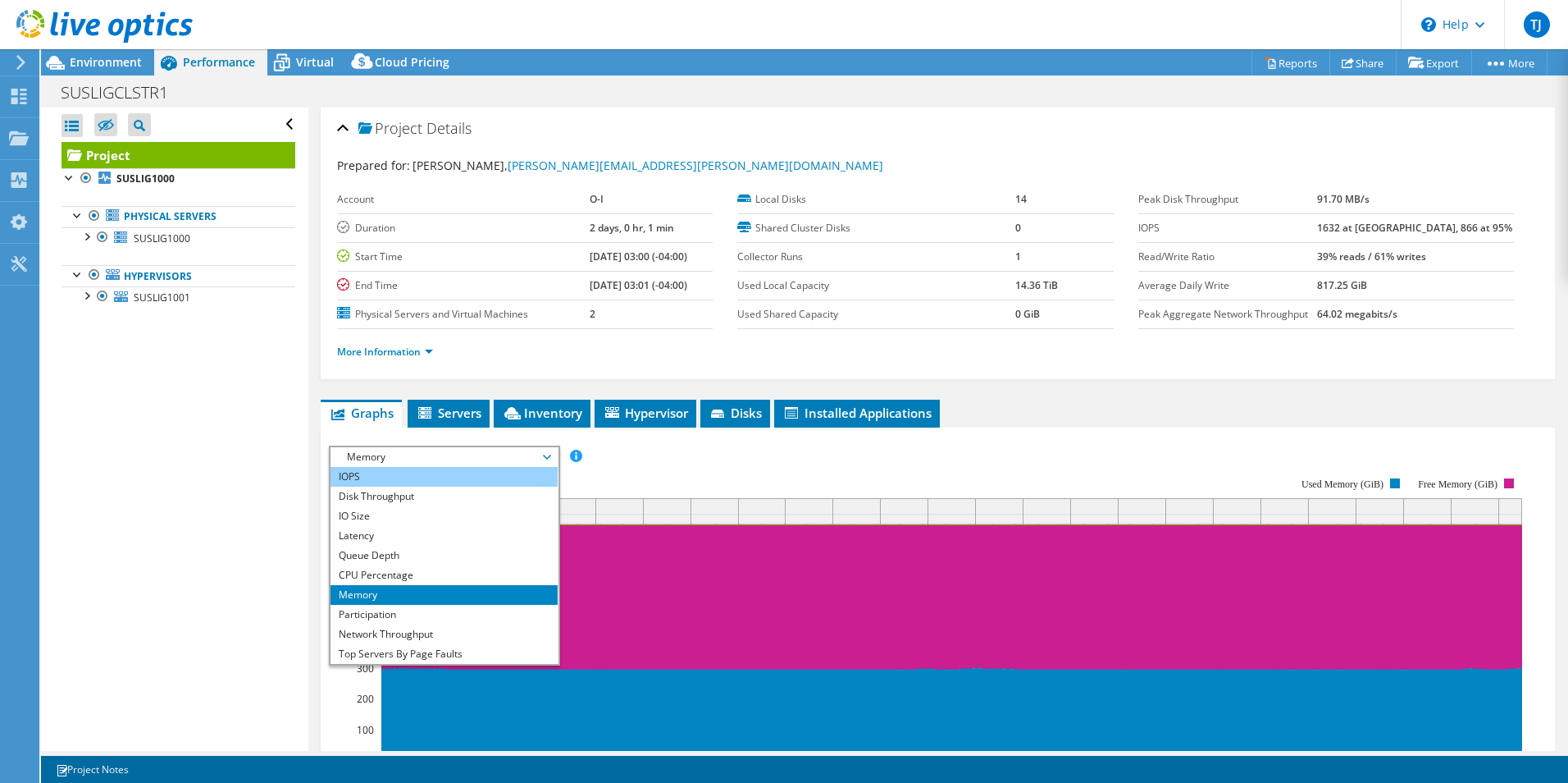
click at [352, 480] on li "IOPS" at bounding box center [444, 477] width 227 height 20
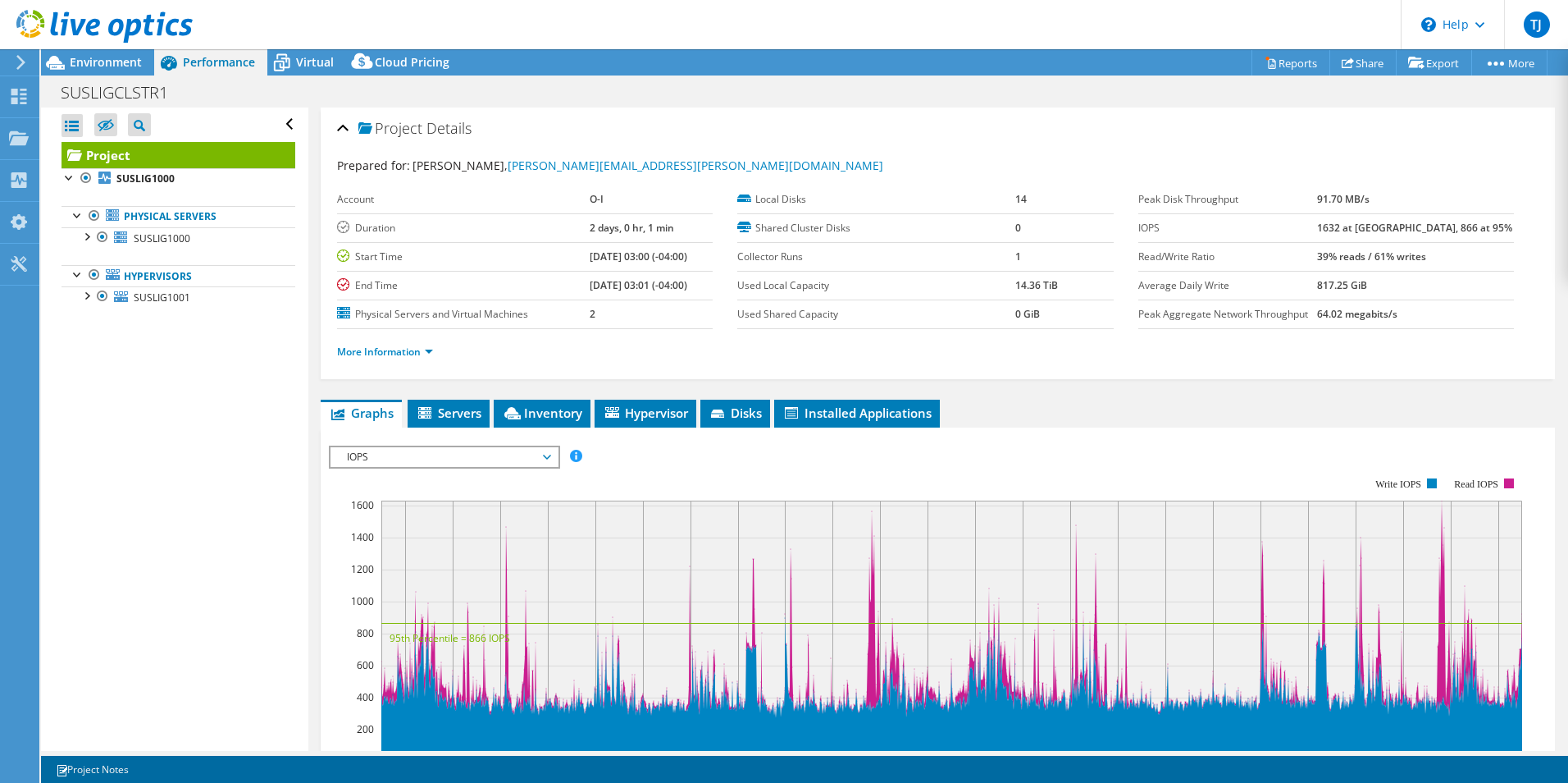
click at [481, 457] on span "IOPS" at bounding box center [444, 457] width 210 height 20
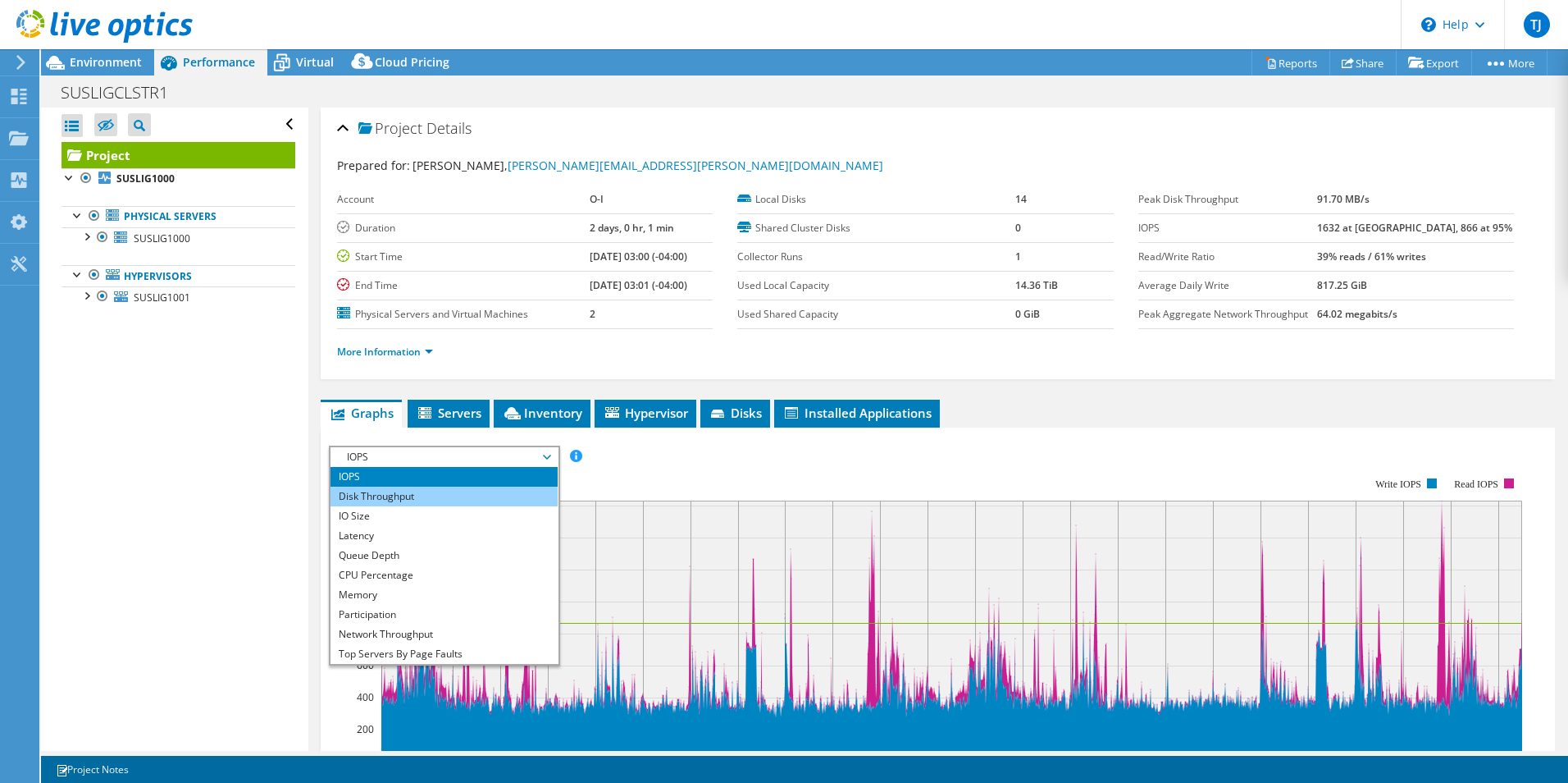
click at [375, 491] on li "Disk Throughput" at bounding box center [444, 497] width 227 height 20
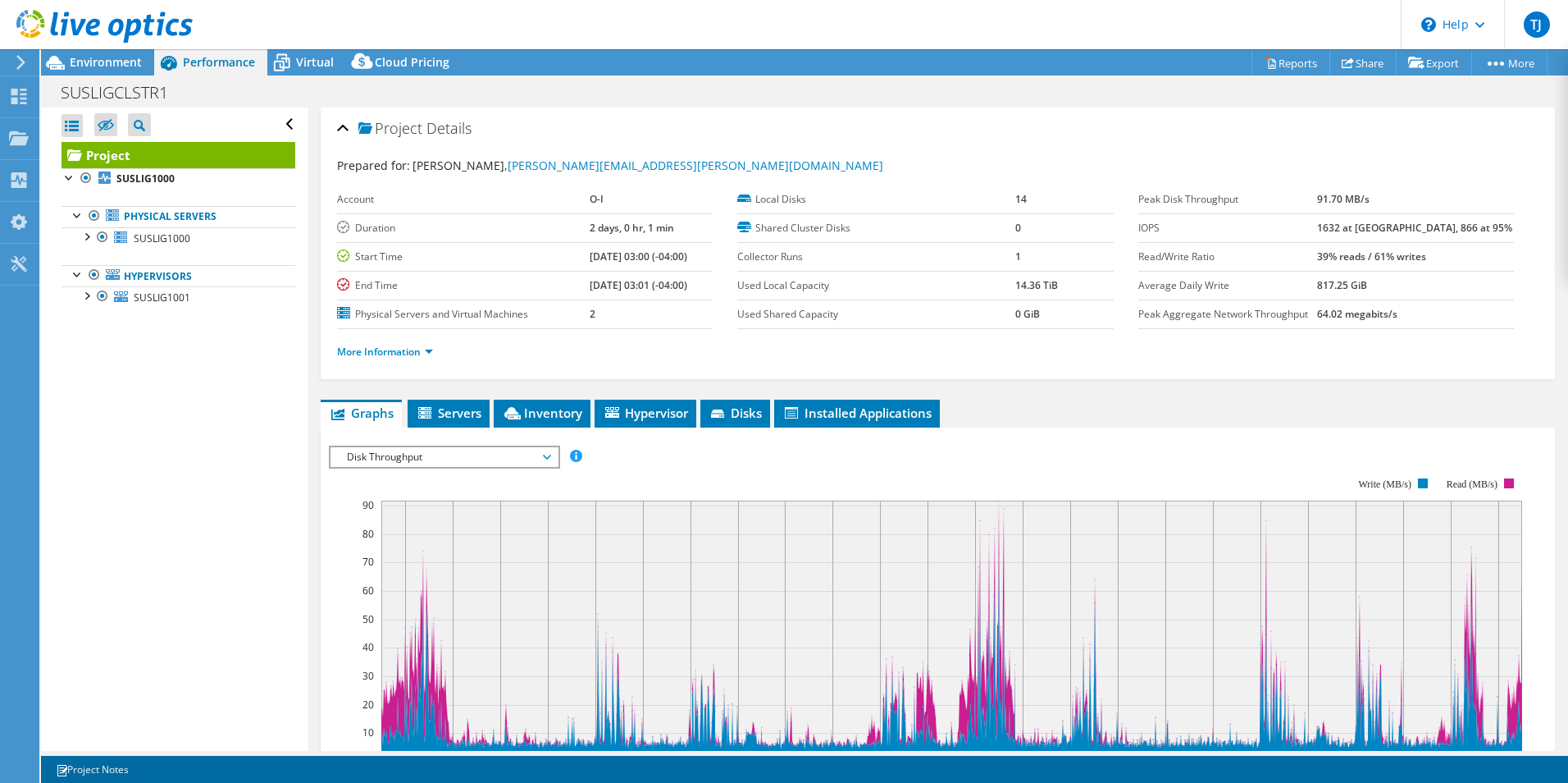
click at [384, 462] on span "Disk Throughput" at bounding box center [444, 457] width 210 height 20
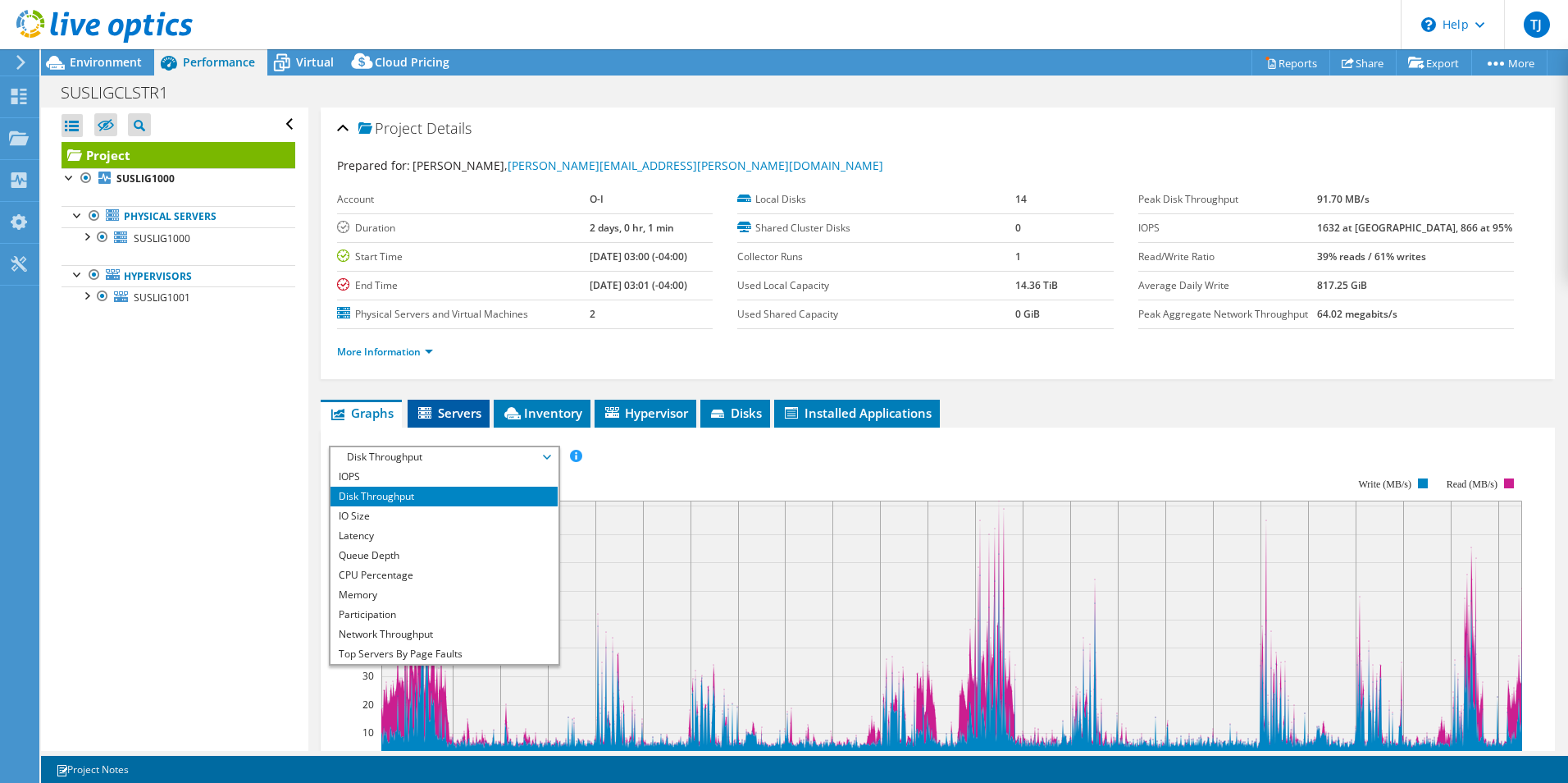
click at [456, 415] on span "Servers" at bounding box center [448, 413] width 66 height 16
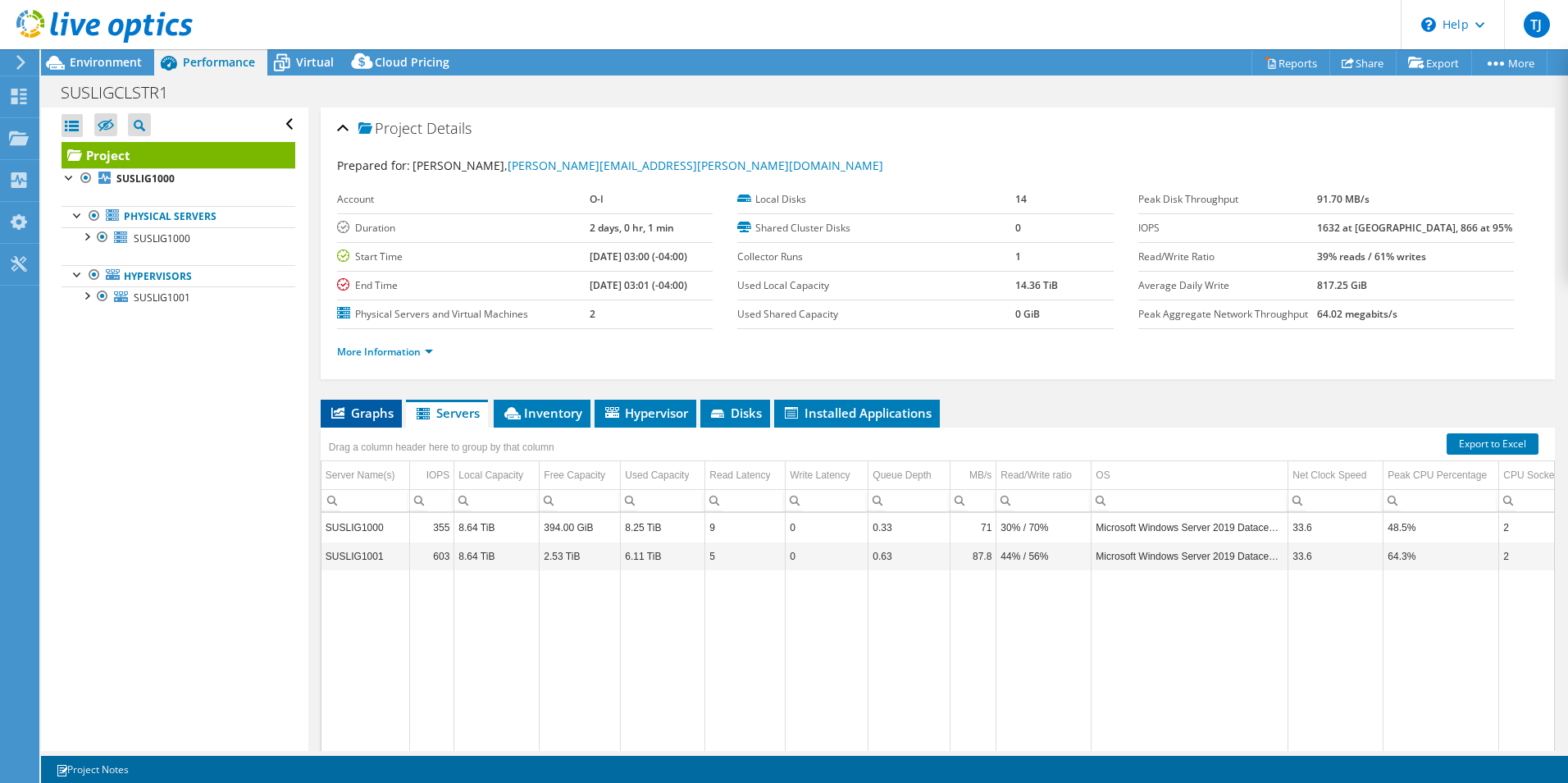
click at [361, 410] on span "Graphs" at bounding box center [361, 413] width 65 height 16
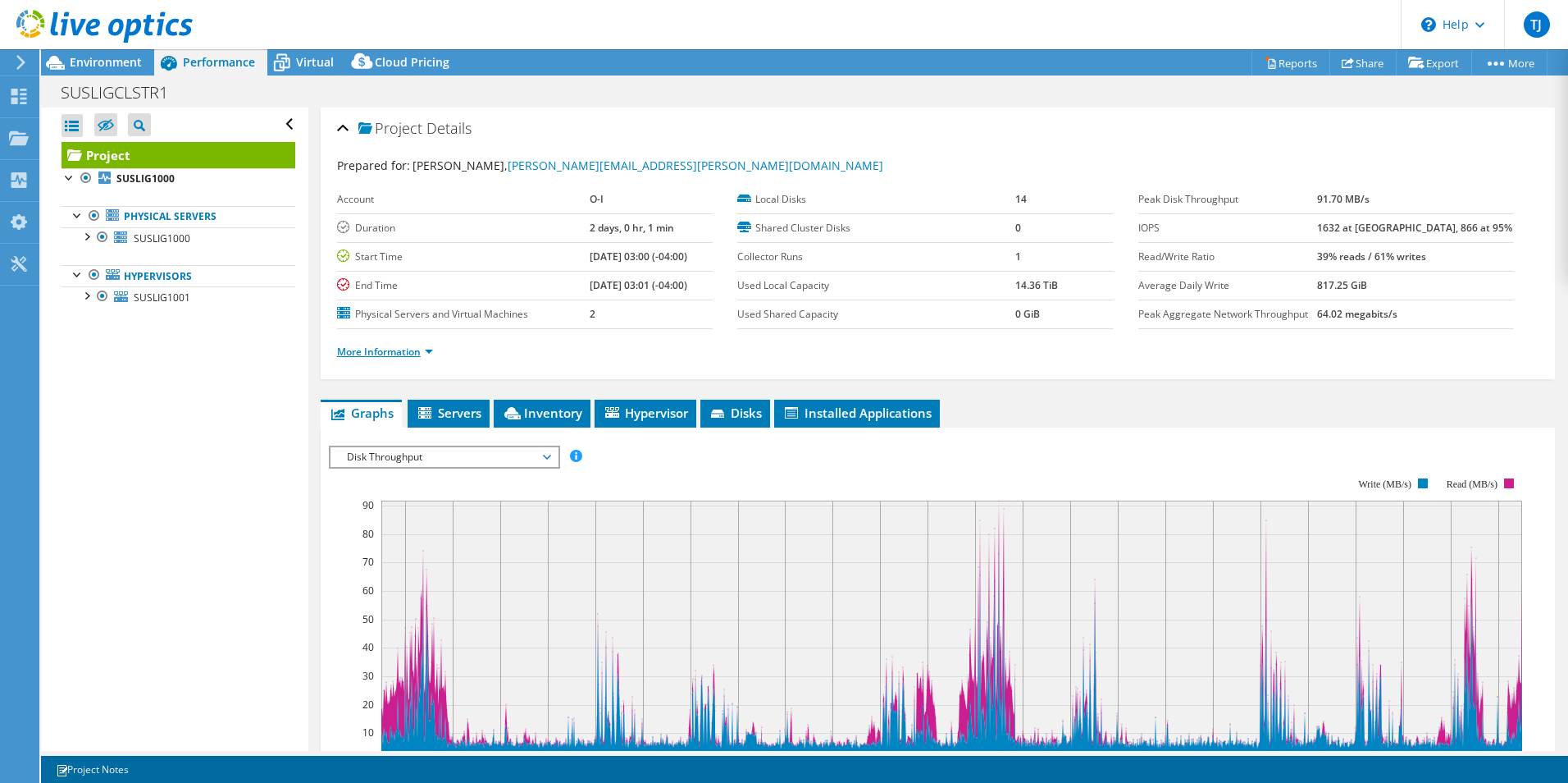
click at [381, 355] on link "More Information" at bounding box center [385, 351] width 96 height 14
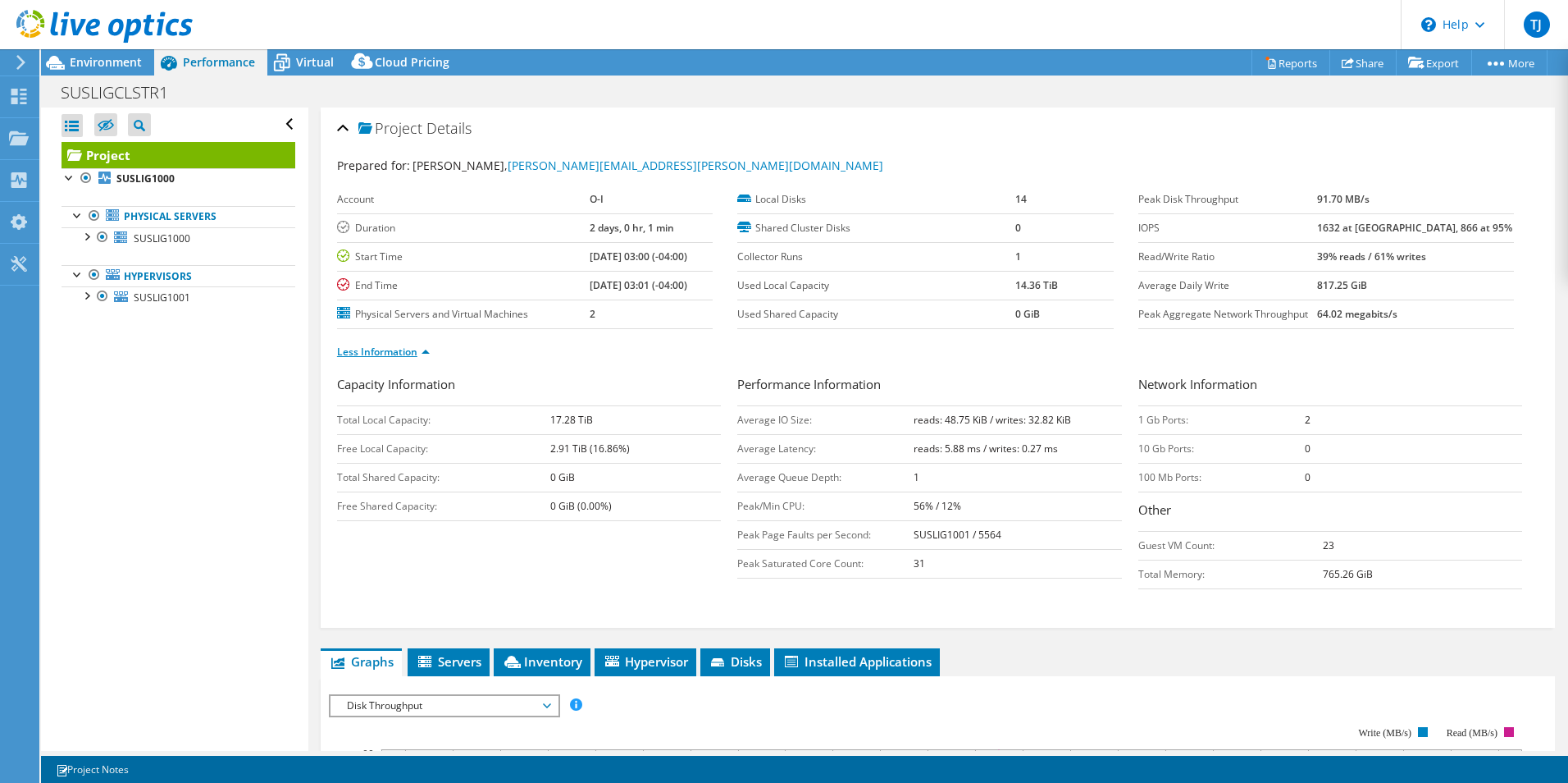
click at [399, 354] on link "Less Information" at bounding box center [383, 351] width 93 height 14
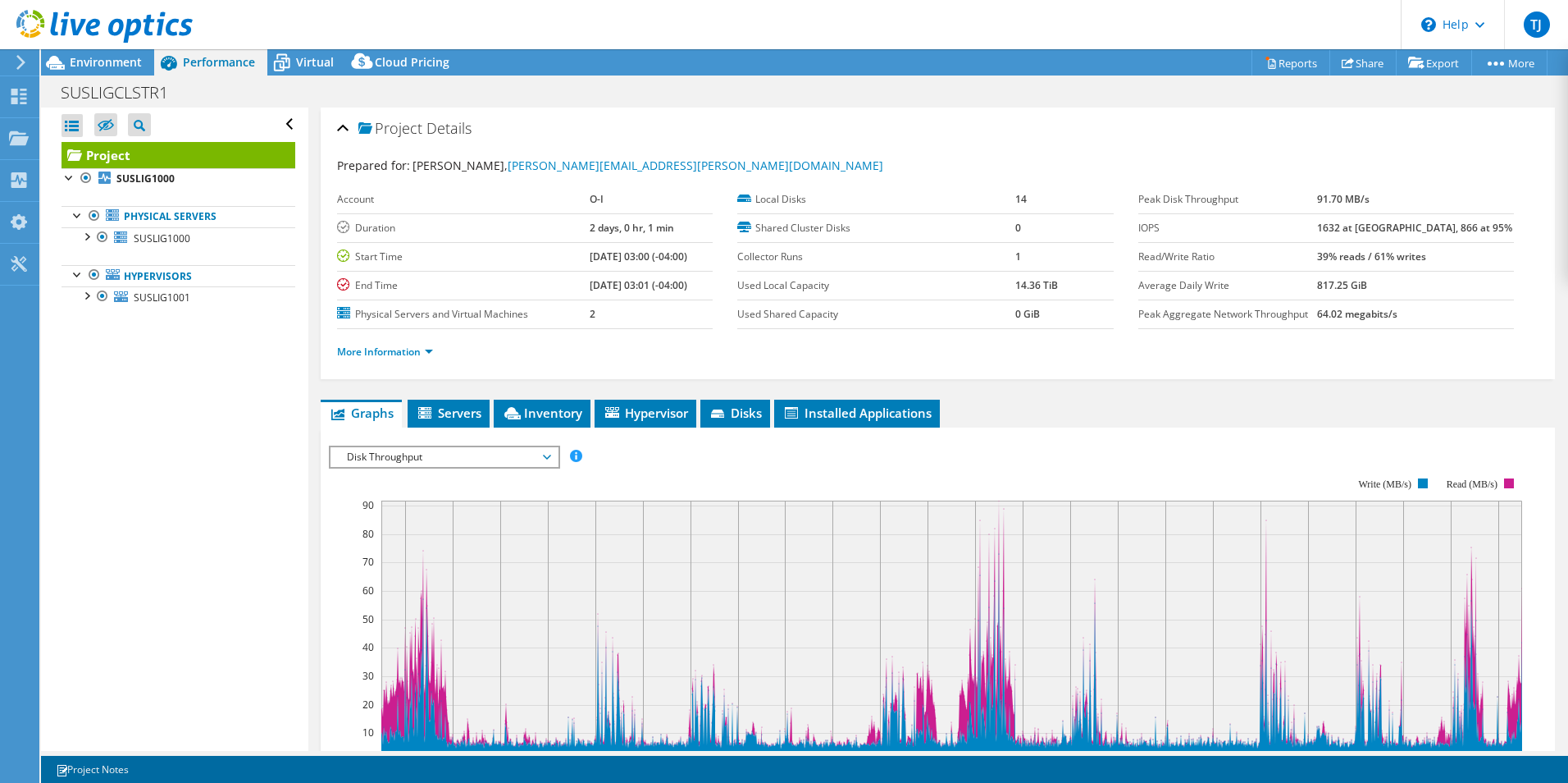
click at [385, 462] on span "Disk Throughput" at bounding box center [444, 457] width 210 height 20
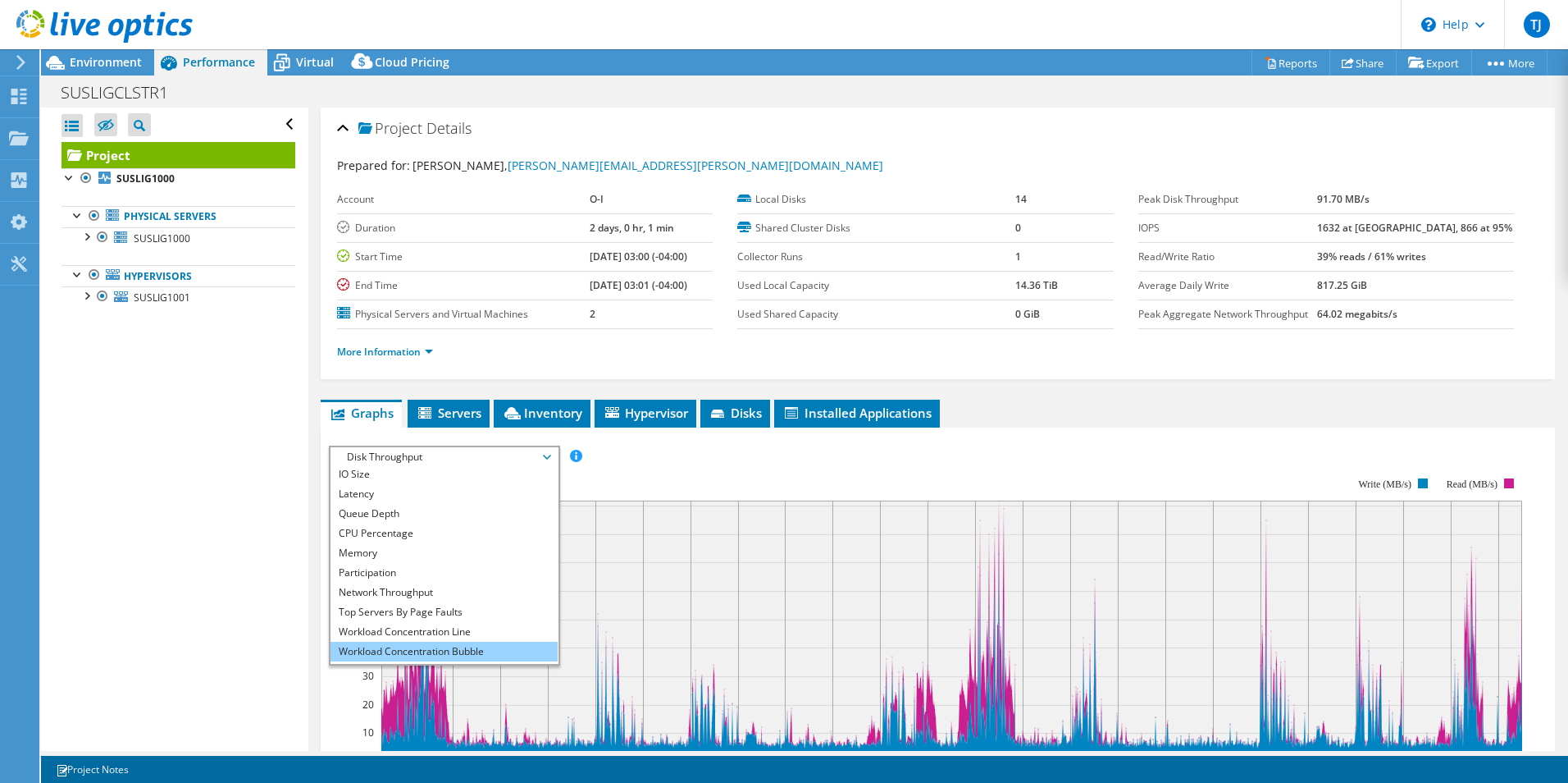
scroll to position [59, 0]
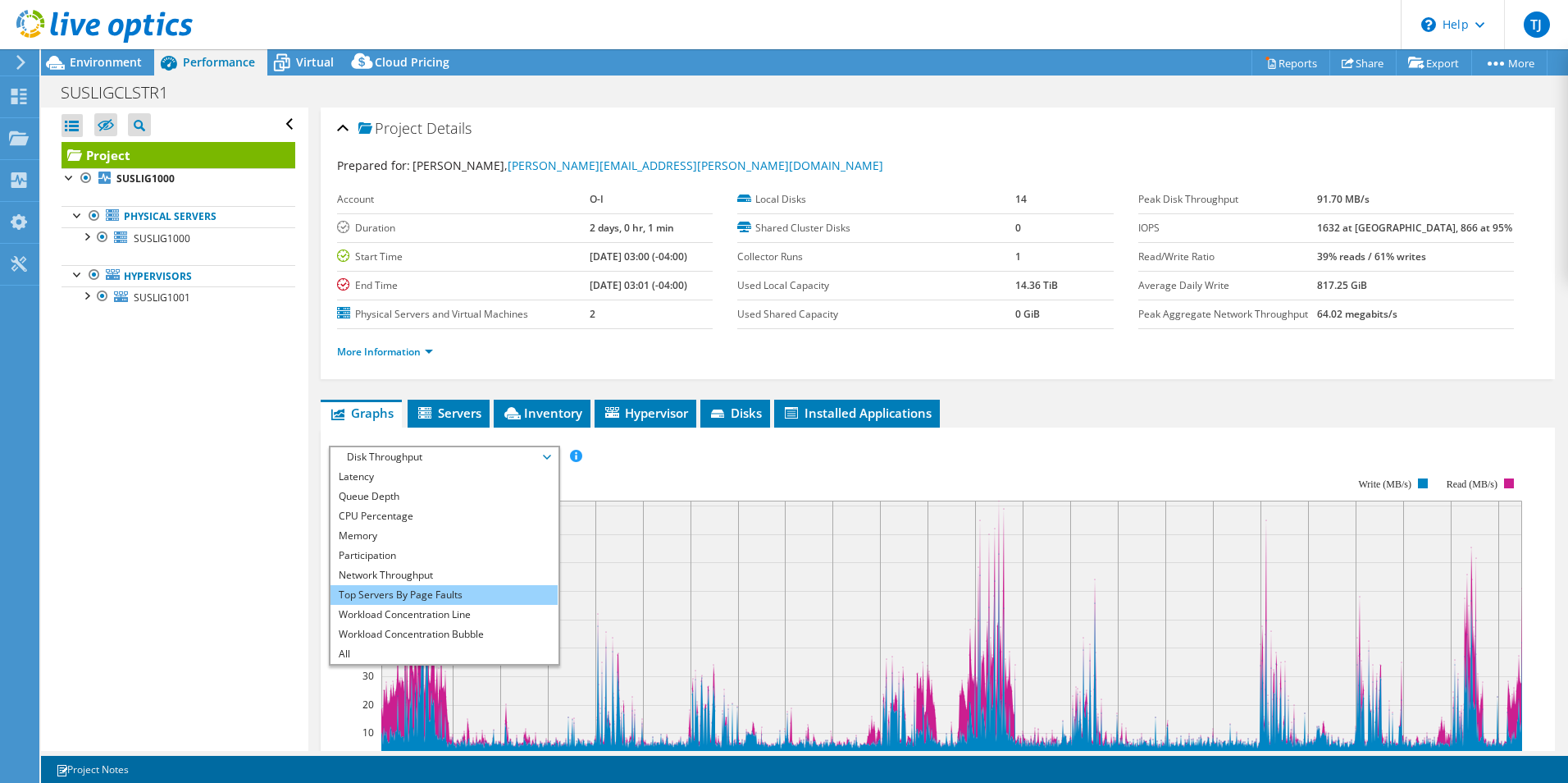
click at [426, 598] on li "Top Servers By Page Faults" at bounding box center [444, 595] width 227 height 20
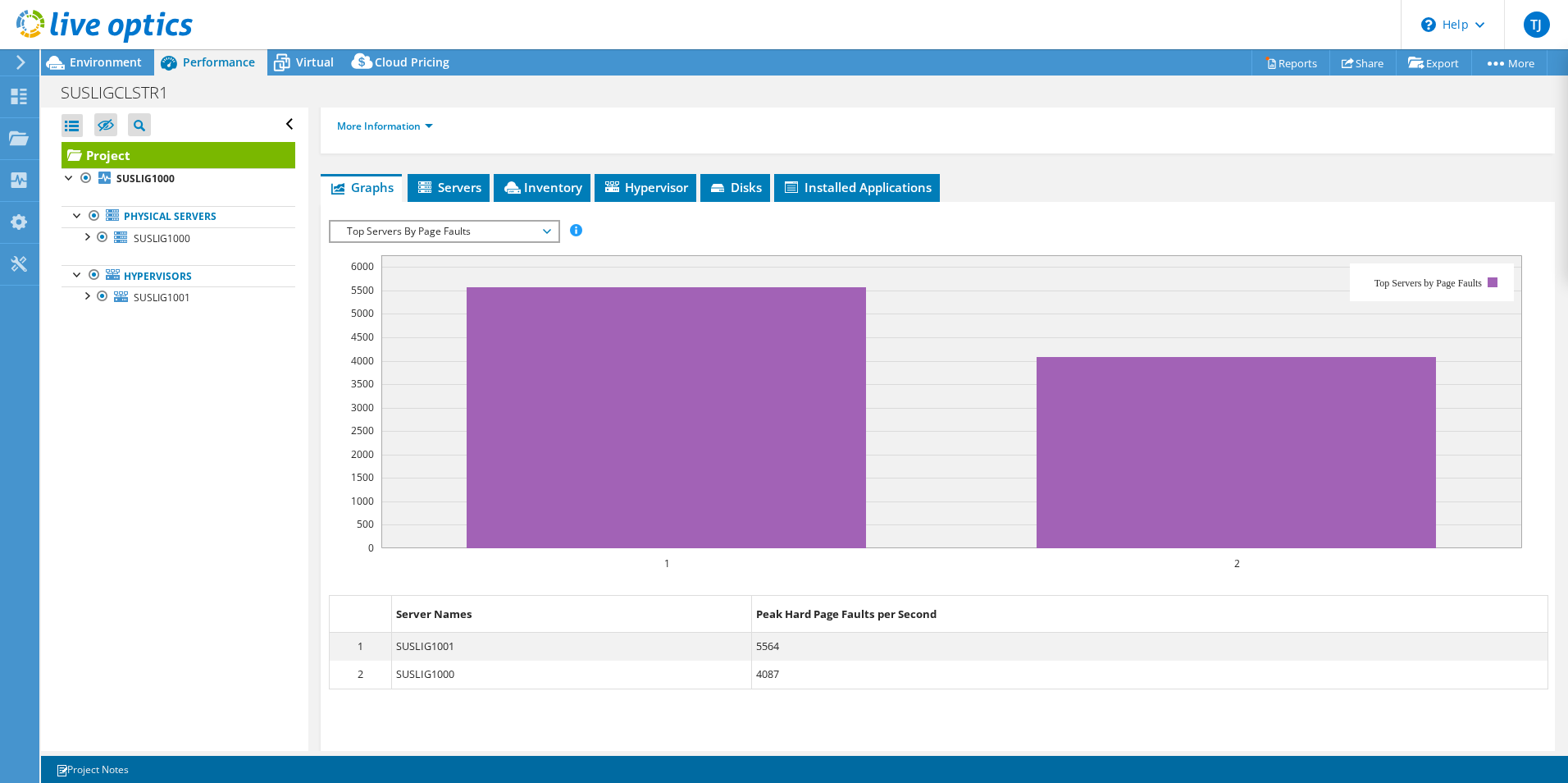
scroll to position [246, 0]
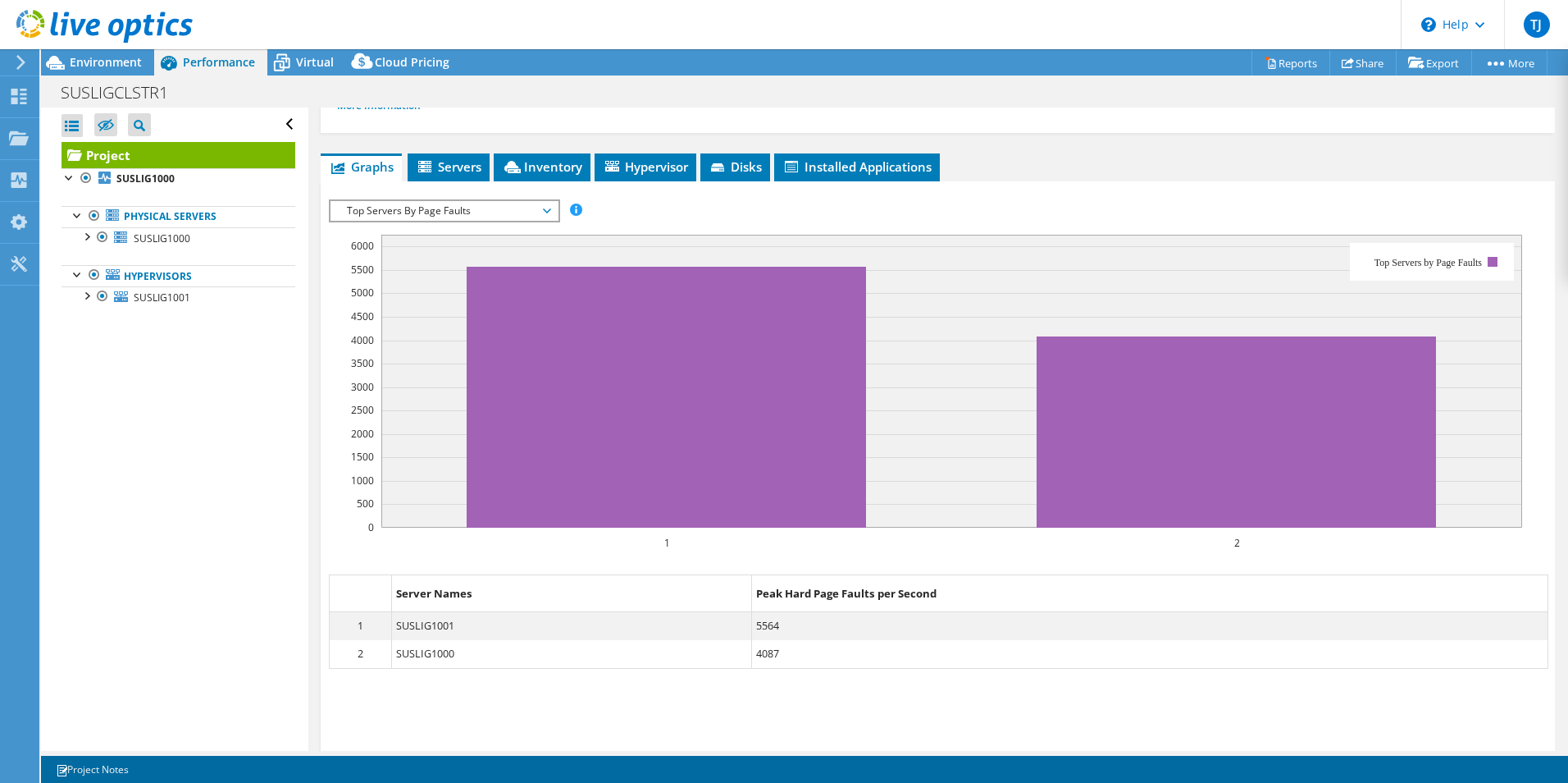
click at [94, 54] on div at bounding box center [96, 28] width 193 height 55
click at [101, 62] on span "Environment" at bounding box center [105, 62] width 72 height 15
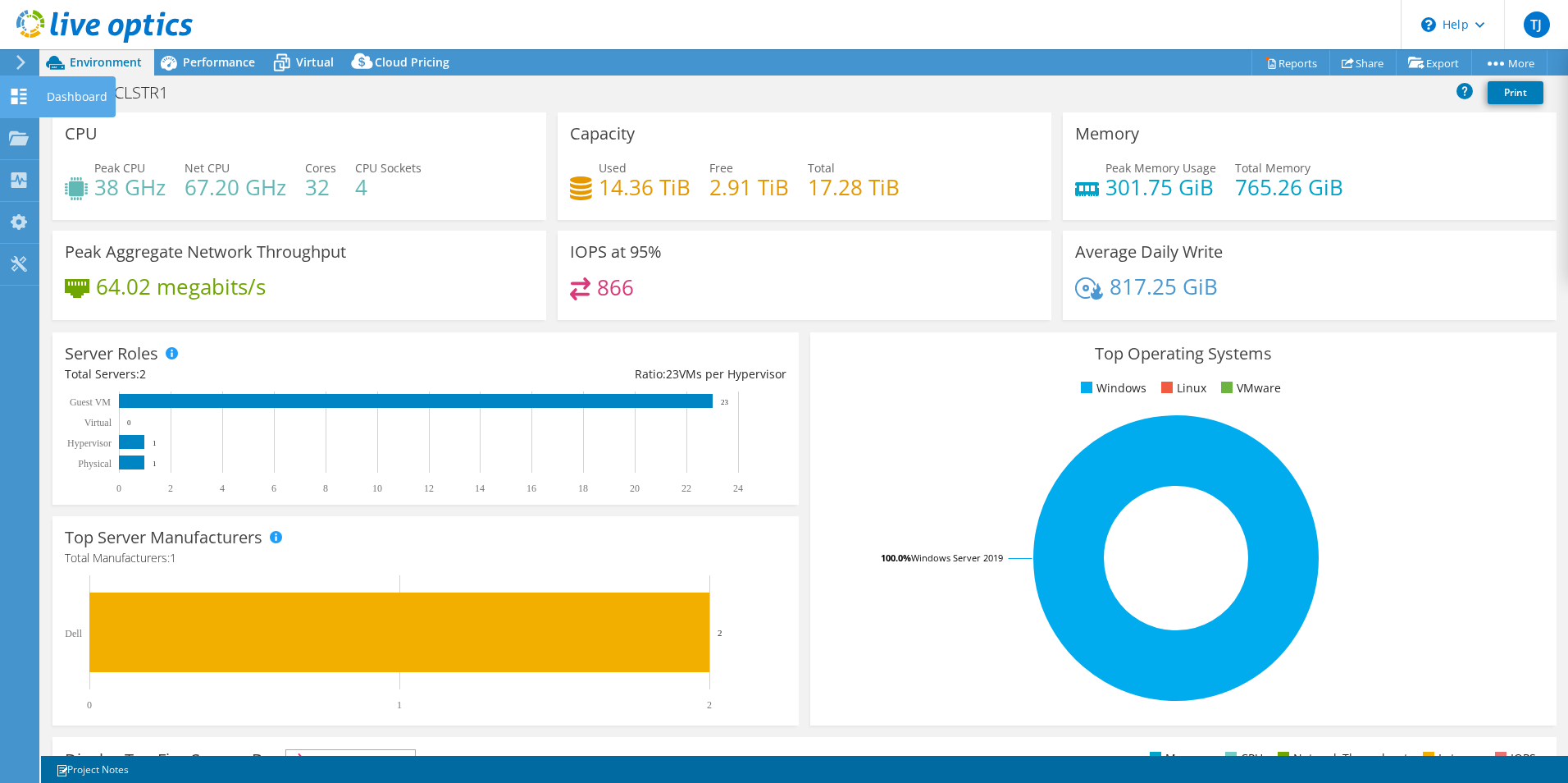
click at [18, 91] on icon at bounding box center [19, 95] width 20 height 15
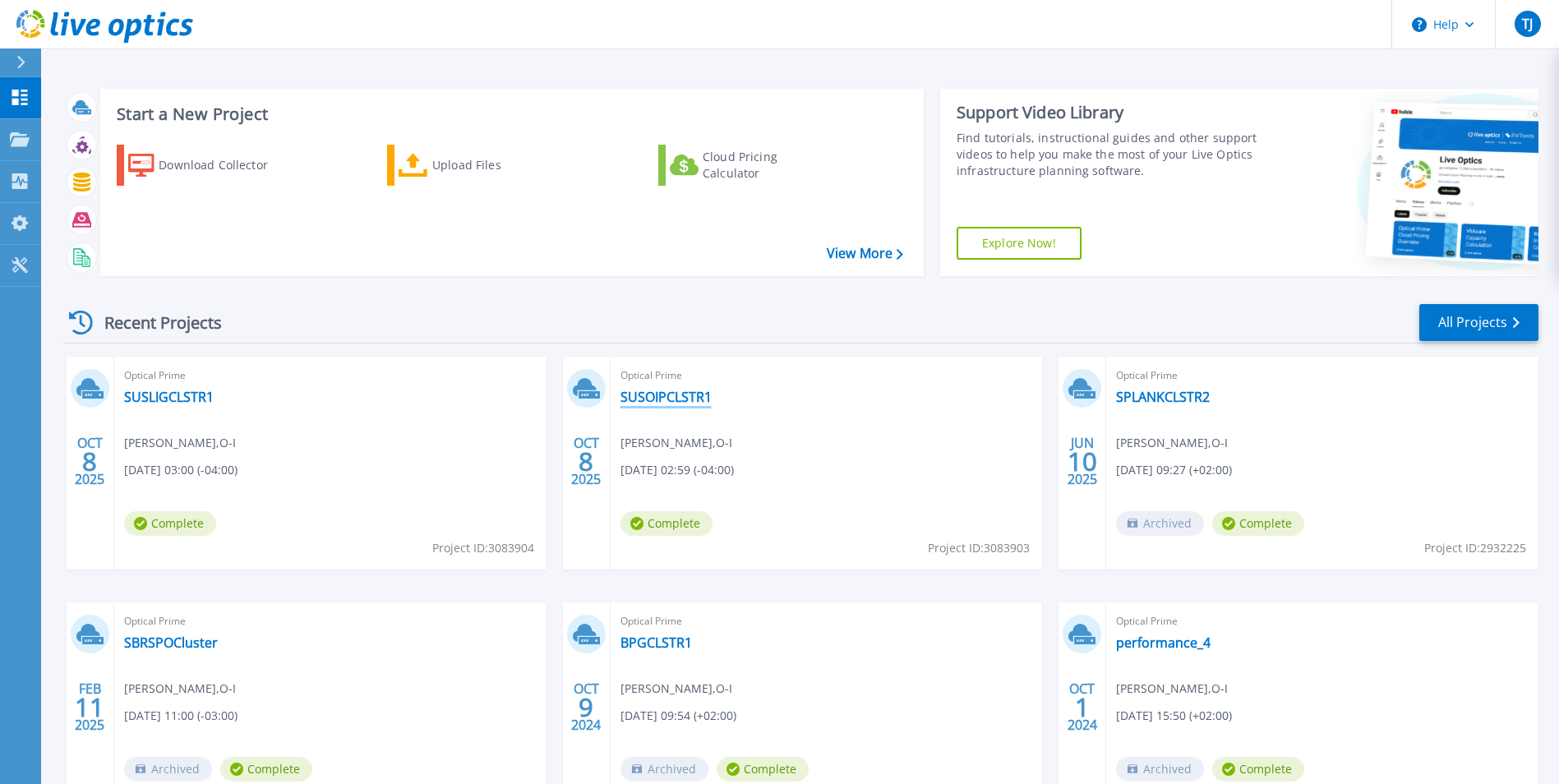
click at [654, 398] on link "SUSOIPCLSTR1" at bounding box center [666, 396] width 91 height 16
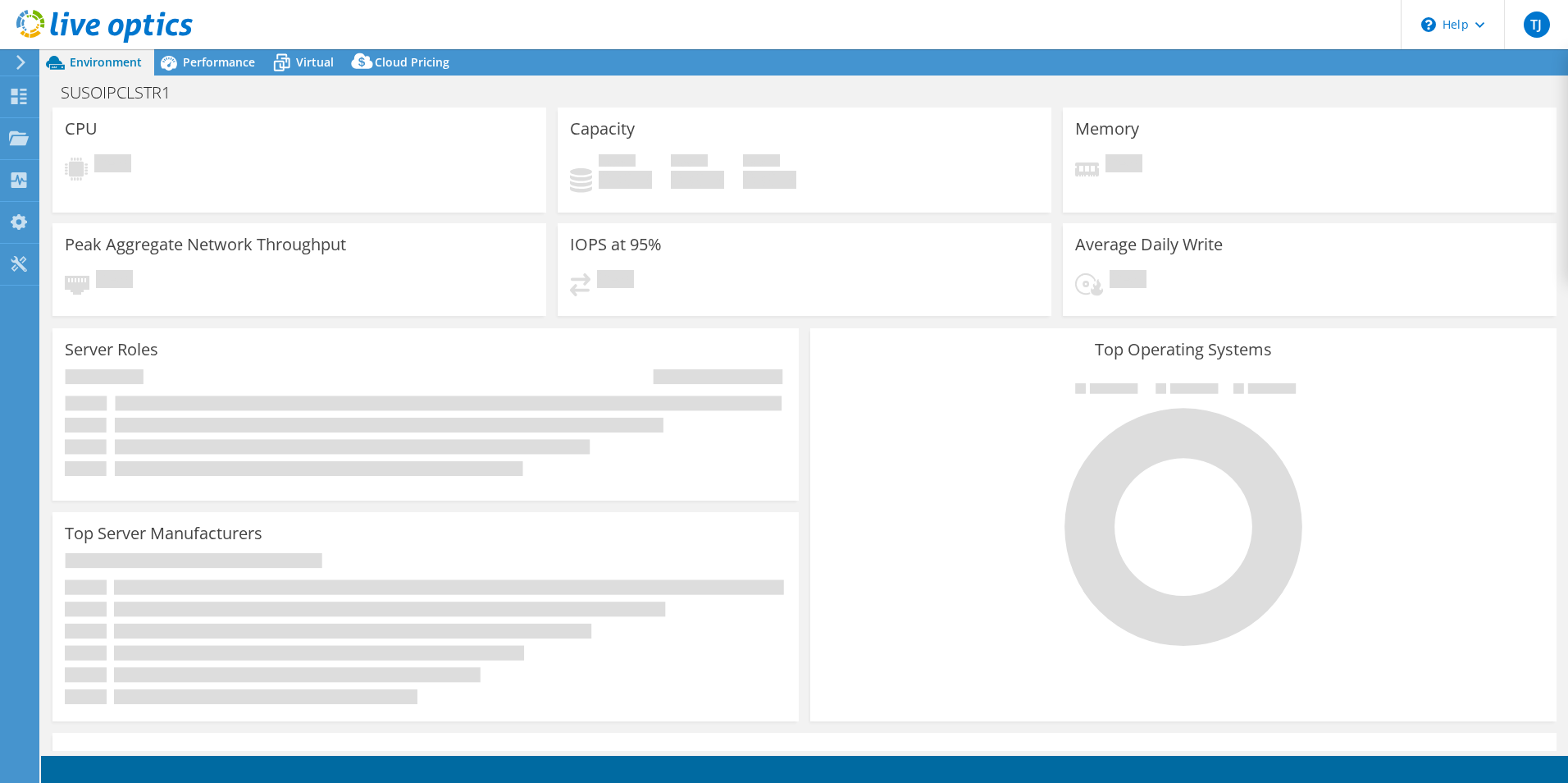
select select "USD"
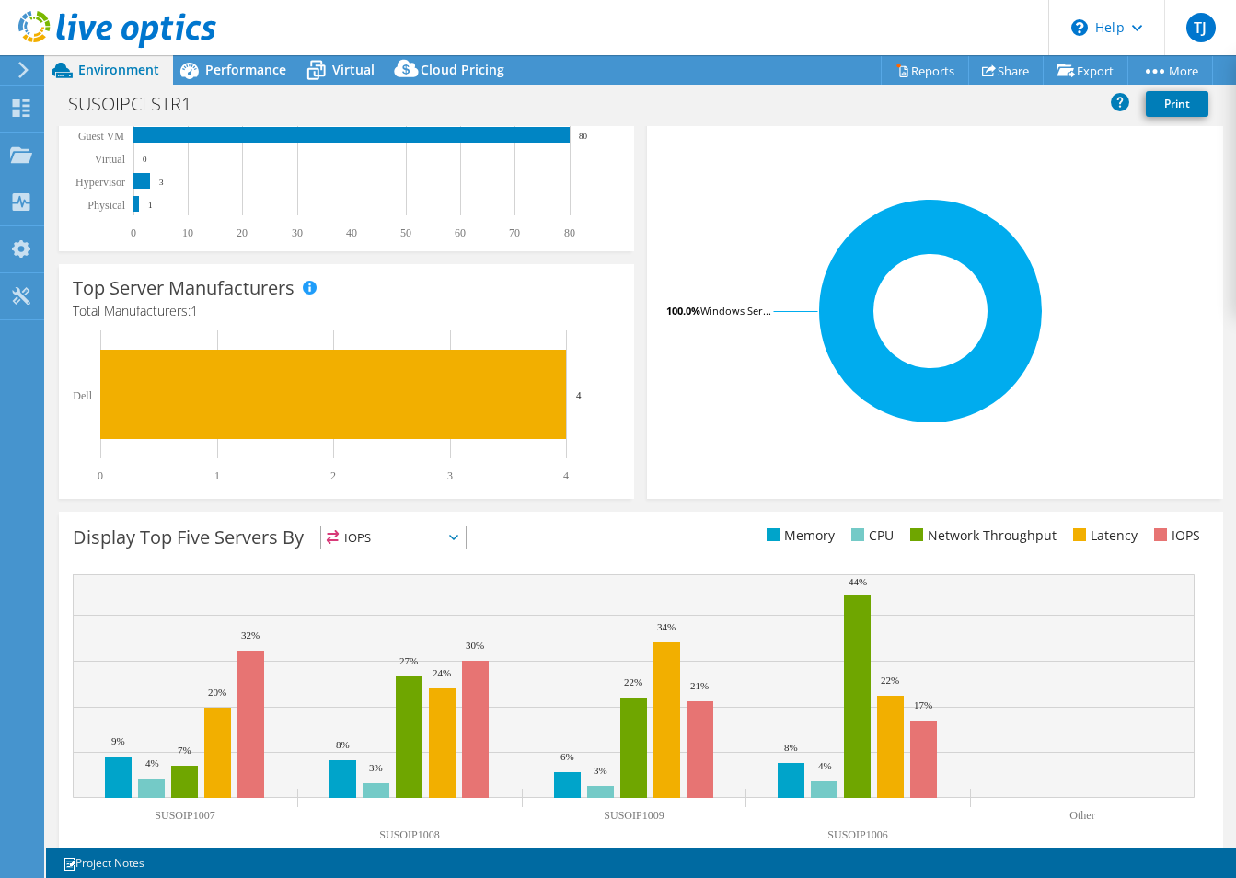
scroll to position [401, 0]
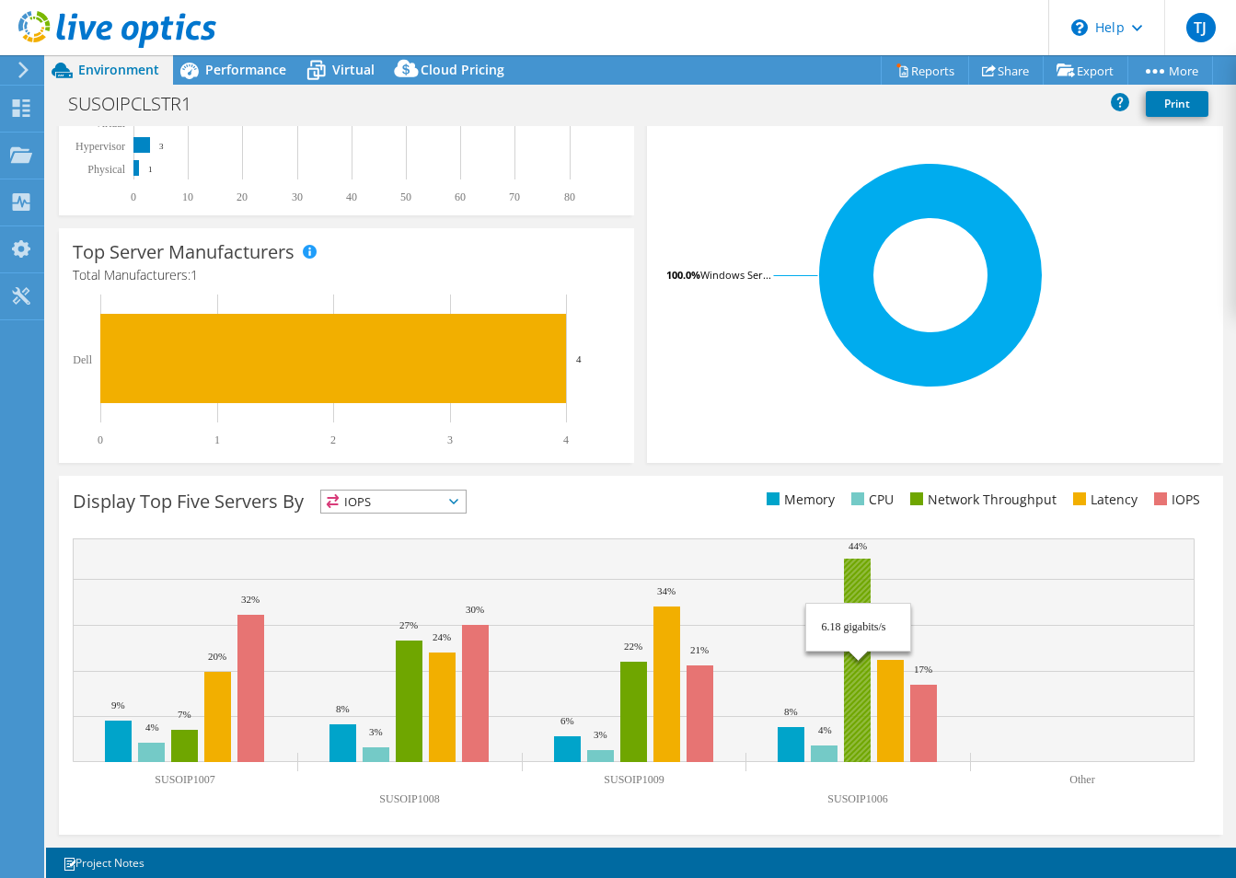
click at [854, 578] on rect at bounding box center [857, 659] width 27 height 203
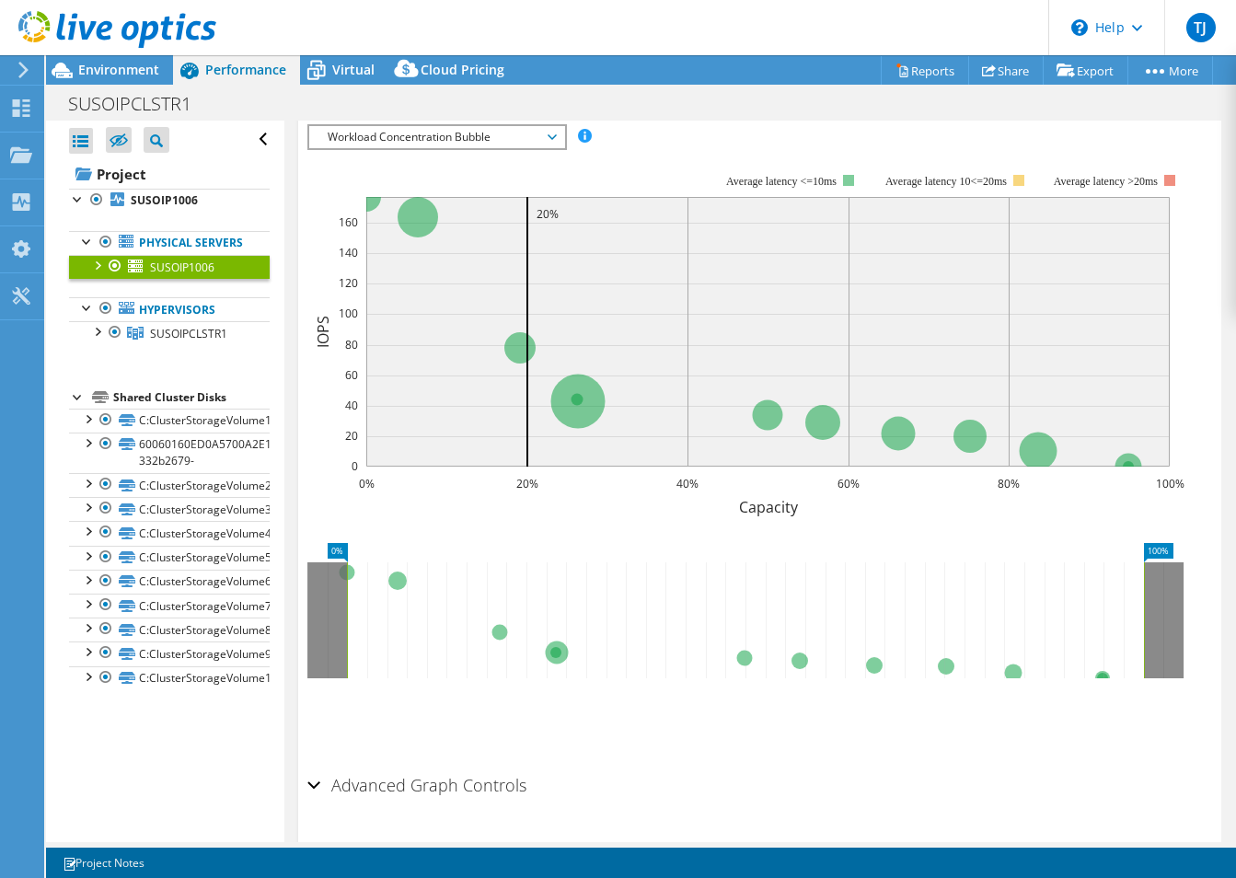
scroll to position [1366, 0]
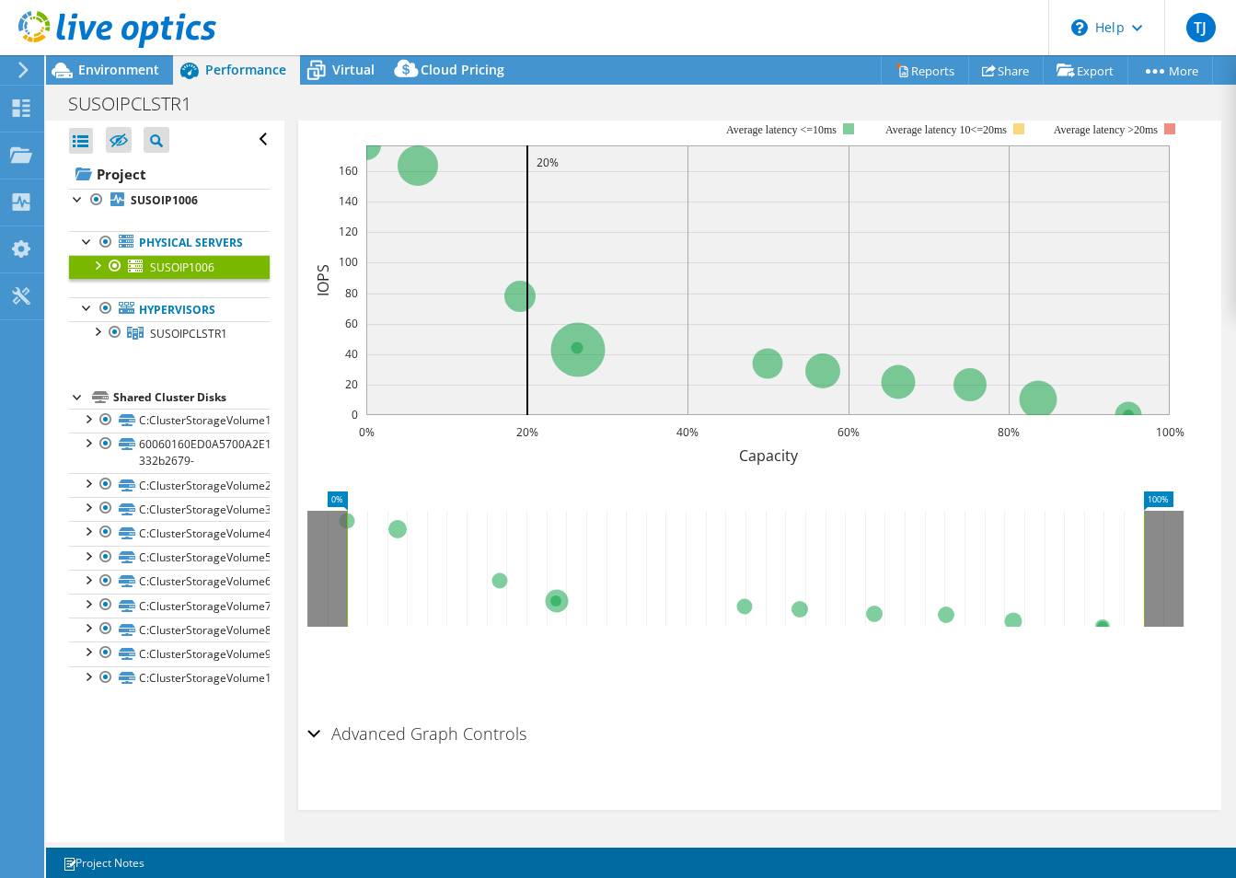
click at [305, 730] on section "IOPS Disk Throughput IO Size Latency Queue Depth CPU Percentage Memory Page Fau…" at bounding box center [759, 430] width 923 height 757
click at [314, 730] on div "Advanced Graph Controls" at bounding box center [759, 735] width 904 height 40
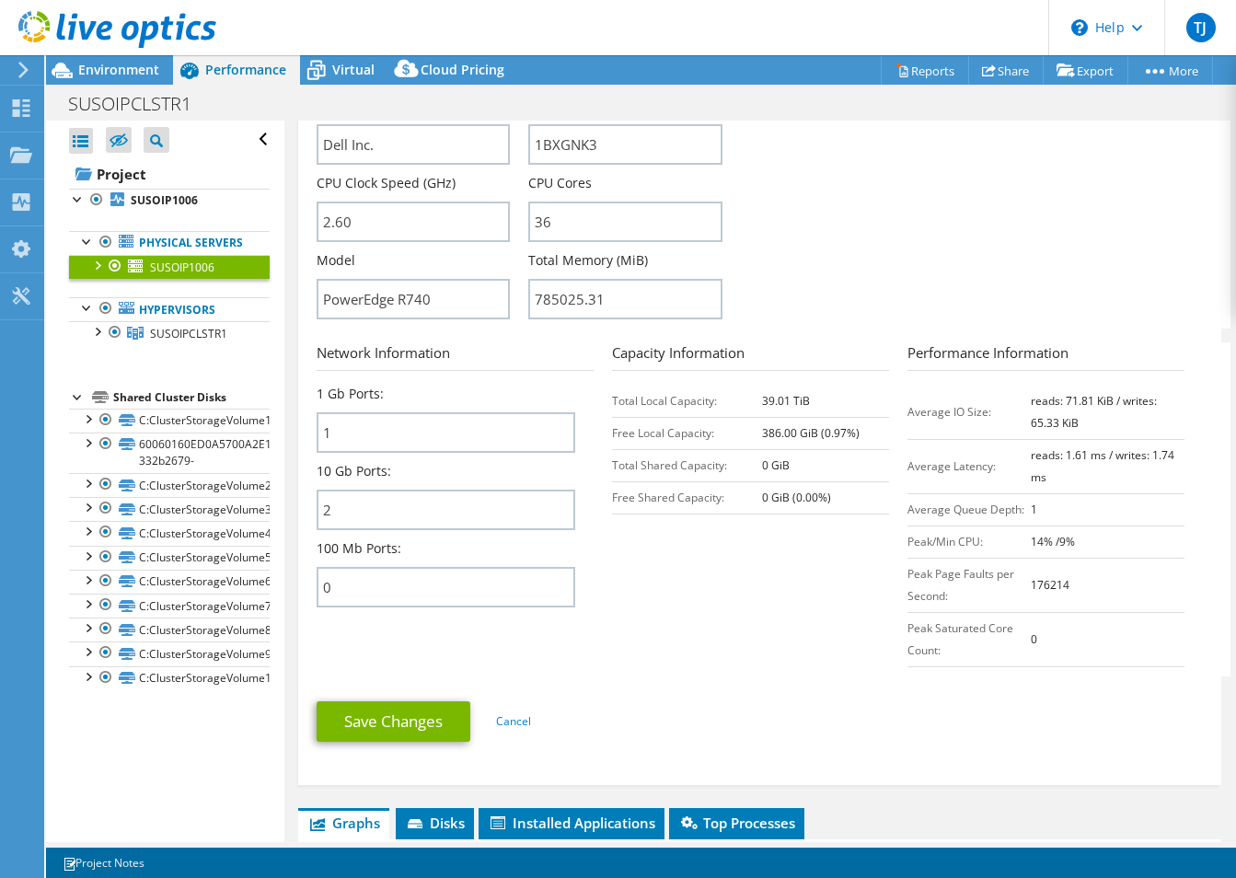
scroll to position [612, 0]
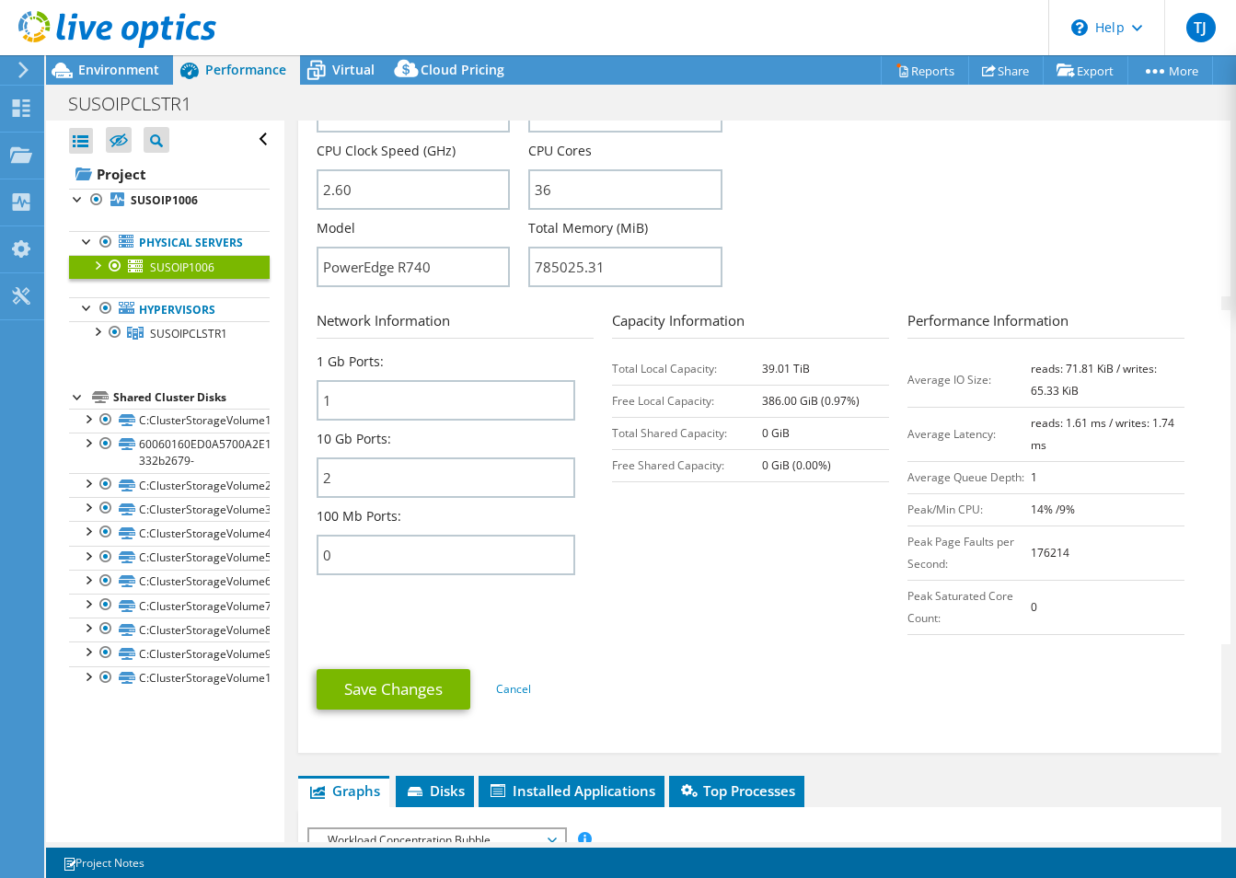
click at [1030, 599] on b "0" at bounding box center [1033, 607] width 6 height 16
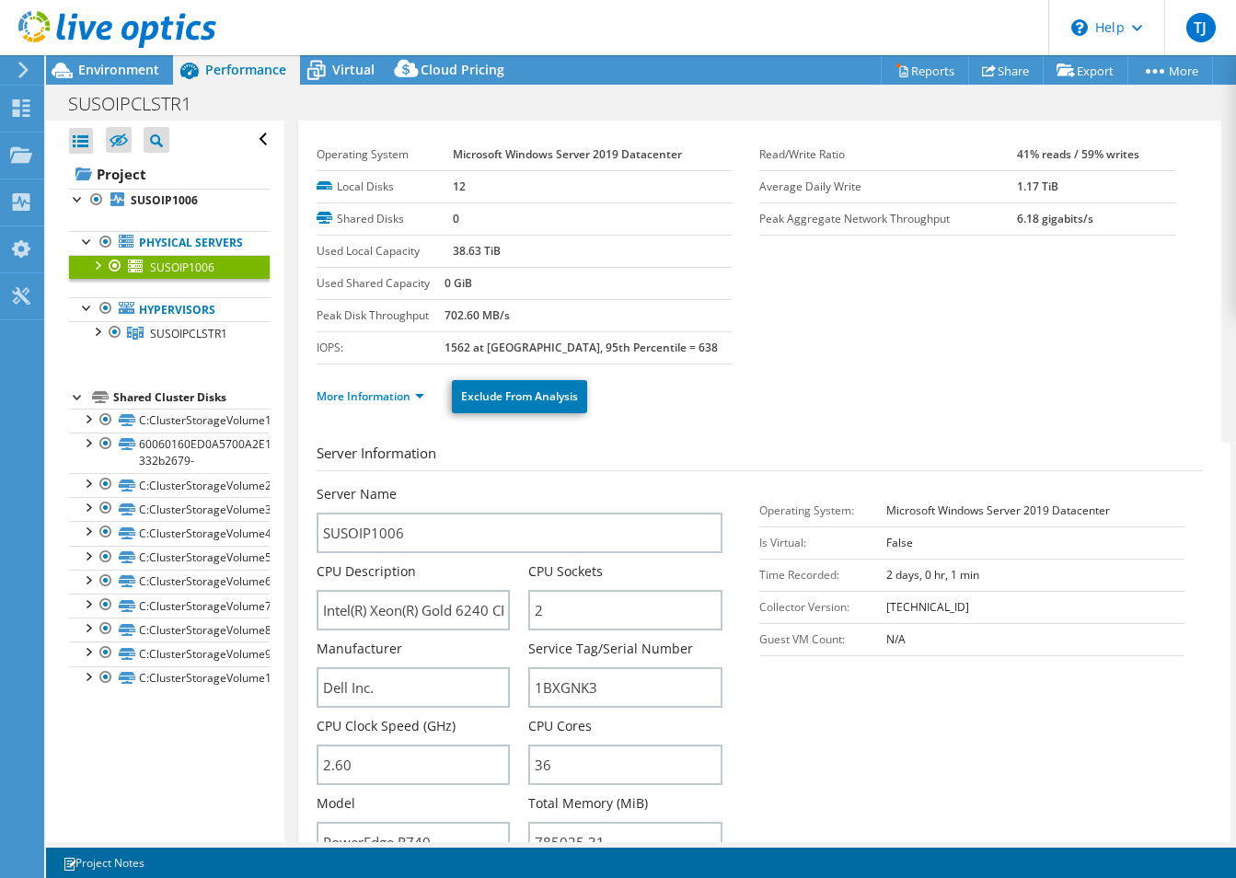
scroll to position [0, 0]
